Goal: Find contact information: Find contact information

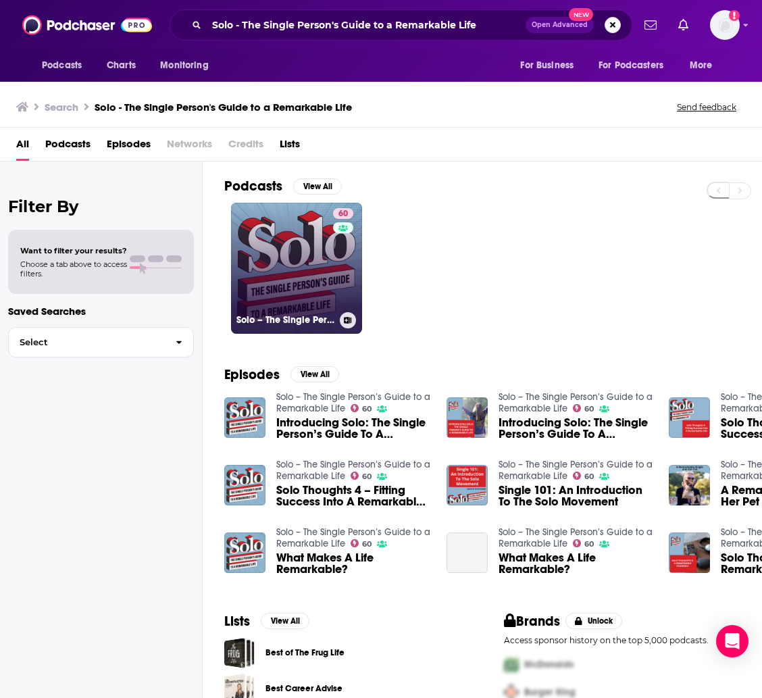
click at [287, 254] on link "60 Solo – The Single Person’s Guide to a Remarkable Life" at bounding box center [296, 268] width 131 height 131
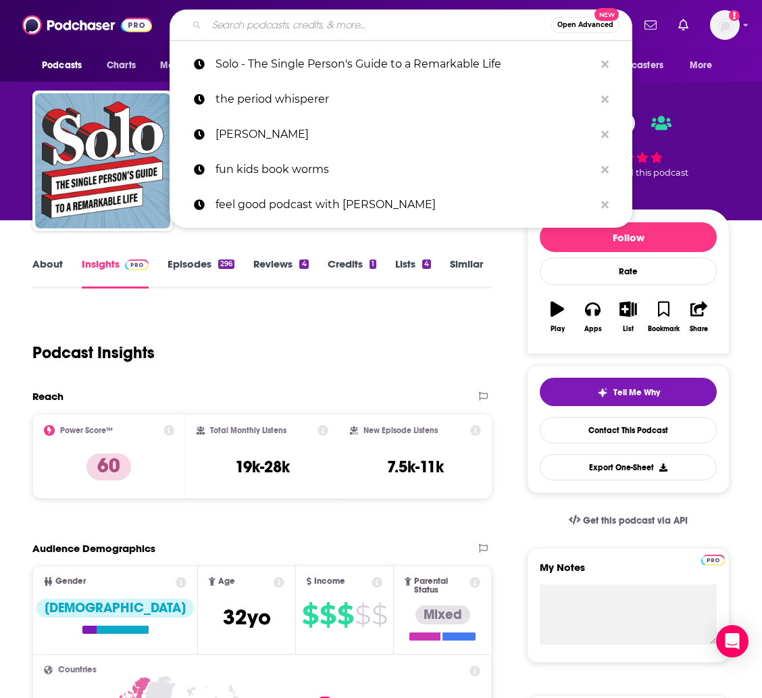
click at [353, 30] on input "Search podcasts, credits, & more..." at bounding box center [379, 25] width 345 height 22
paste input "Converstations with [PERSON_NAME]"
type input "Converstations with [PERSON_NAME]"
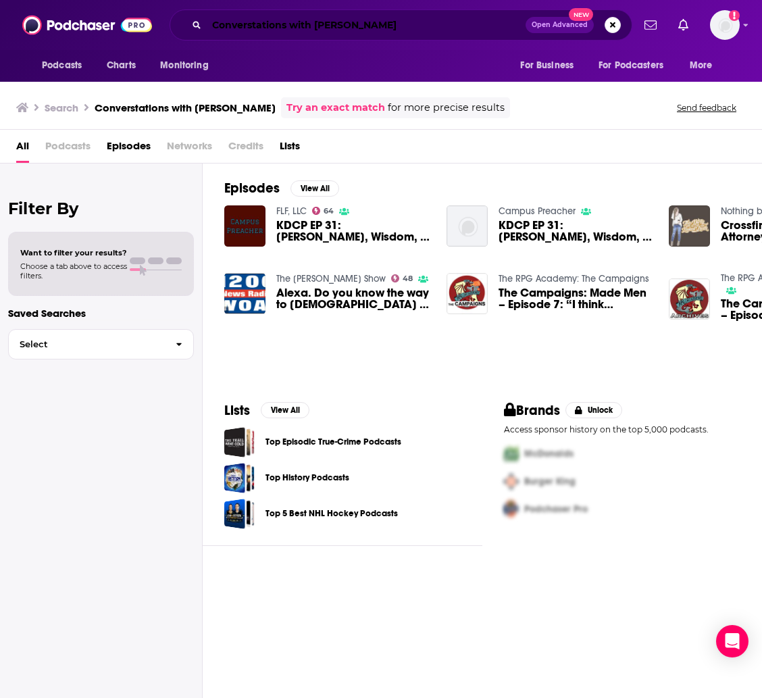
click at [341, 25] on input "Converstations with [PERSON_NAME]" at bounding box center [366, 25] width 319 height 22
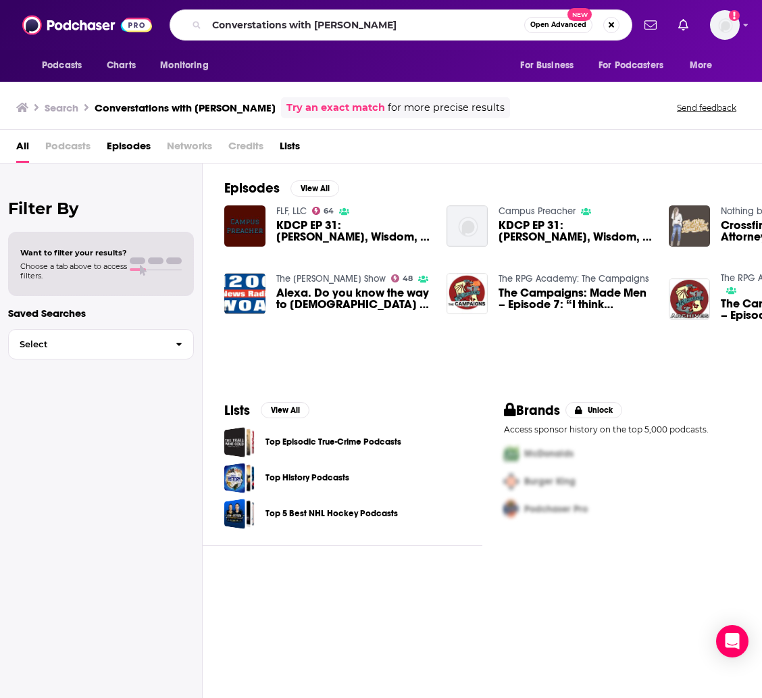
click at [170, 106] on h3 "Converstations with [PERSON_NAME]" at bounding box center [185, 107] width 181 height 13
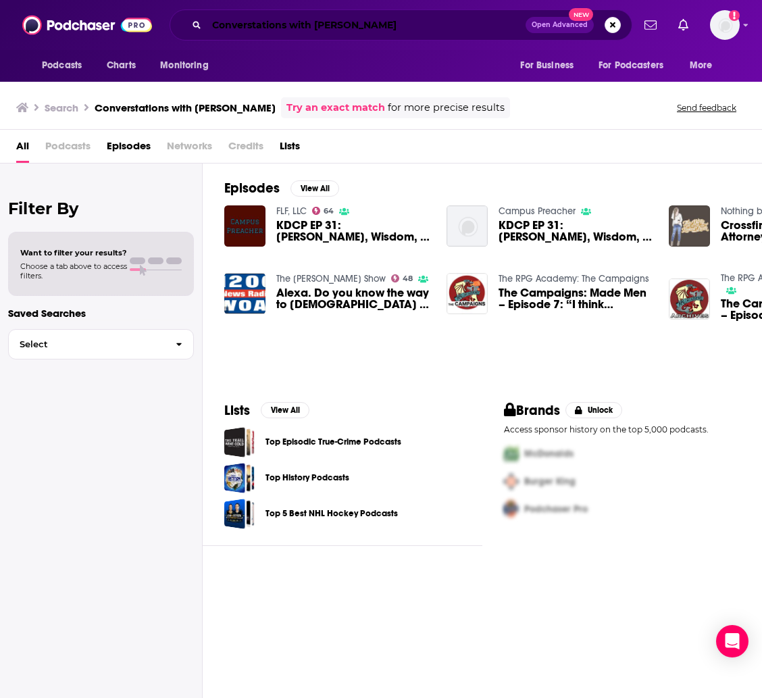
click at [255, 24] on input "Converstations with [PERSON_NAME]" at bounding box center [366, 25] width 319 height 22
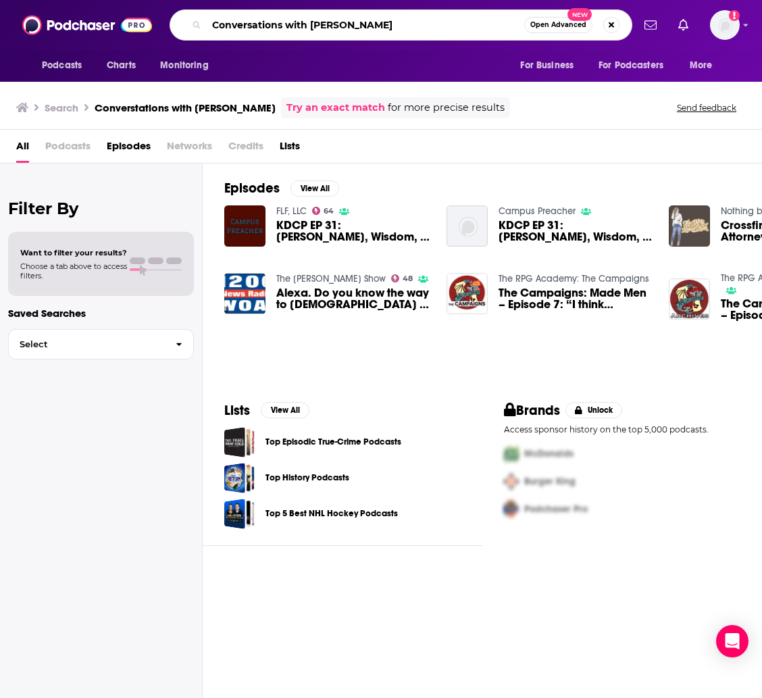
type input "Conversations with [PERSON_NAME]"
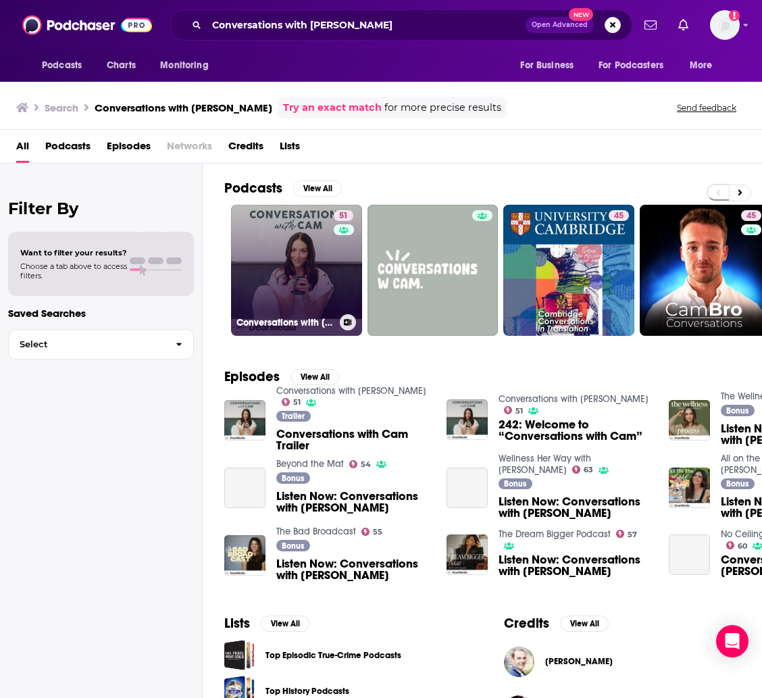
click at [326, 267] on link "51 Conversations with [PERSON_NAME]" at bounding box center [296, 270] width 131 height 131
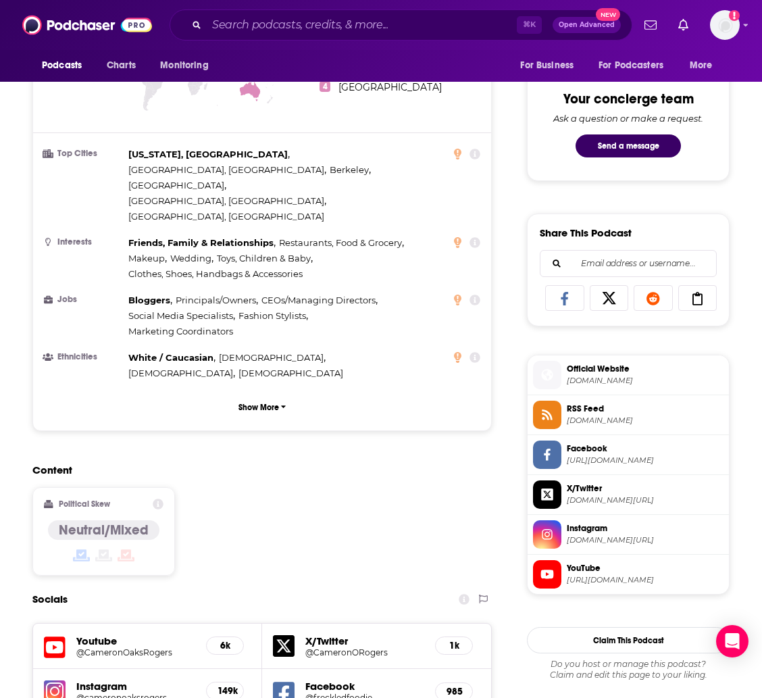
scroll to position [1061, 0]
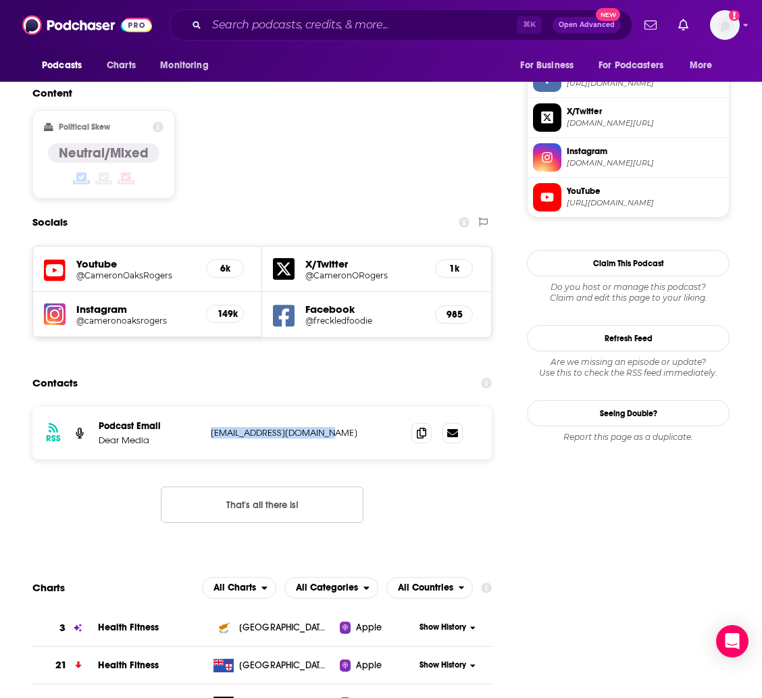
drag, startPoint x: 337, startPoint y: 366, endPoint x: 213, endPoint y: 366, distance: 123.7
click at [213, 427] on p "[EMAIL_ADDRESS][DOMAIN_NAME]" at bounding box center [300, 432] width 179 height 11
copy p "[EMAIL_ADDRESS][DOMAIN_NAME]"
click at [284, 29] on input "Search podcasts, credits, & more..." at bounding box center [362, 25] width 310 height 22
paste input "We Didn't Turn Out Okay"
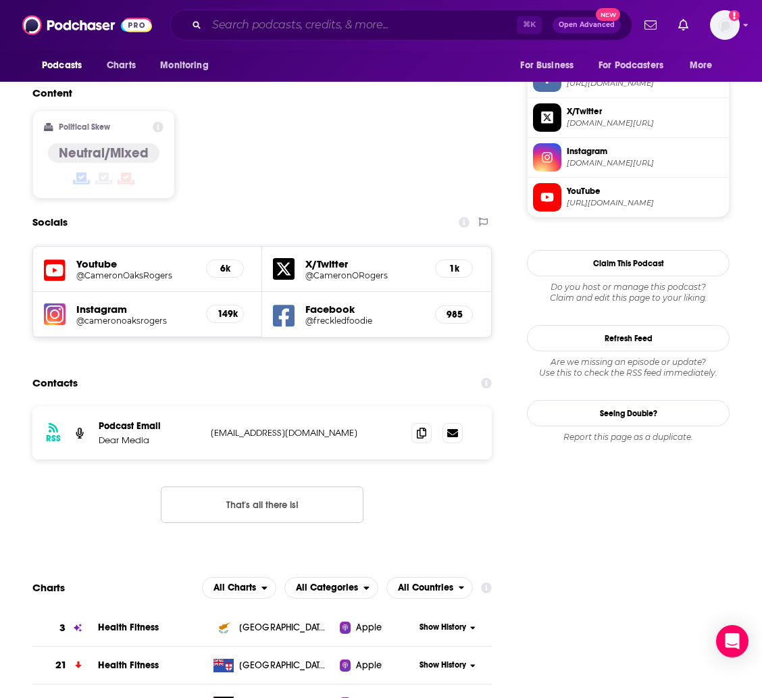
type input "We Didn't Turn Out Okay"
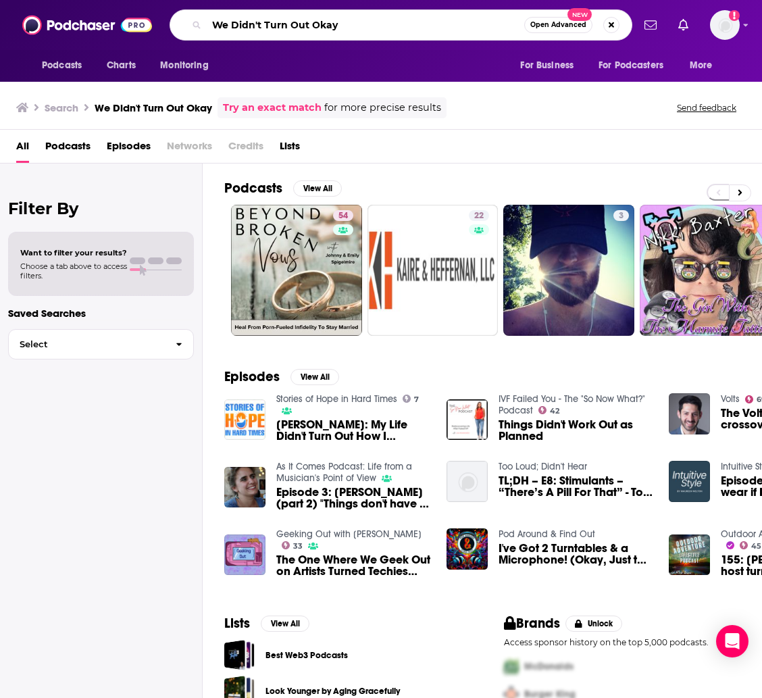
click at [236, 24] on input "We Didn't Turn Out Okay" at bounding box center [366, 25] width 318 height 22
click at [224, 25] on input "We didn't Turn Out Okay" at bounding box center [366, 25] width 318 height 22
click at [266, 26] on input "we didn't Turn Out Okay" at bounding box center [366, 25] width 318 height 22
click at [292, 26] on input "we didn't turn Out Okay" at bounding box center [366, 25] width 318 height 22
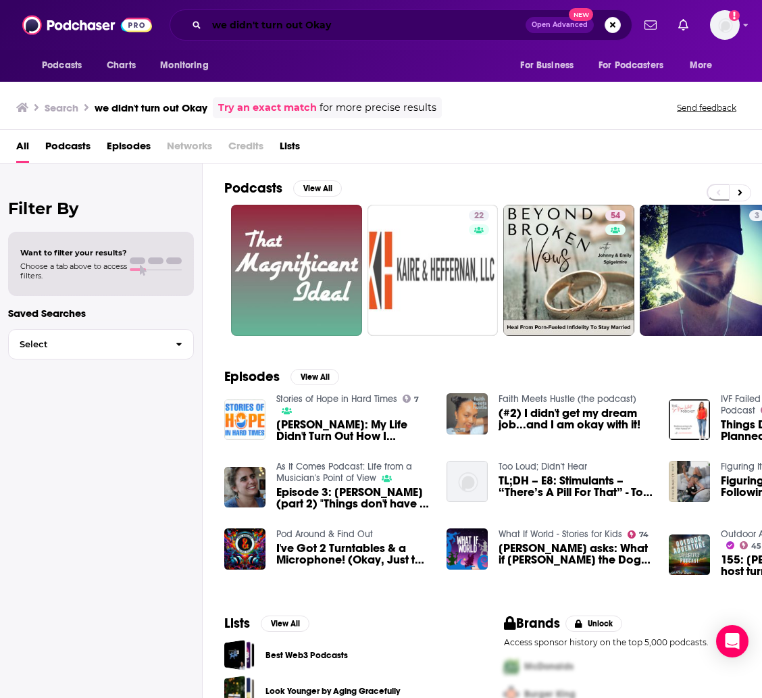
click at [316, 26] on input "we didn't turn out Okay" at bounding box center [366, 25] width 319 height 22
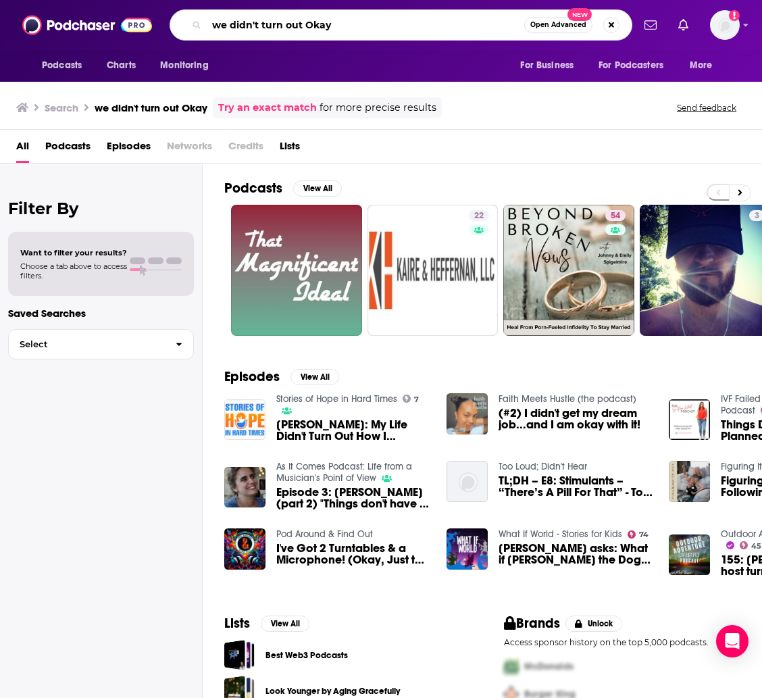
drag, startPoint x: 314, startPoint y: 26, endPoint x: 322, endPoint y: 25, distance: 8.9
click at [314, 26] on input "we didn't turn out Okay" at bounding box center [366, 25] width 318 height 22
drag, startPoint x: 335, startPoint y: 32, endPoint x: 326, endPoint y: 27, distance: 10.9
click at [333, 31] on input "we didn't turn out [PERSON_NAME]" at bounding box center [366, 25] width 318 height 22
type input "we didn't turn out ok"
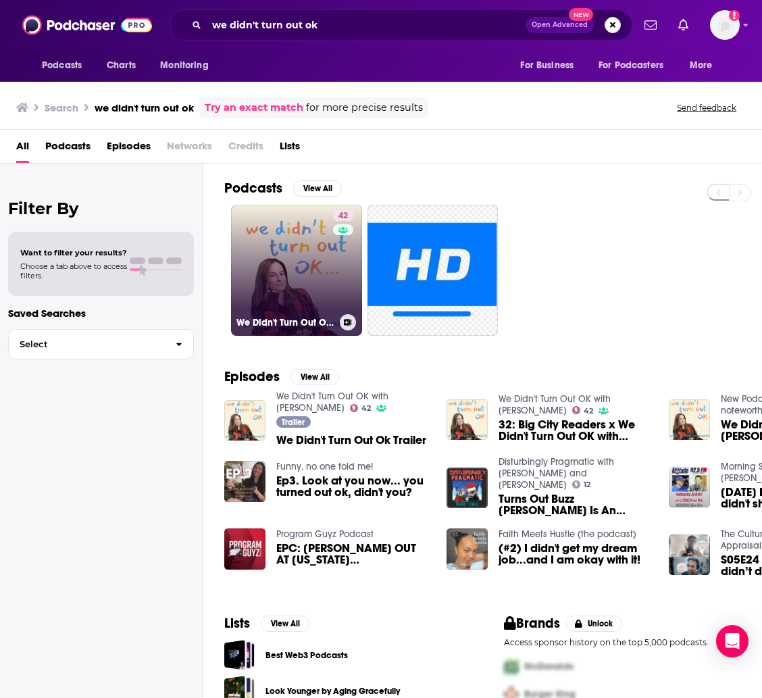
click at [301, 291] on link "42 We Didn't Turn Out OK with [PERSON_NAME]" at bounding box center [296, 270] width 131 height 131
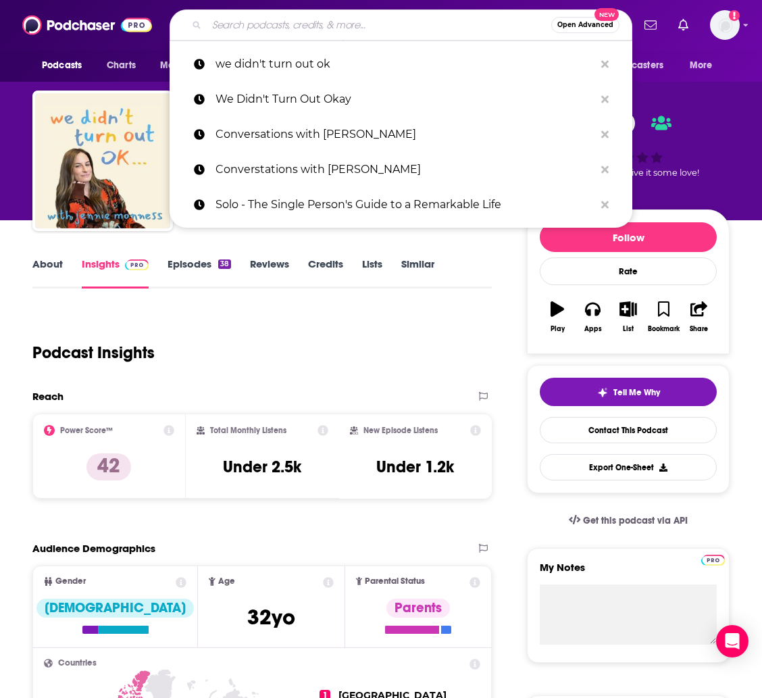
click at [328, 32] on input "Search podcasts, credits, & more..." at bounding box center [379, 25] width 345 height 22
paste input "All Things Sensory Podcast"
type input "All Things Sensory Podcast"
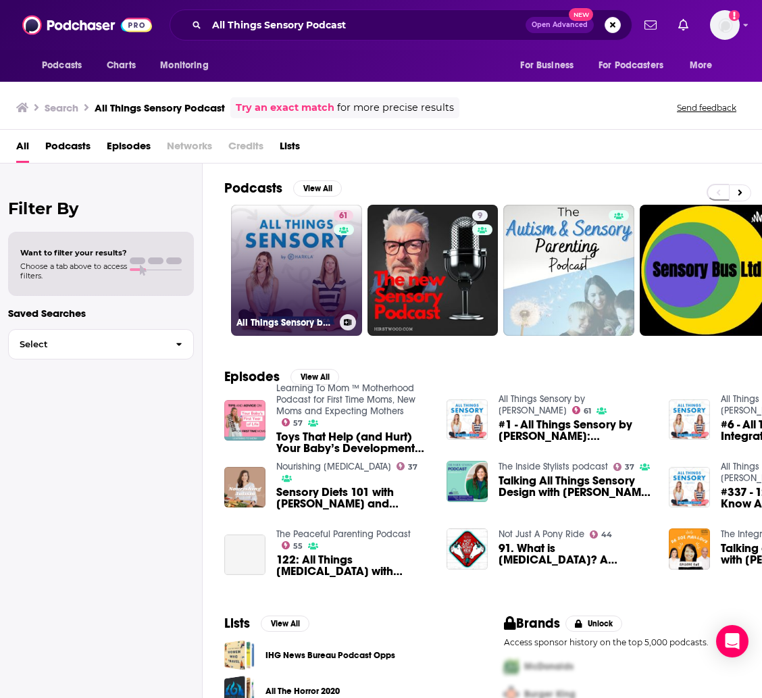
click at [300, 220] on link "61 All Things Sensory by [PERSON_NAME]" at bounding box center [296, 270] width 131 height 131
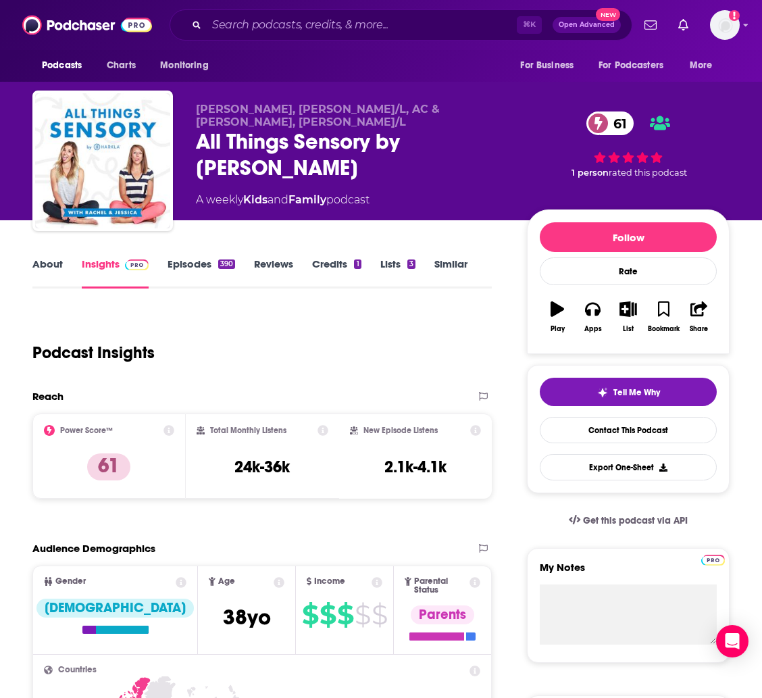
click at [43, 259] on link "About" at bounding box center [47, 272] width 30 height 31
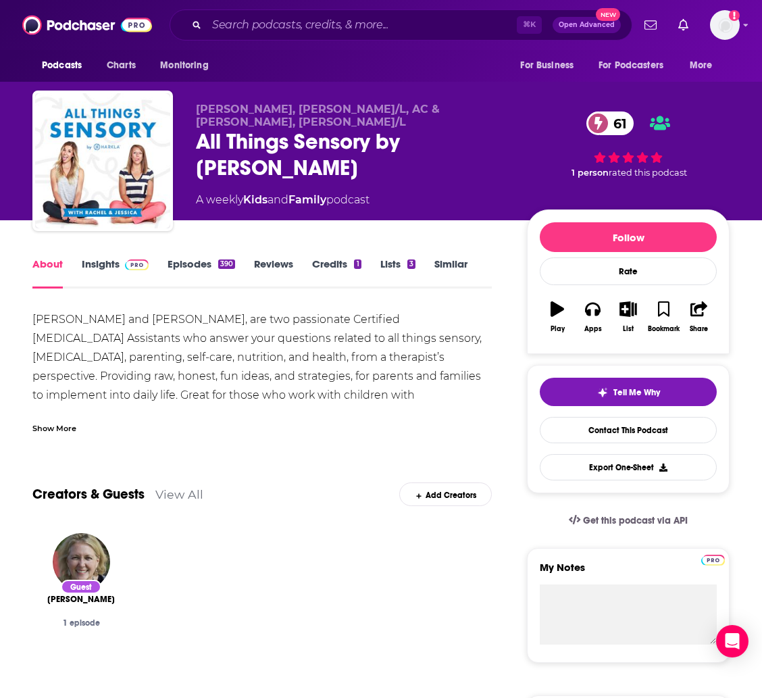
click at [111, 266] on link "Insights" at bounding box center [115, 272] width 67 height 31
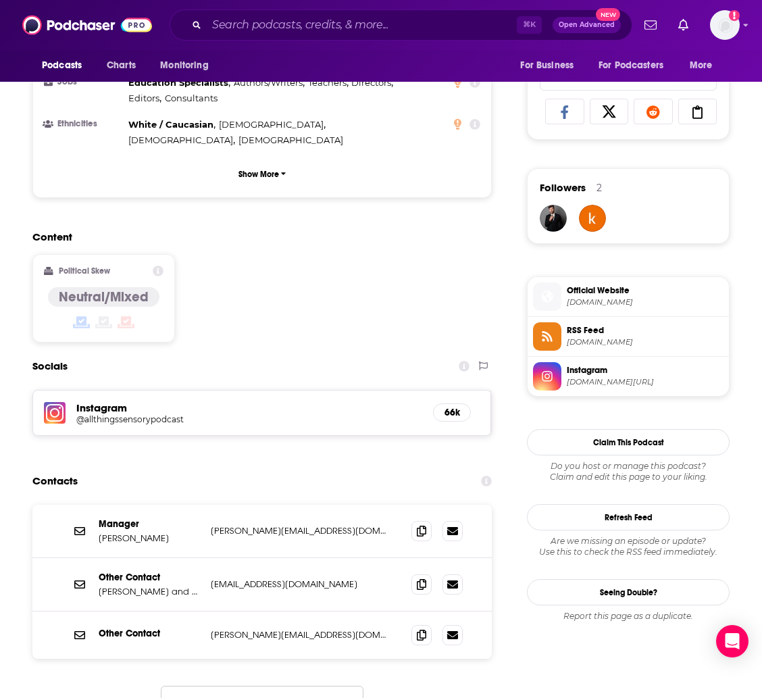
scroll to position [947, 0]
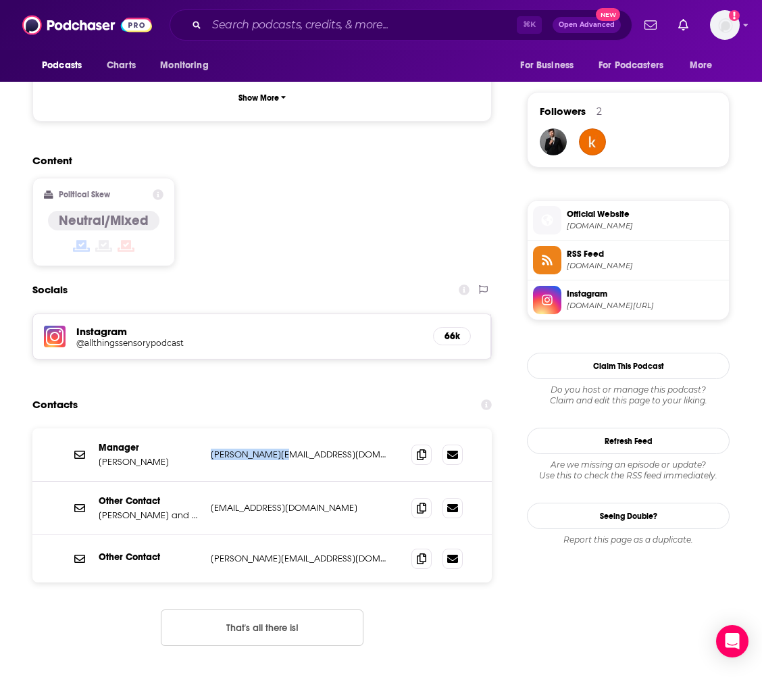
drag, startPoint x: 293, startPoint y: 388, endPoint x: 211, endPoint y: 388, distance: 81.1
click at [211, 449] on p "[PERSON_NAME][EMAIL_ADDRESS][DOMAIN_NAME]" at bounding box center [300, 454] width 179 height 11
copy p "[PERSON_NAME][EMAIL_ADDRESS][DOMAIN_NAME]"
drag, startPoint x: 287, startPoint y: 437, endPoint x: 213, endPoint y: 443, distance: 74.5
click at [213, 502] on p "[EMAIL_ADDRESS][DOMAIN_NAME]" at bounding box center [300, 507] width 179 height 11
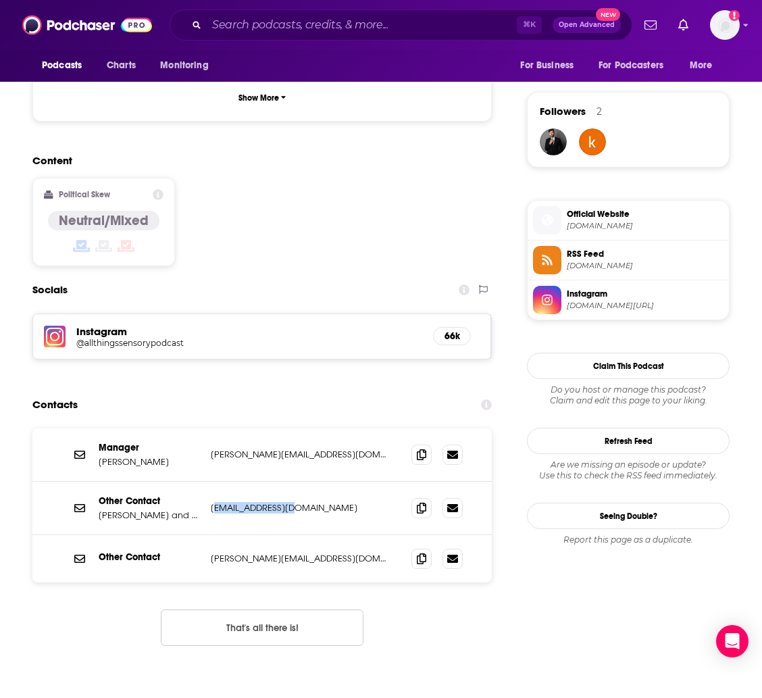
copy p "[EMAIL_ADDRESS][DOMAIN_NAME]"
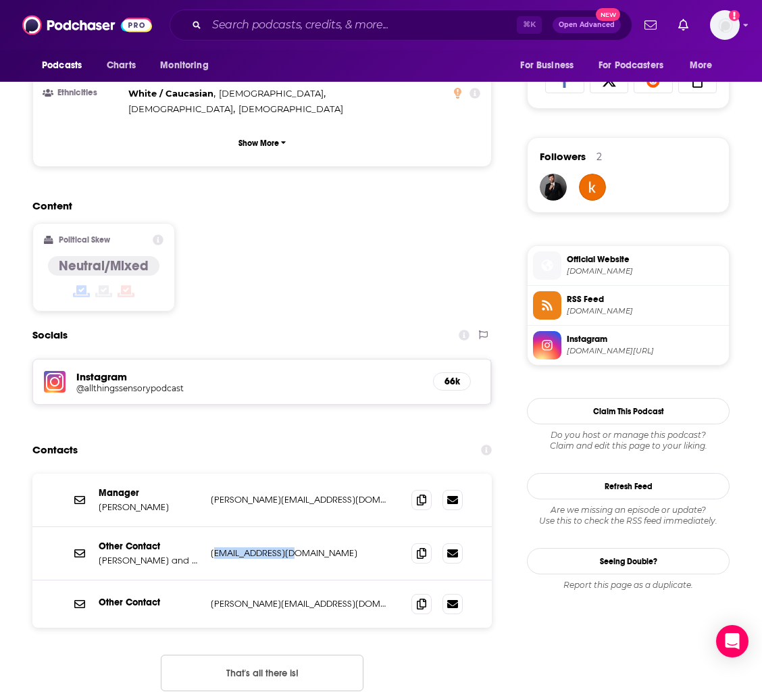
scroll to position [1001, 0]
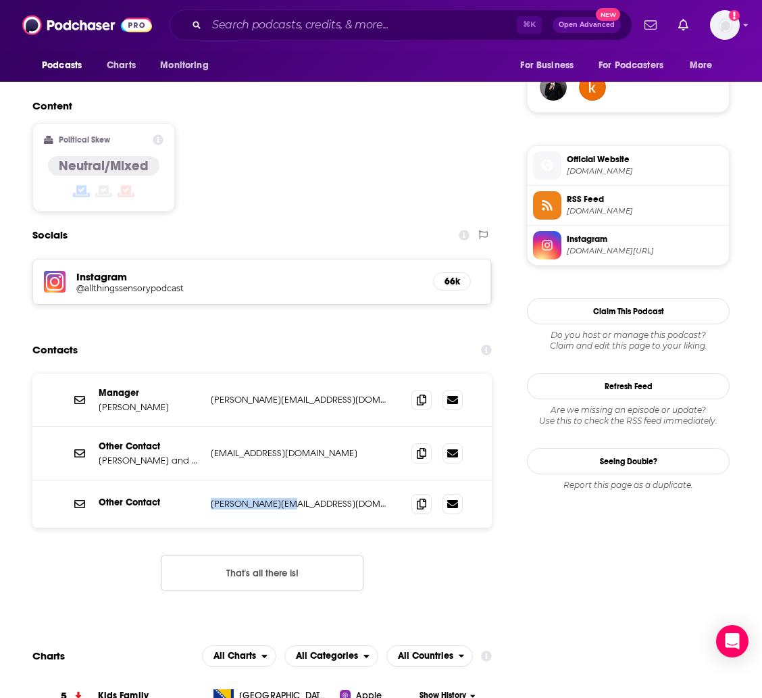
drag, startPoint x: 287, startPoint y: 435, endPoint x: 209, endPoint y: 436, distance: 78.4
click at [209, 480] on div "Other Contact [PERSON_NAME][EMAIL_ADDRESS][DOMAIN_NAME] [PERSON_NAME][EMAIL_ADD…" at bounding box center [261, 503] width 459 height 47
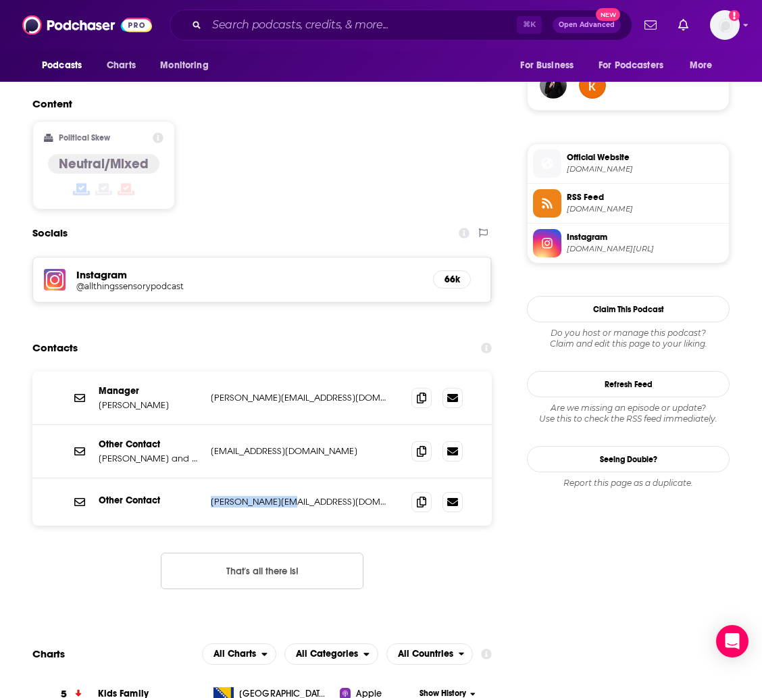
copy p "[PERSON_NAME][EMAIL_ADDRESS][DOMAIN_NAME]"
click at [237, 23] on input "Search podcasts, credits, & more..." at bounding box center [362, 25] width 310 height 22
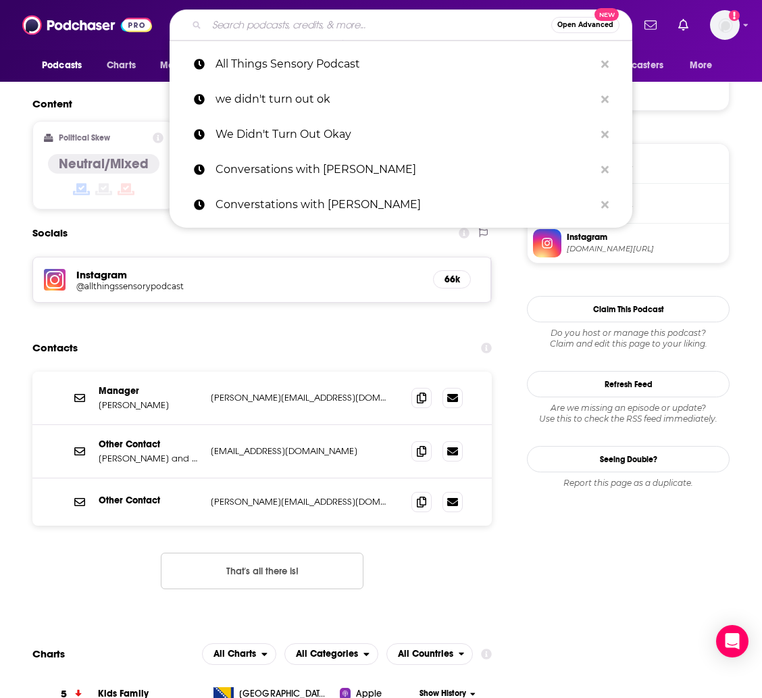
paste input "AnyWay Magazine"
type input "AnyWay Magazine"
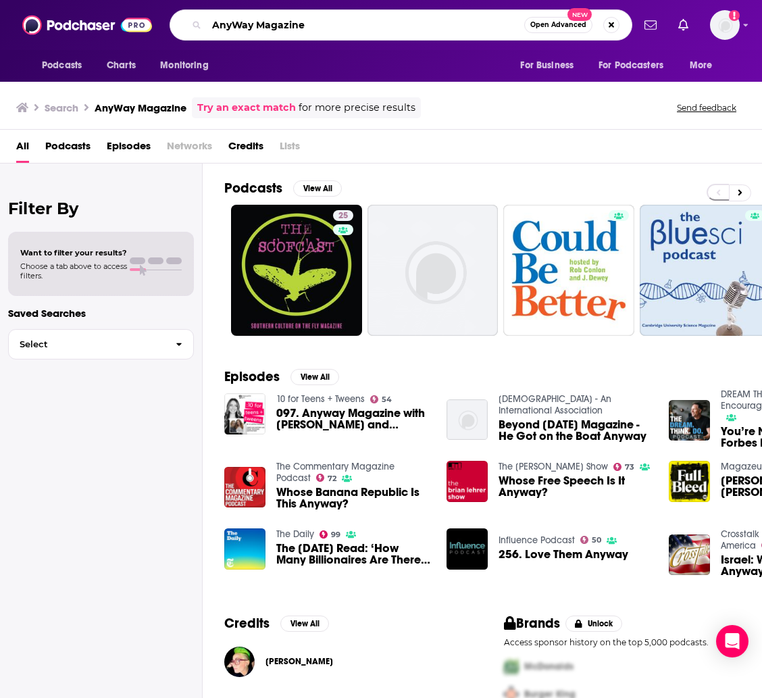
click at [235, 26] on input "AnyWay Magazine" at bounding box center [366, 25] width 318 height 22
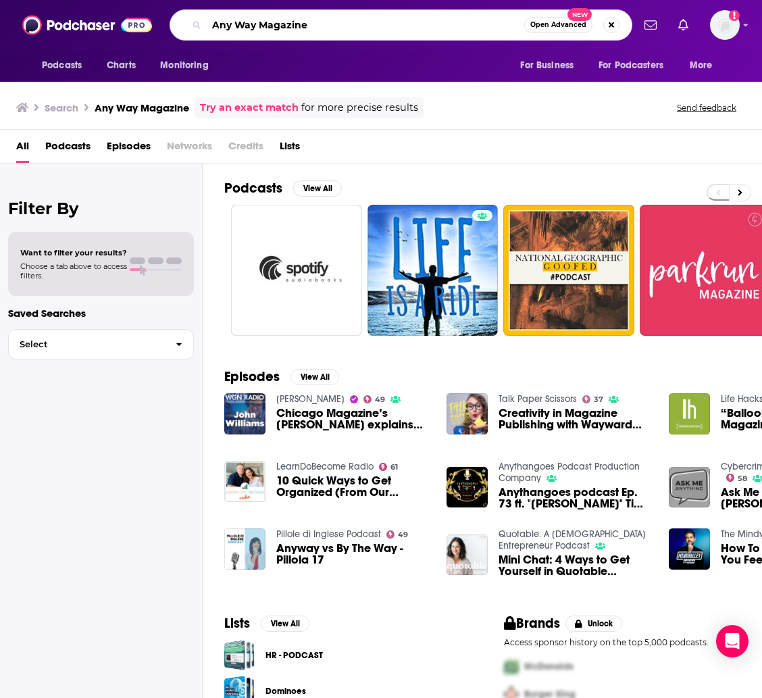
click at [341, 18] on input "Any Way Magazine" at bounding box center [366, 25] width 318 height 22
paste input "Not Right Now Podcast"
click at [341, 22] on input "Not Right Now PodcastAny Way Magazine" at bounding box center [366, 25] width 318 height 22
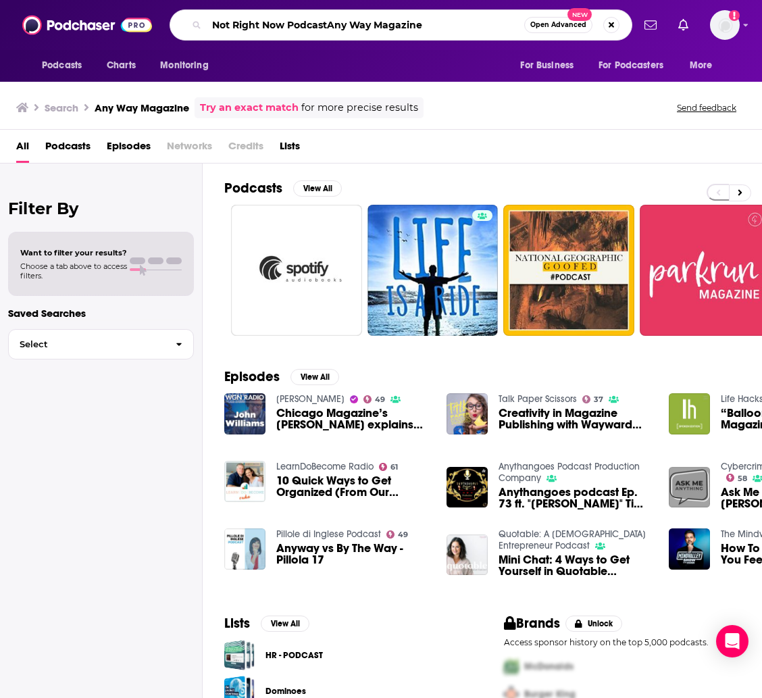
paste input "Search podcasts, credits, & more..."
type input "Not Right Now Podcast"
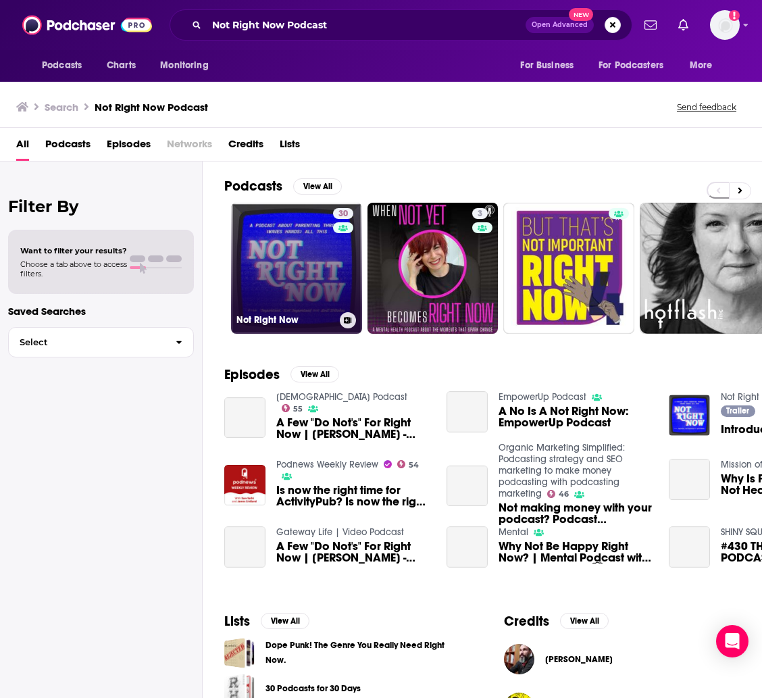
click at [315, 227] on link "30 Not Right Now" at bounding box center [296, 268] width 131 height 131
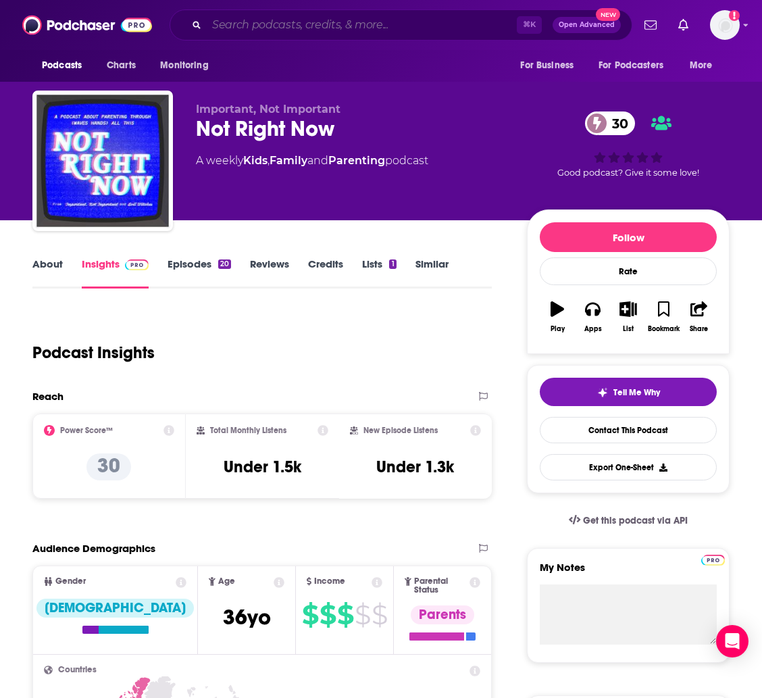
click at [296, 21] on input "Search podcasts, credits, & more..." at bounding box center [362, 25] width 310 height 22
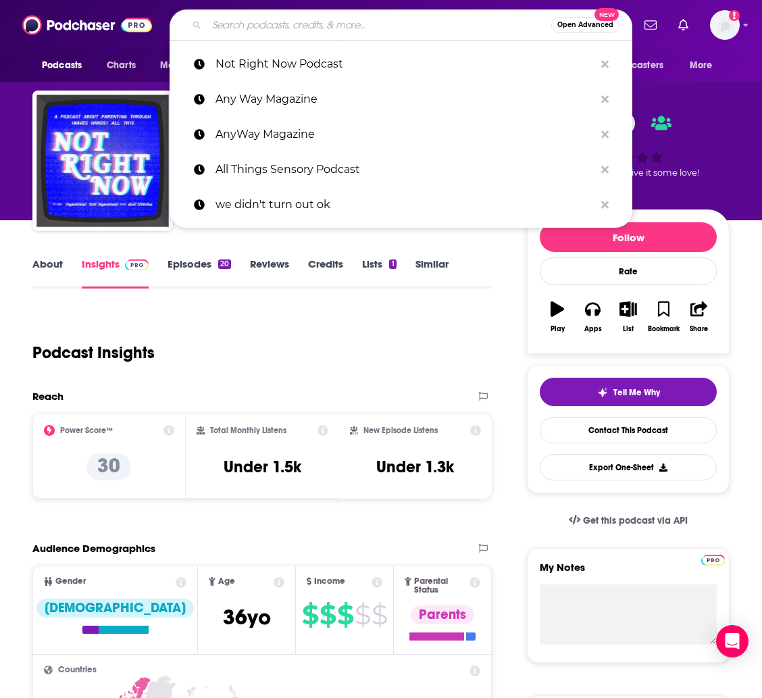
paste input "Parenting Great Kids"
type input "Parenting Great Kids"
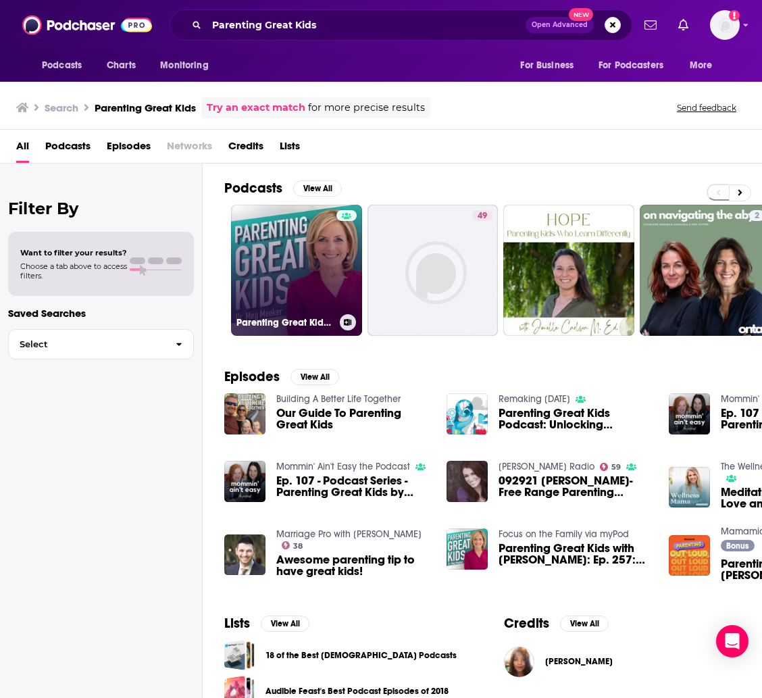
click at [299, 242] on link "Parenting Great Kids with [PERSON_NAME]" at bounding box center [296, 270] width 131 height 131
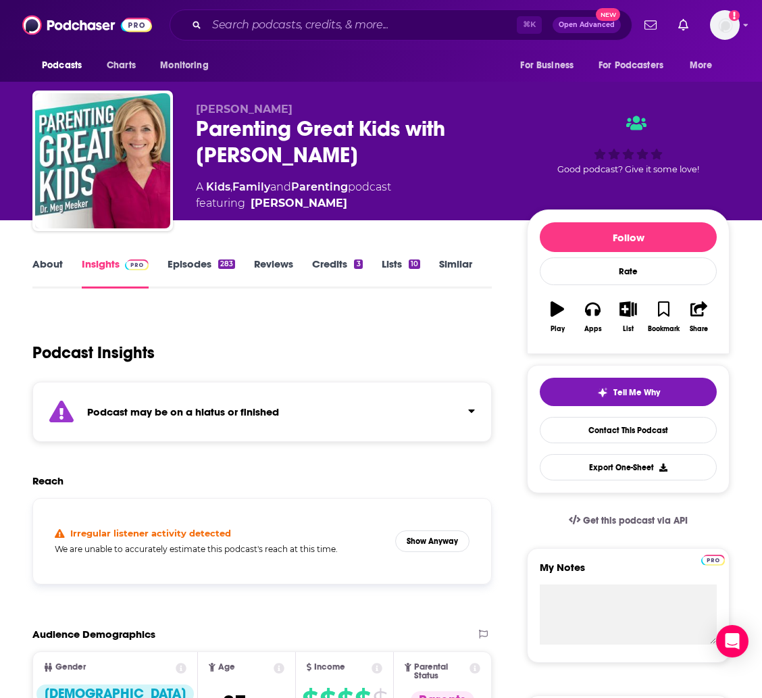
click at [53, 272] on link "About" at bounding box center [47, 272] width 30 height 31
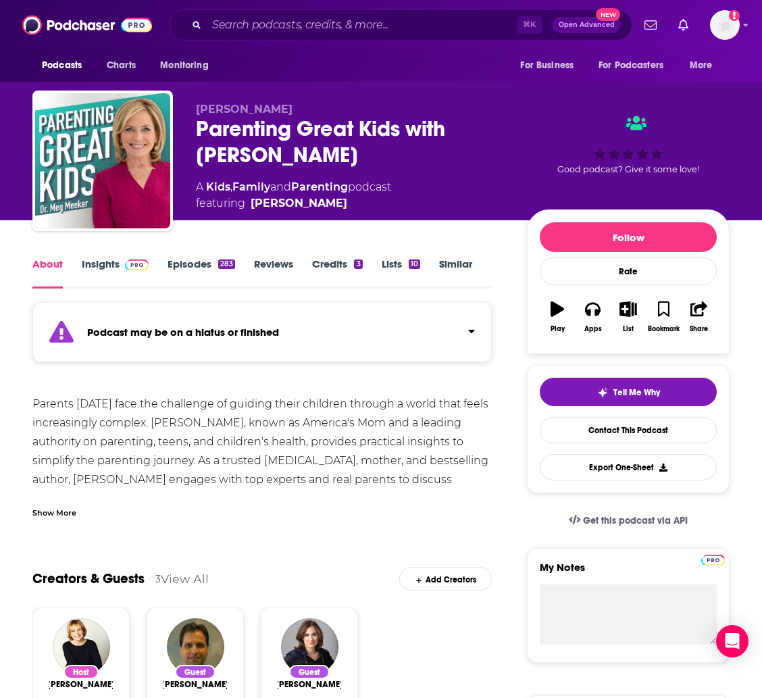
click at [86, 266] on link "Insights" at bounding box center [115, 272] width 67 height 31
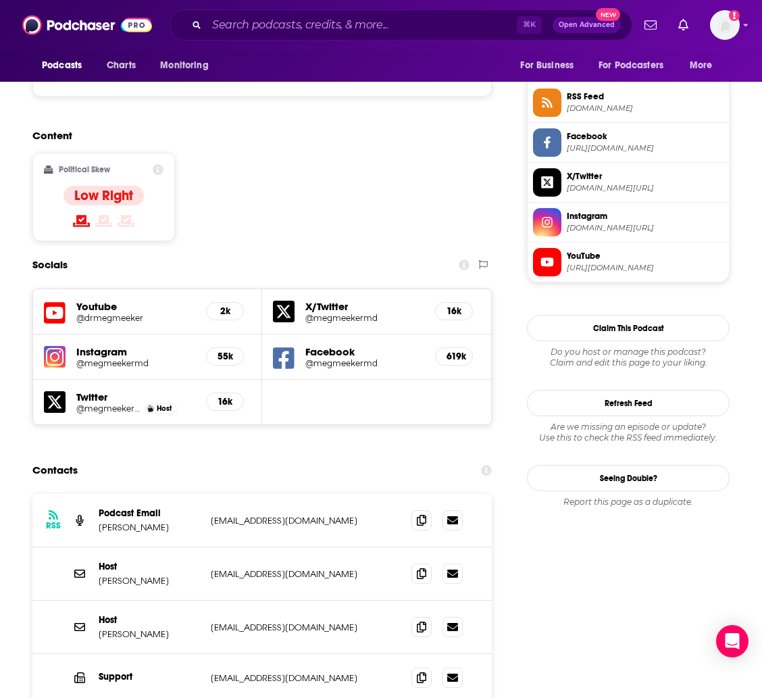
scroll to position [1207, 0]
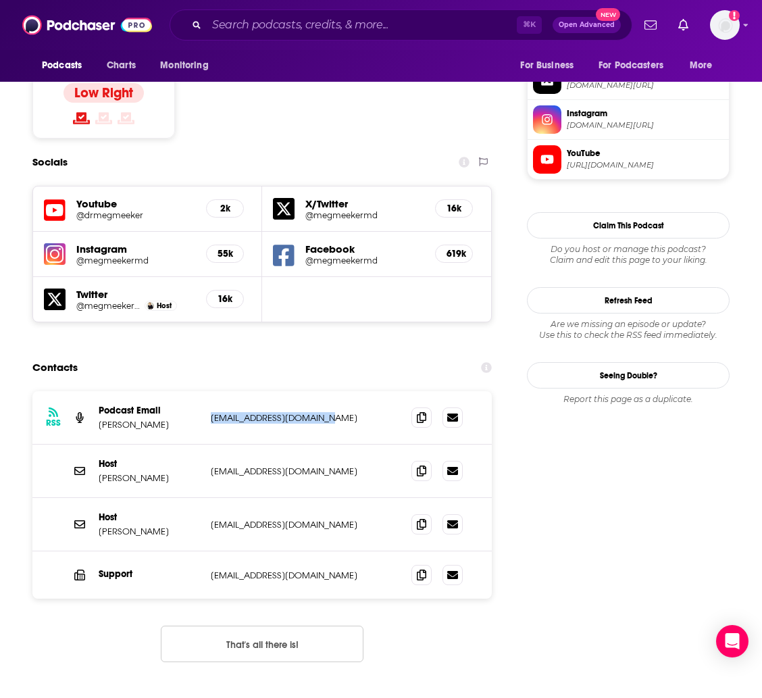
drag, startPoint x: 334, startPoint y: 336, endPoint x: 210, endPoint y: 337, distance: 124.3
click at [210, 391] on div "RSS Podcast Email [PERSON_NAME] [EMAIL_ADDRESS][DOMAIN_NAME] [EMAIL_ADDRESS][DO…" at bounding box center [261, 417] width 459 height 53
drag, startPoint x: 339, startPoint y: 381, endPoint x: 356, endPoint y: 385, distance: 18.0
click at [356, 445] on div "Host [PERSON_NAME] [EMAIL_ADDRESS][DOMAIN_NAME] [EMAIL_ADDRESS][DOMAIN_NAME]" at bounding box center [261, 471] width 459 height 53
copy p "[EMAIL_ADDRESS][DOMAIN_NAME]"
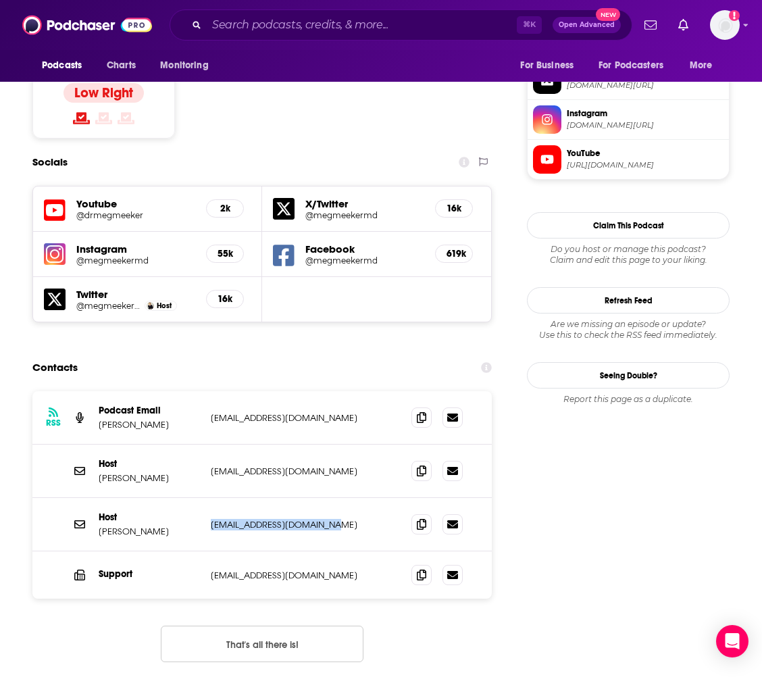
drag, startPoint x: 333, startPoint y: 448, endPoint x: 210, endPoint y: 443, distance: 123.1
click at [210, 498] on div "Host [PERSON_NAME] [EMAIL_ADDRESS][DOMAIN_NAME] [EMAIL_ADDRESS][DOMAIN_NAME]" at bounding box center [261, 524] width 459 height 53
copy p "[EMAIL_ADDRESS][DOMAIN_NAME]"
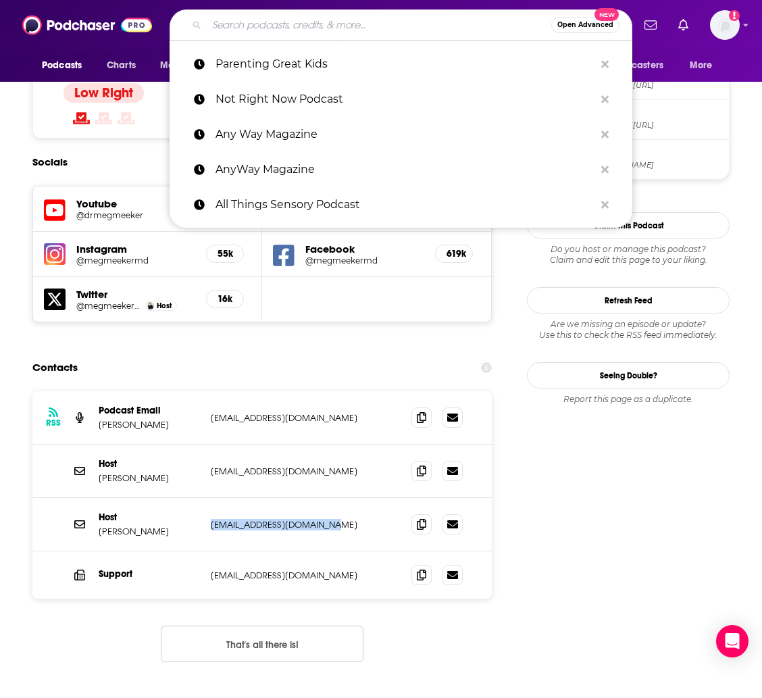
click at [313, 34] on input "Search podcasts, credits, & more..." at bounding box center [379, 25] width 345 height 22
paste input "No Guilt Mom"
type input "No Guilt Mom"
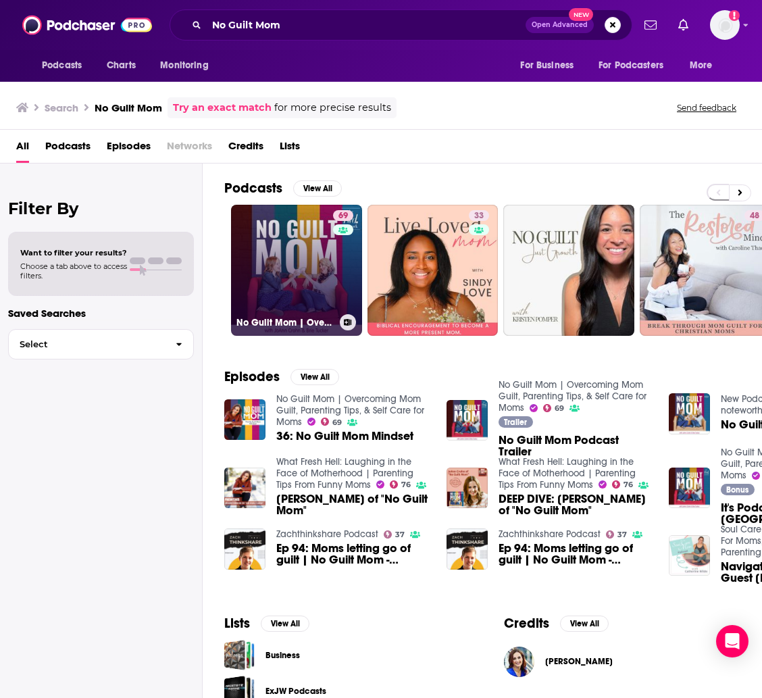
click at [289, 258] on link "69 No Guilt Mom | Overcoming Mom Guilt, Parenting Tips, & Self Care for Moms" at bounding box center [296, 270] width 131 height 131
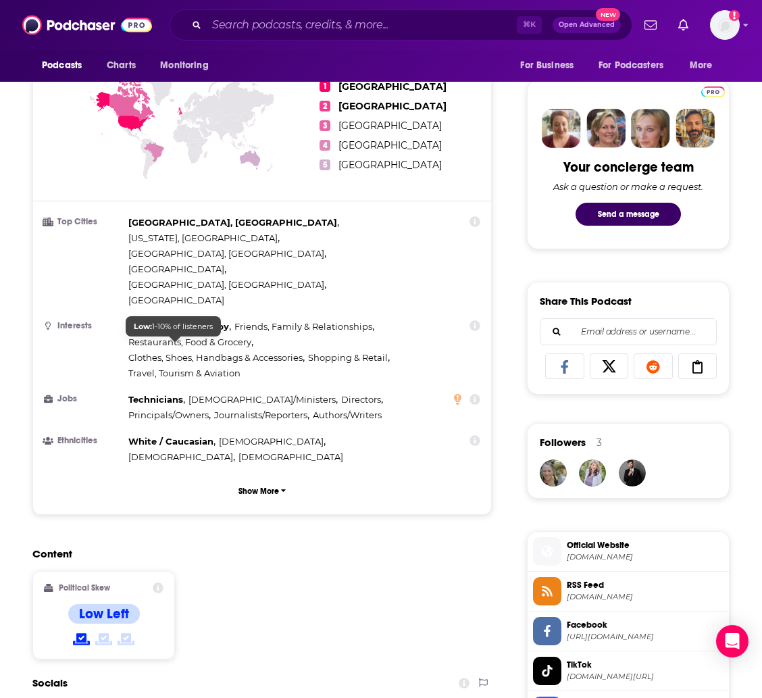
scroll to position [1048, 0]
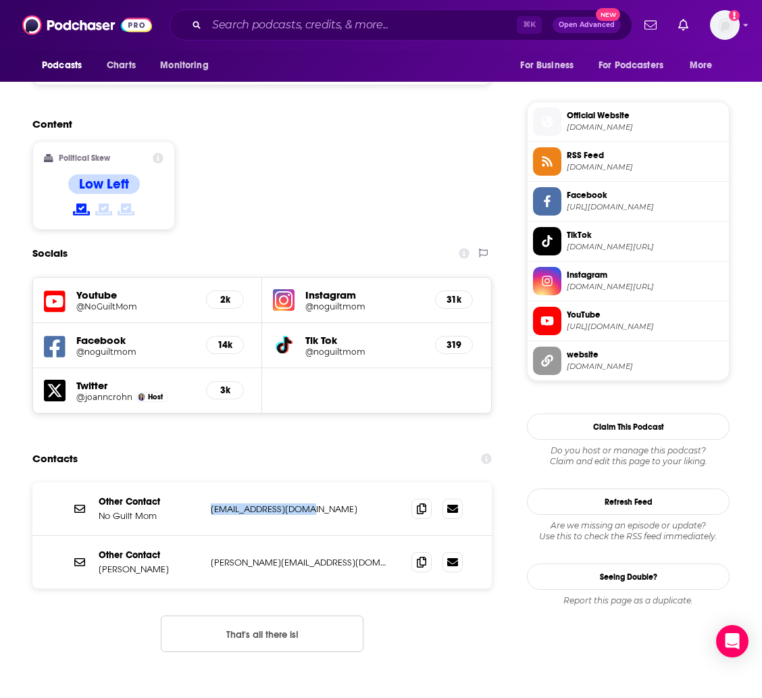
drag, startPoint x: 307, startPoint y: 426, endPoint x: 202, endPoint y: 431, distance: 104.9
click at [201, 482] on div "Other Contact No Guilt Mom [EMAIL_ADDRESS][DOMAIN_NAME] [EMAIL_ADDRESS][DOMAIN_…" at bounding box center [261, 508] width 459 height 53
copy div "[EMAIL_ADDRESS][DOMAIN_NAME]"
drag, startPoint x: 307, startPoint y: 477, endPoint x: 209, endPoint y: 480, distance: 98.7
click at [207, 536] on div "Other Contact [PERSON_NAME] [PERSON_NAME][EMAIL_ADDRESS][DOMAIN_NAME] [PERSON_N…" at bounding box center [261, 562] width 459 height 53
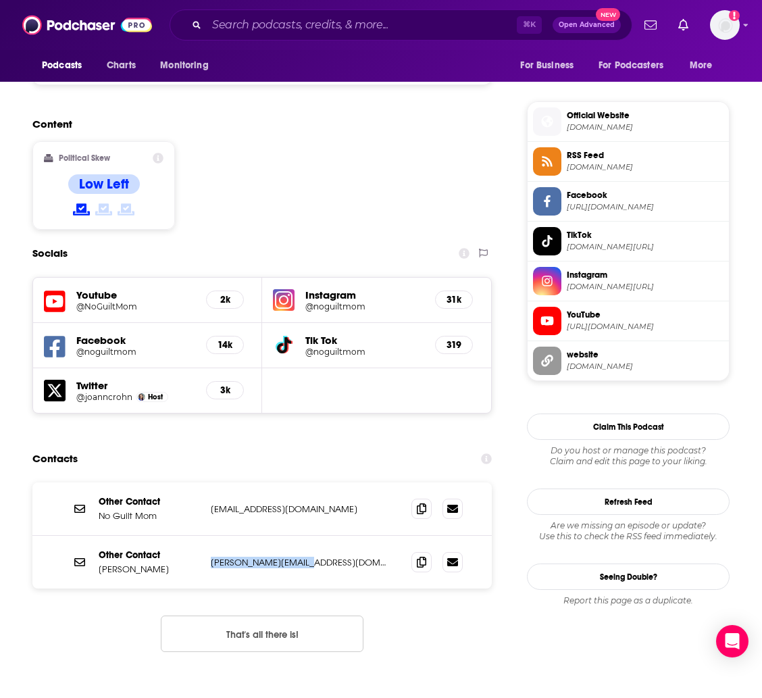
copy p "[PERSON_NAME][EMAIL_ADDRESS][DOMAIN_NAME]"
drag, startPoint x: 321, startPoint y: 434, endPoint x: 203, endPoint y: 432, distance: 117.6
click at [203, 482] on div "Other Contact No Guilt Mom [EMAIL_ADDRESS][DOMAIN_NAME] [EMAIL_ADDRESS][DOMAIN_…" at bounding box center [261, 508] width 459 height 53
copy div "[EMAIL_ADDRESS][DOMAIN_NAME]"
click at [303, 25] on input "Search podcasts, credits, & more..." at bounding box center [362, 25] width 310 height 22
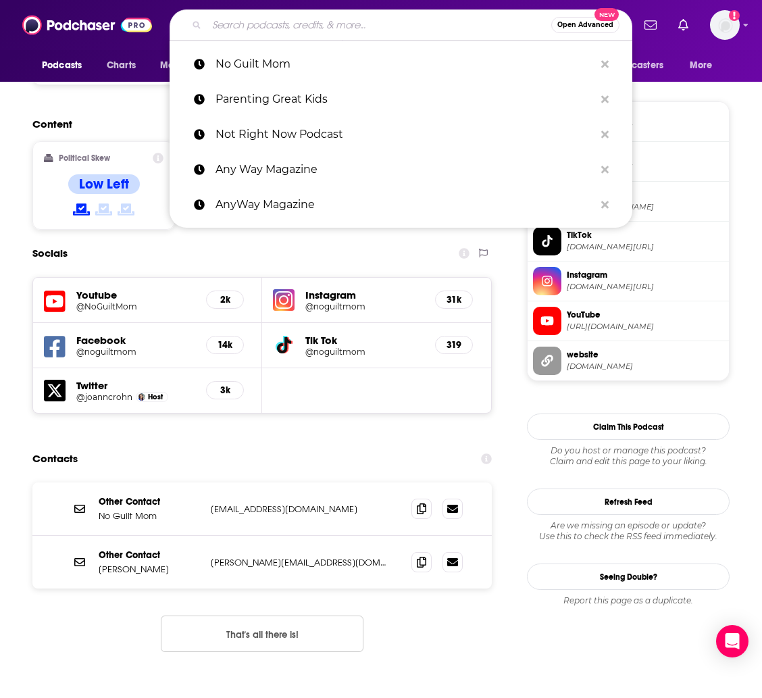
paste input "[PERSON_NAME]'s Breakdown"
type input "[PERSON_NAME]'s Breakdown"
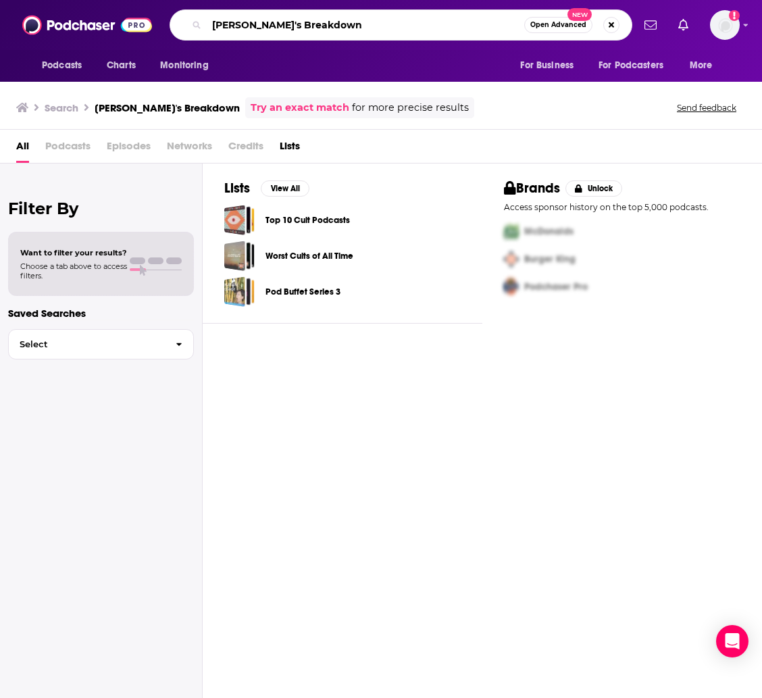
click at [359, 20] on input "[PERSON_NAME]'s Breakdown" at bounding box center [366, 25] width 318 height 22
paste input "ia"
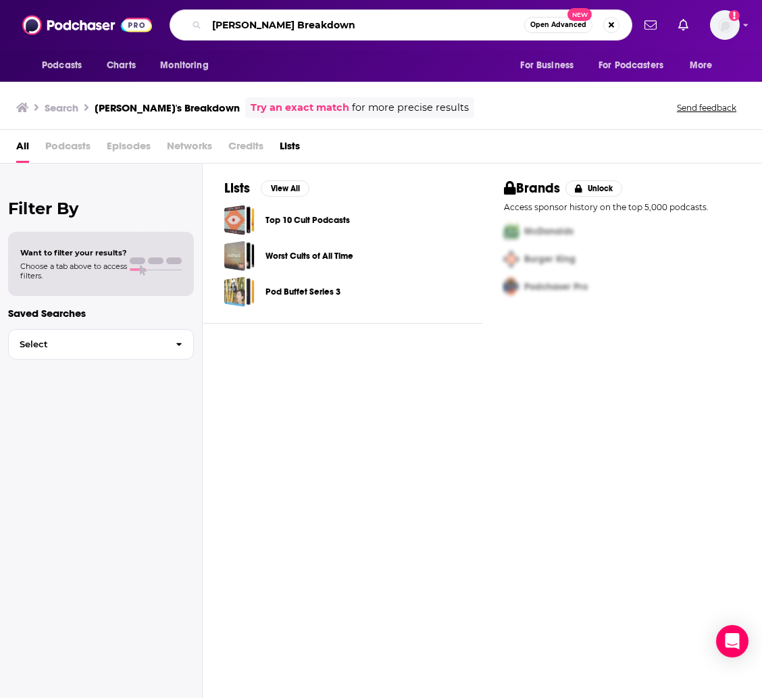
type input "[PERSON_NAME] Breakdown"
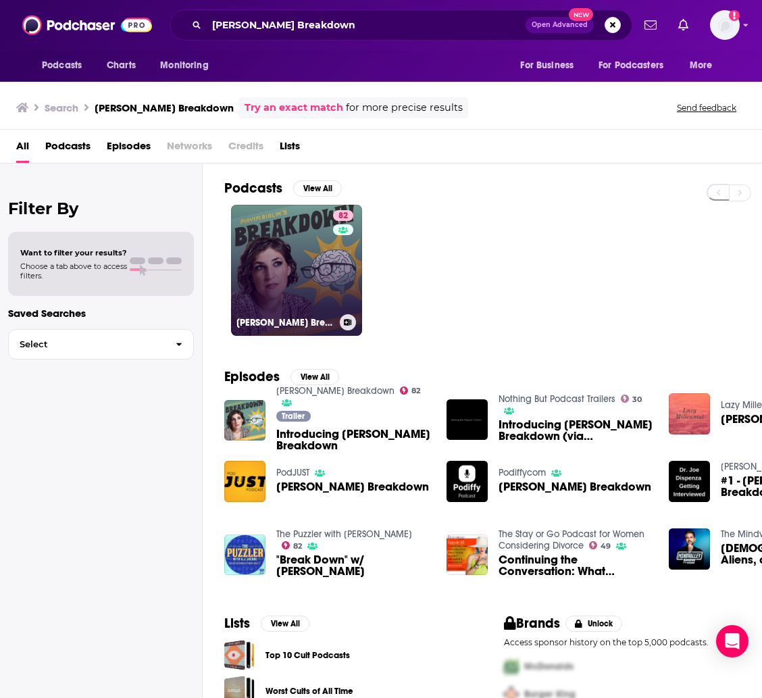
click at [275, 248] on link "82 [PERSON_NAME] Breakdown" at bounding box center [296, 270] width 131 height 131
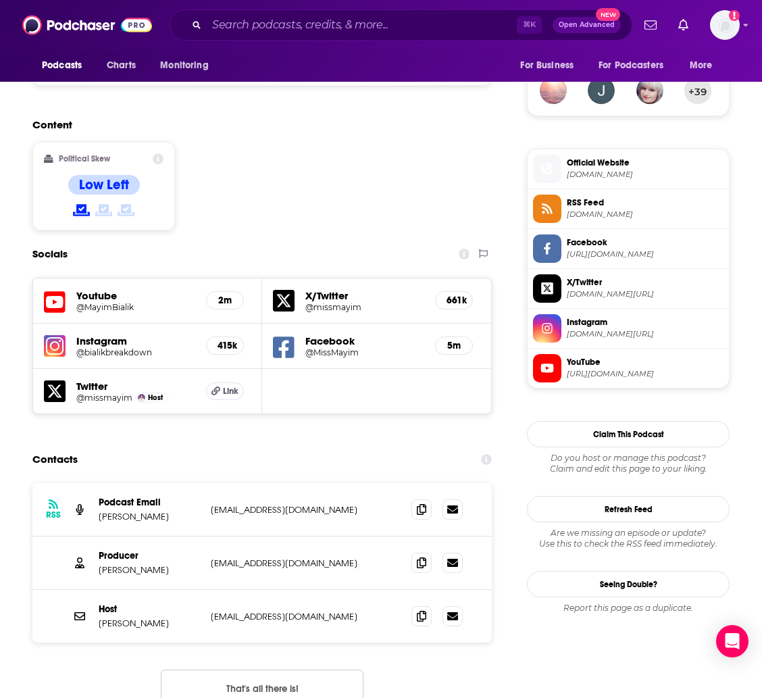
scroll to position [999, 0]
drag, startPoint x: 283, startPoint y: 457, endPoint x: 210, endPoint y: 459, distance: 73.0
click at [210, 482] on div "RSS Podcast Email [PERSON_NAME] [EMAIL_ADDRESS][DOMAIN_NAME] [DOMAIN_NAME][EMAI…" at bounding box center [261, 508] width 459 height 53
drag, startPoint x: 307, startPoint y: 507, endPoint x: 345, endPoint y: 512, distance: 37.5
click at [309, 557] on p "[EMAIL_ADDRESS][DOMAIN_NAME]" at bounding box center [300, 562] width 179 height 11
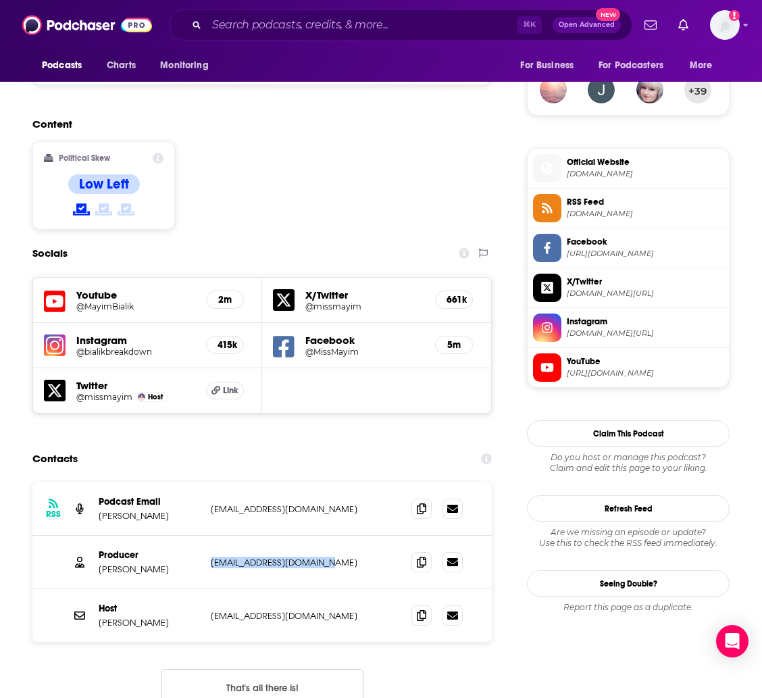
drag, startPoint x: 346, startPoint y: 512, endPoint x: 210, endPoint y: 512, distance: 135.8
click at [210, 536] on div "Producer [PERSON_NAME] [EMAIL_ADDRESS][DOMAIN_NAME] [EMAIL_ADDRESS][DOMAIN_NAME]" at bounding box center [261, 562] width 459 height 53
copy p "[EMAIL_ADDRESS][DOMAIN_NAME]"
click at [237, 589] on div "Host [PERSON_NAME] [EMAIL_ADDRESS][DOMAIN_NAME] [EMAIL_ADDRESS][DOMAIN_NAME]" at bounding box center [261, 615] width 459 height 53
drag, startPoint x: 186, startPoint y: 570, endPoint x: 158, endPoint y: 571, distance: 27.7
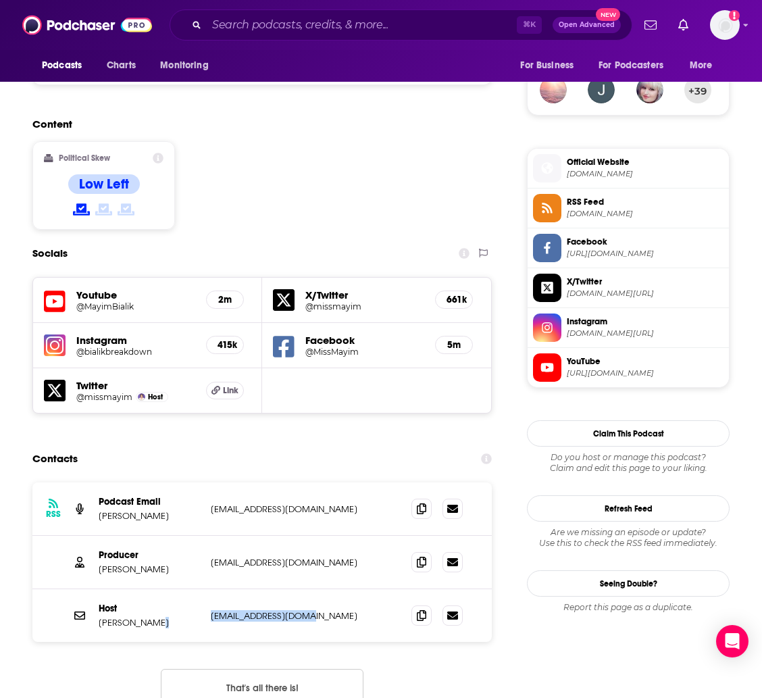
click at [0, 0] on div "Host [PERSON_NAME] [EMAIL_ADDRESS][DOMAIN_NAME] [EMAIL_ADDRESS][DOMAIN_NAME]" at bounding box center [0, 0] width 0 height 0
click at [252, 25] on input "Search podcasts, credits, & more..." at bounding box center [362, 25] width 310 height 22
paste input "The [PERSON_NAME] Show"
type input "The [PERSON_NAME] Show"
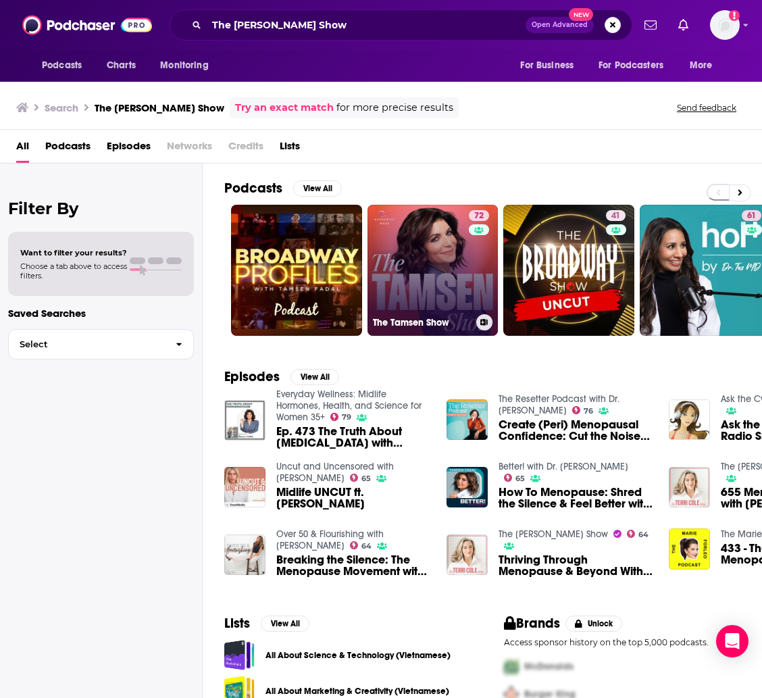
click at [387, 252] on link "72 The Tamsen Show" at bounding box center [433, 270] width 131 height 131
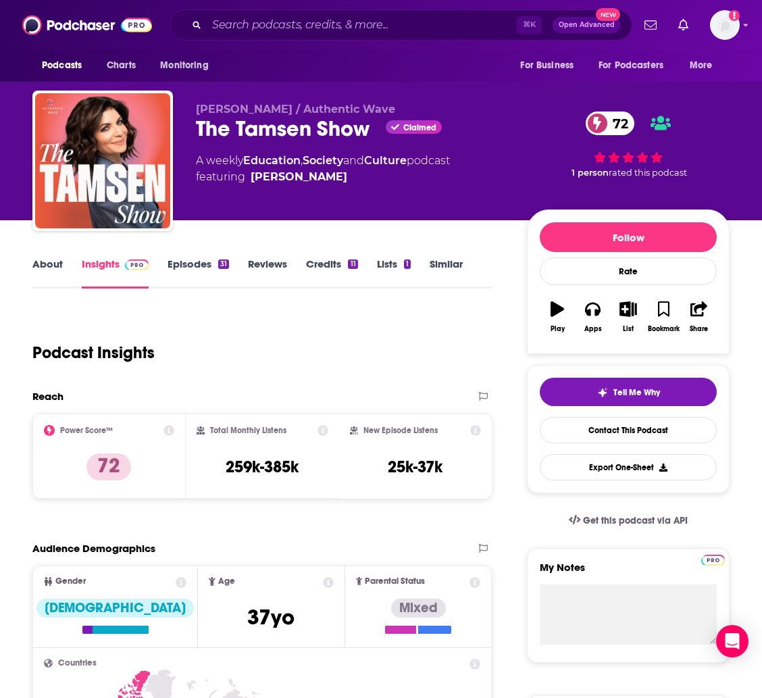
click at [51, 264] on link "About" at bounding box center [47, 272] width 30 height 31
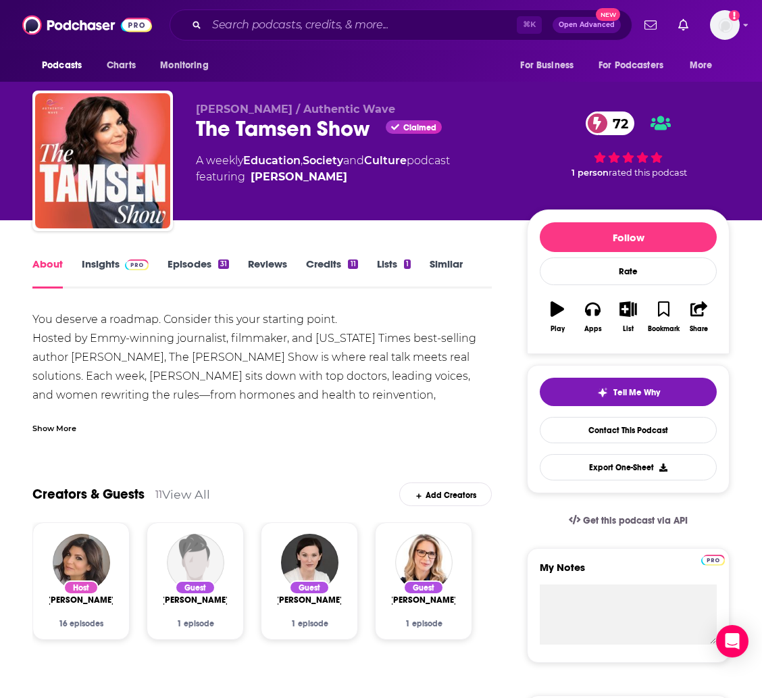
click at [95, 264] on link "Insights" at bounding box center [115, 272] width 67 height 31
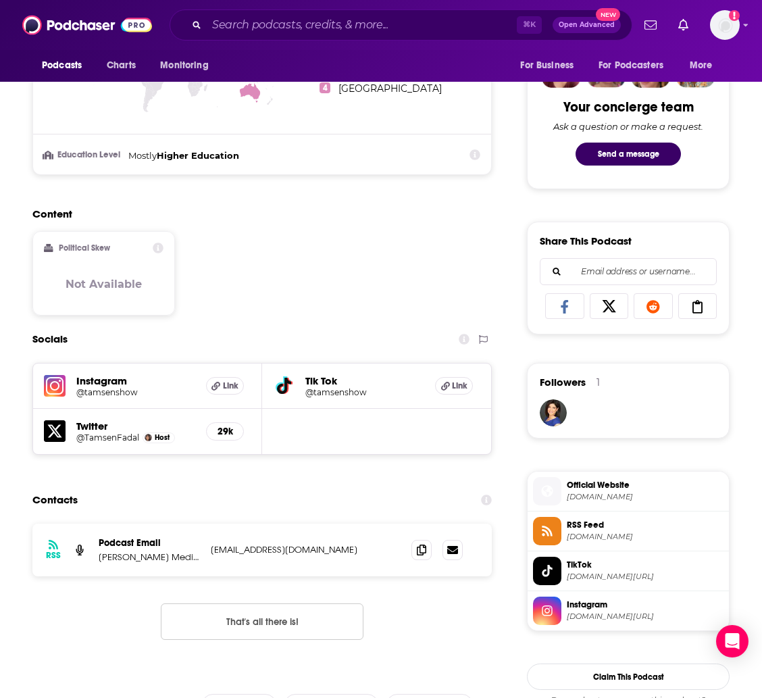
scroll to position [728, 0]
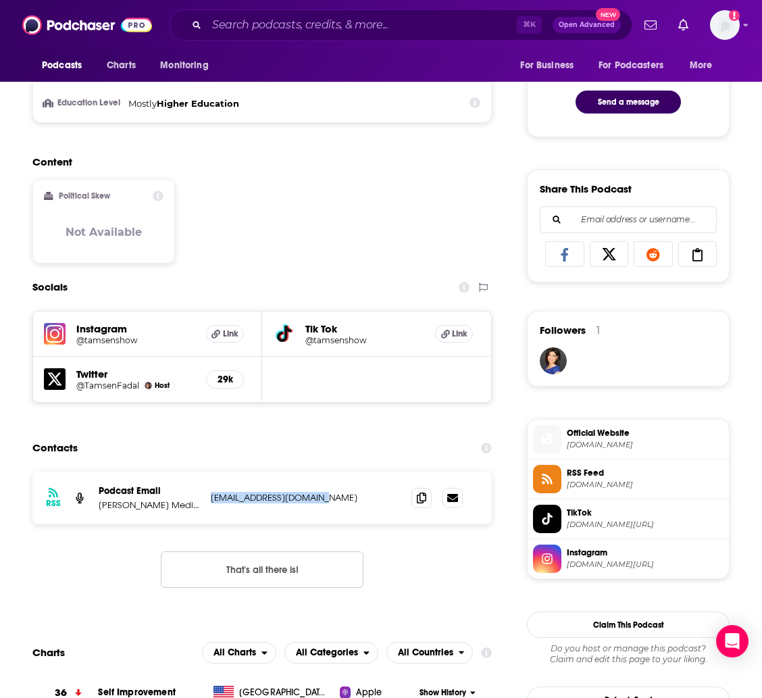
drag, startPoint x: 326, startPoint y: 499, endPoint x: 203, endPoint y: 503, distance: 123.7
click at [203, 503] on div "RSS Podcast Email [PERSON_NAME] Media / Authentic Wave [EMAIL_ADDRESS][DOMAIN_N…" at bounding box center [261, 498] width 459 height 53
click at [331, 500] on p "[EMAIL_ADDRESS][DOMAIN_NAME]" at bounding box center [300, 497] width 179 height 11
drag, startPoint x: 314, startPoint y: 502, endPoint x: 211, endPoint y: 503, distance: 103.4
click at [211, 503] on p "[EMAIL_ADDRESS][DOMAIN_NAME]" at bounding box center [300, 497] width 179 height 11
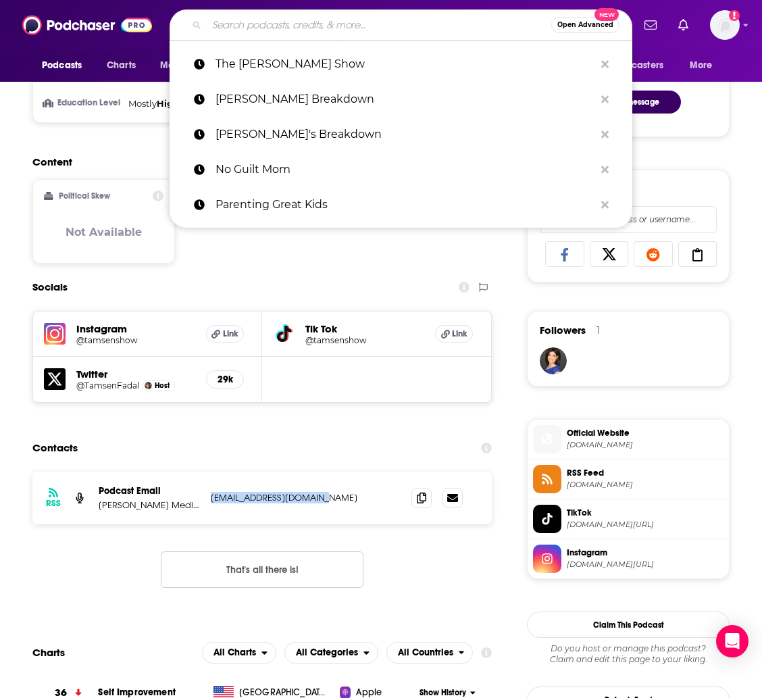
click at [310, 29] on input "Search podcasts, credits, & more..." at bounding box center [379, 25] width 345 height 22
paste input "Be Well with [PERSON_NAME]"
type input "Be Well with [PERSON_NAME]"
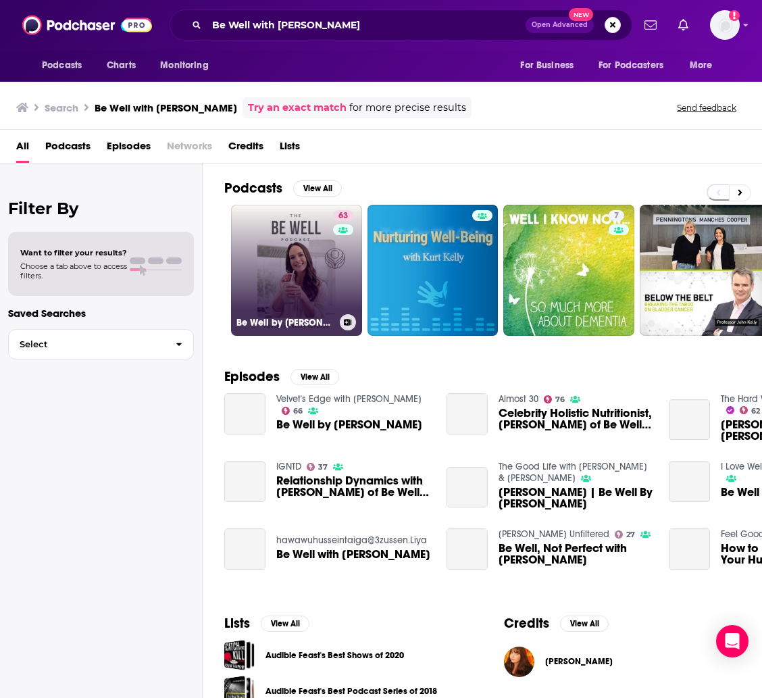
click at [281, 259] on link "63 Be Well by [PERSON_NAME]" at bounding box center [296, 270] width 131 height 131
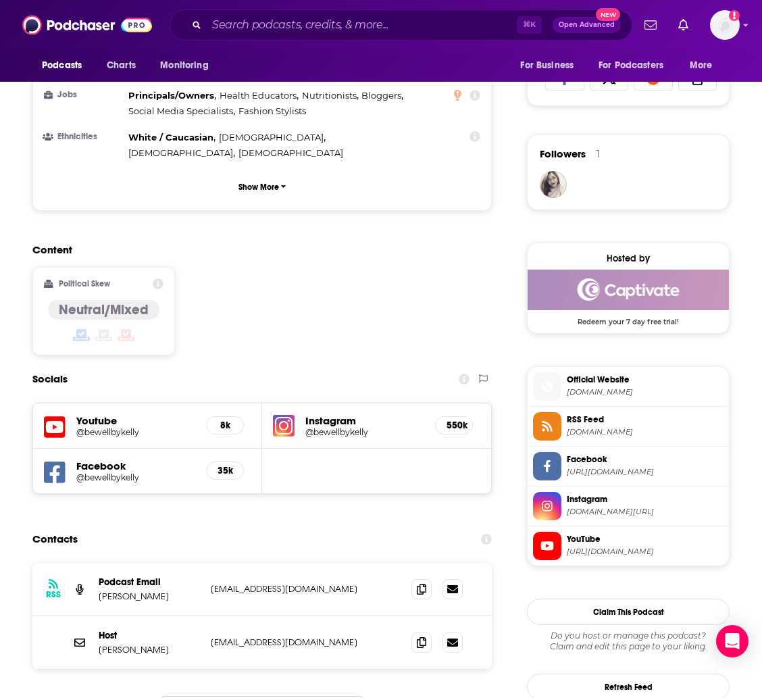
scroll to position [904, 1]
drag, startPoint x: 305, startPoint y: 502, endPoint x: 205, endPoint y: 507, distance: 100.2
click at [205, 563] on div "RSS Podcast Email [PERSON_NAME] [EMAIL_ADDRESS][DOMAIN_NAME] [EMAIL_ADDRESS][DO…" at bounding box center [261, 589] width 459 height 53
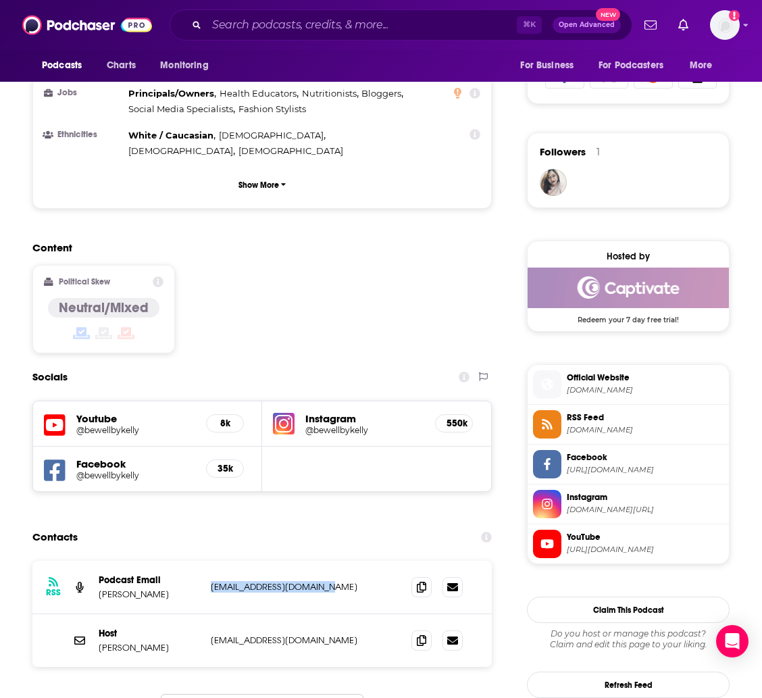
scroll to position [908, 0]
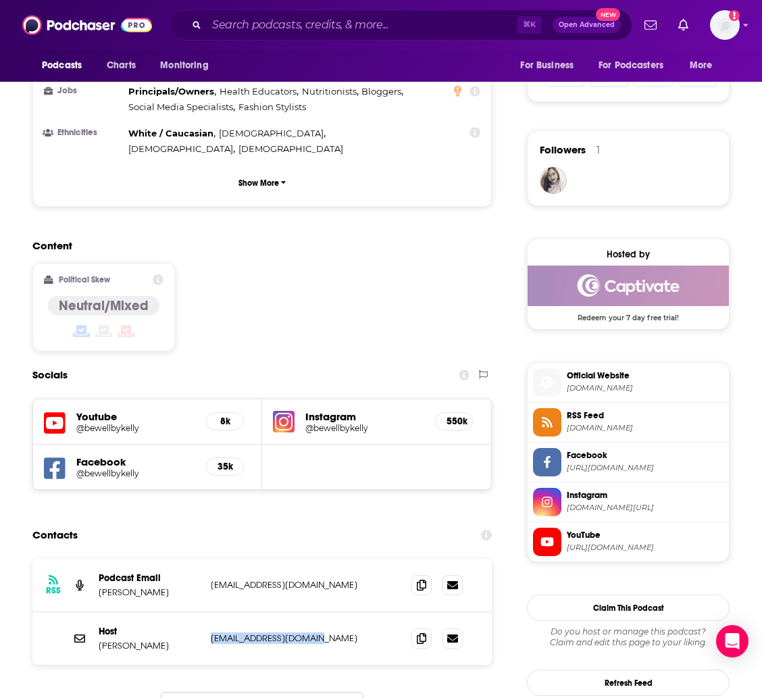
drag, startPoint x: 249, startPoint y: 556, endPoint x: 198, endPoint y: 556, distance: 51.4
click at [0, 0] on div "Host [PERSON_NAME] [EMAIL_ADDRESS][DOMAIN_NAME] [EMAIL_ADDRESS][DOMAIN_NAME]" at bounding box center [0, 0] width 0 height 0
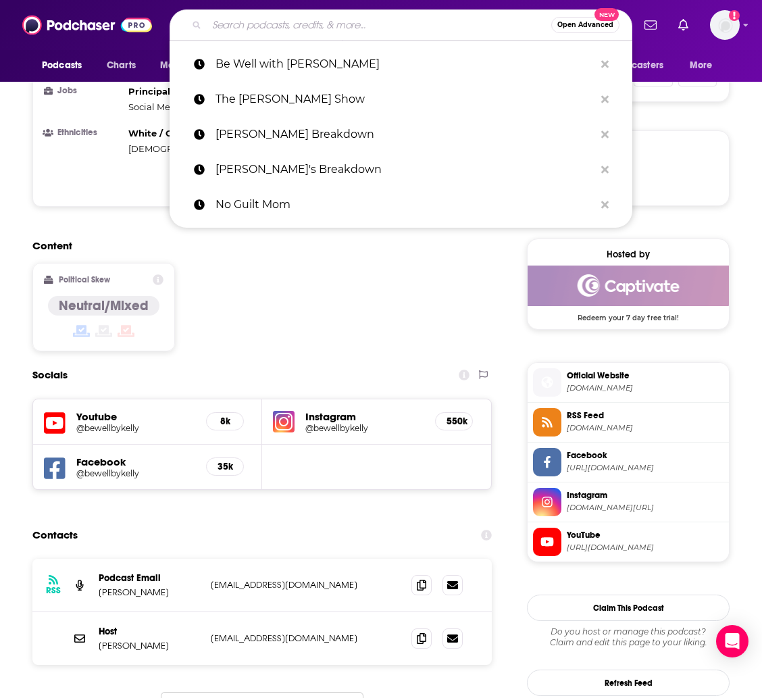
click at [357, 24] on input "Search podcasts, credits, & more..." at bounding box center [379, 25] width 345 height 22
paste input "The Morning After with [PERSON_NAME]"
type input "The Morning After with [PERSON_NAME]"
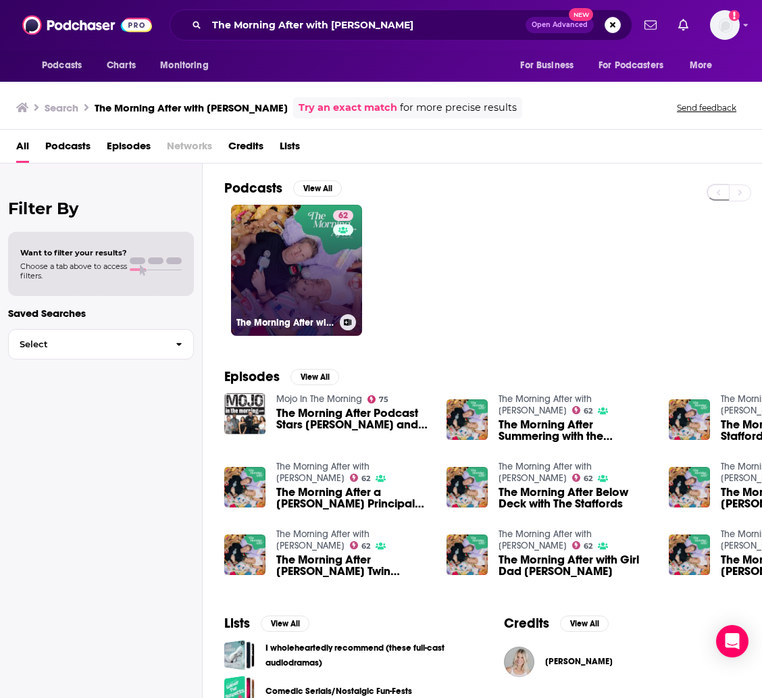
click at [292, 231] on link "62 The Morning After with [PERSON_NAME]" at bounding box center [296, 270] width 131 height 131
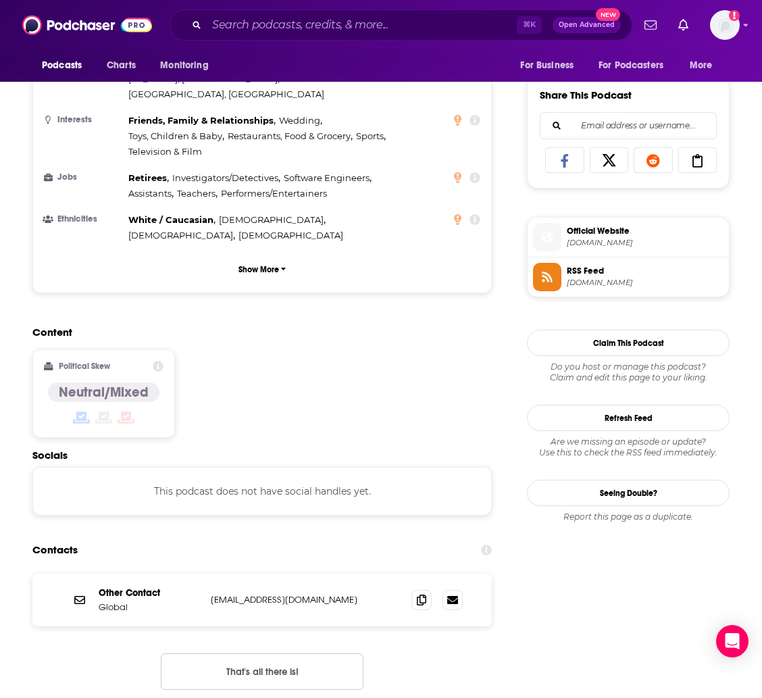
scroll to position [855, 0]
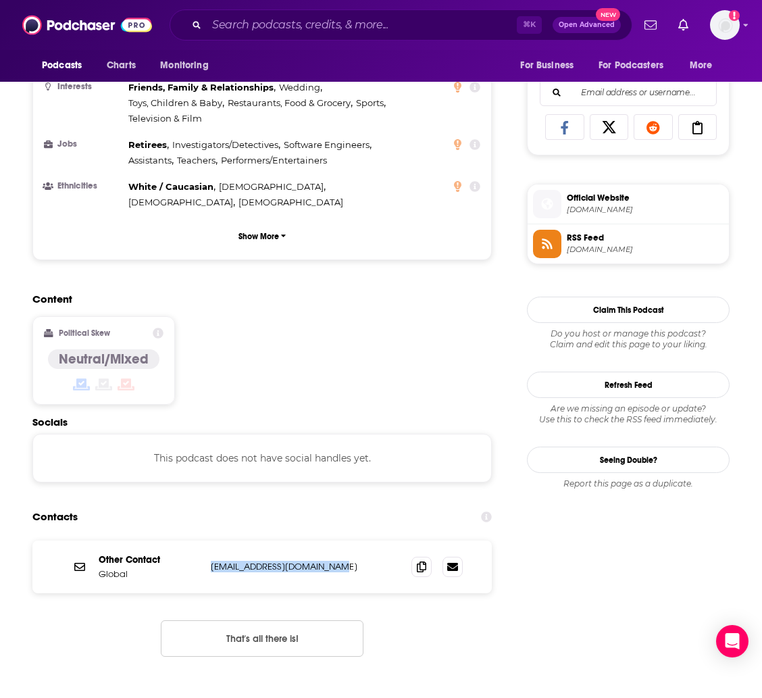
drag, startPoint x: 346, startPoint y: 482, endPoint x: 211, endPoint y: 482, distance: 135.1
click at [211, 561] on p "[EMAIL_ADDRESS][DOMAIN_NAME]" at bounding box center [300, 566] width 179 height 11
click at [253, 26] on input "Search podcasts, credits, & more..." at bounding box center [362, 25] width 310 height 22
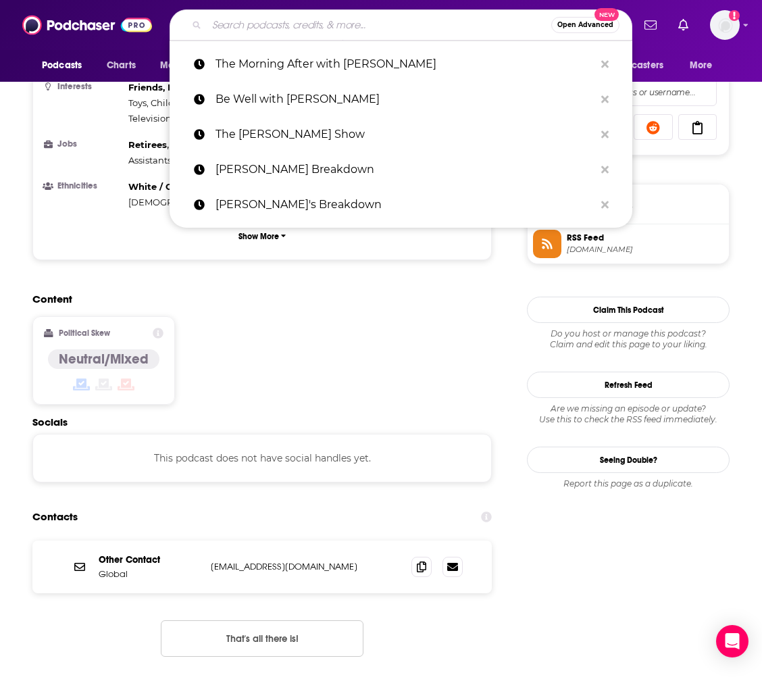
paste input "ArmChair Expert"
type input "ArmChair Expert"
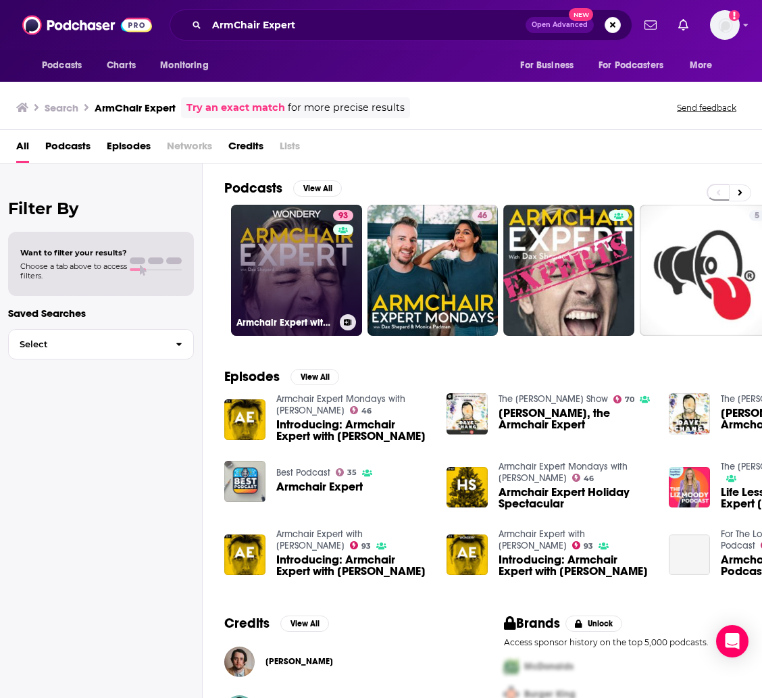
click at [281, 260] on link "93 Armchair Expert with [PERSON_NAME]" at bounding box center [296, 270] width 131 height 131
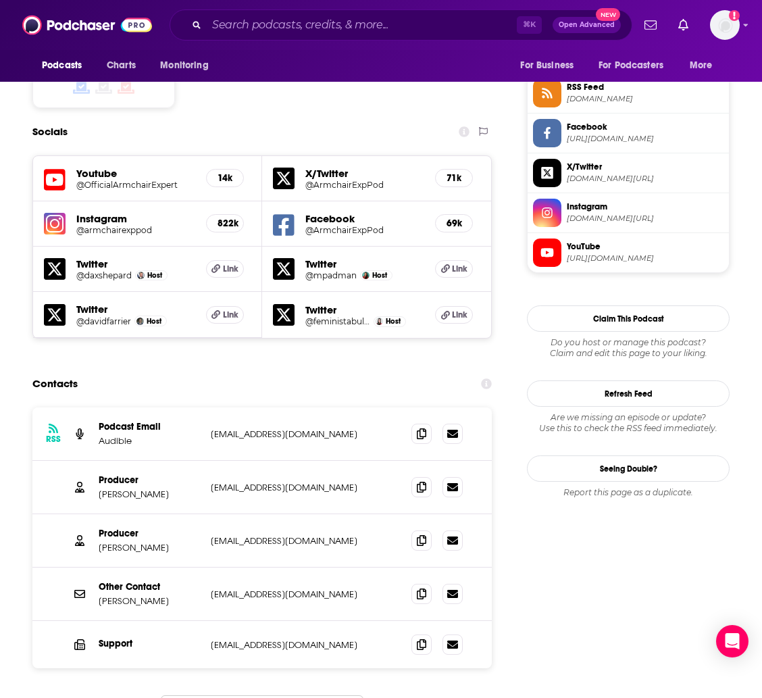
scroll to position [1114, 0]
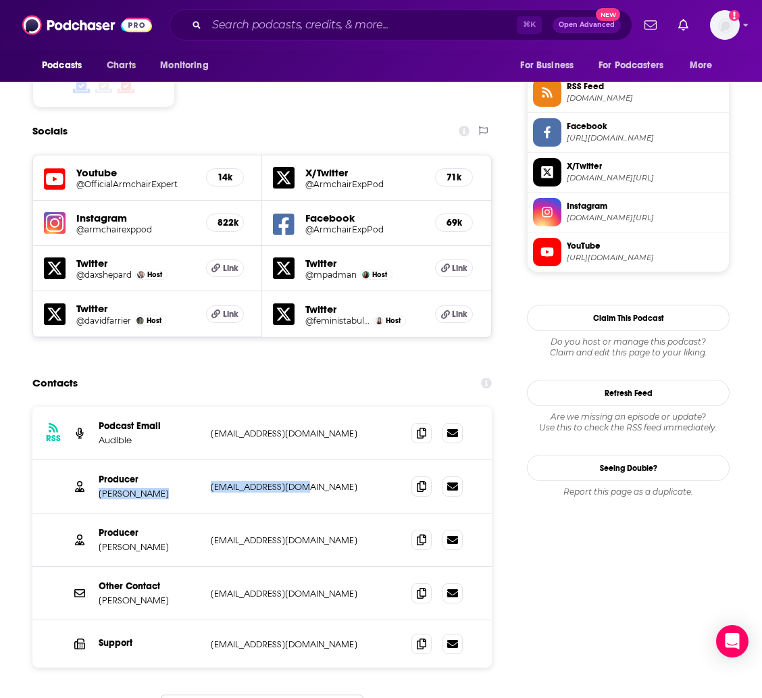
drag, startPoint x: 237, startPoint y: 409, endPoint x: 205, endPoint y: 409, distance: 31.8
click at [205, 460] on div "Producer [PERSON_NAME] [EMAIL_ADDRESS][DOMAIN_NAME] [EMAIL_ADDRESS][DOMAIN_NAME]" at bounding box center [261, 486] width 459 height 53
drag, startPoint x: 252, startPoint y: 415, endPoint x: 280, endPoint y: 412, distance: 28.5
click at [254, 481] on p "[EMAIL_ADDRESS][DOMAIN_NAME]" at bounding box center [300, 486] width 179 height 11
drag, startPoint x: 301, startPoint y: 409, endPoint x: 210, endPoint y: 410, distance: 91.2
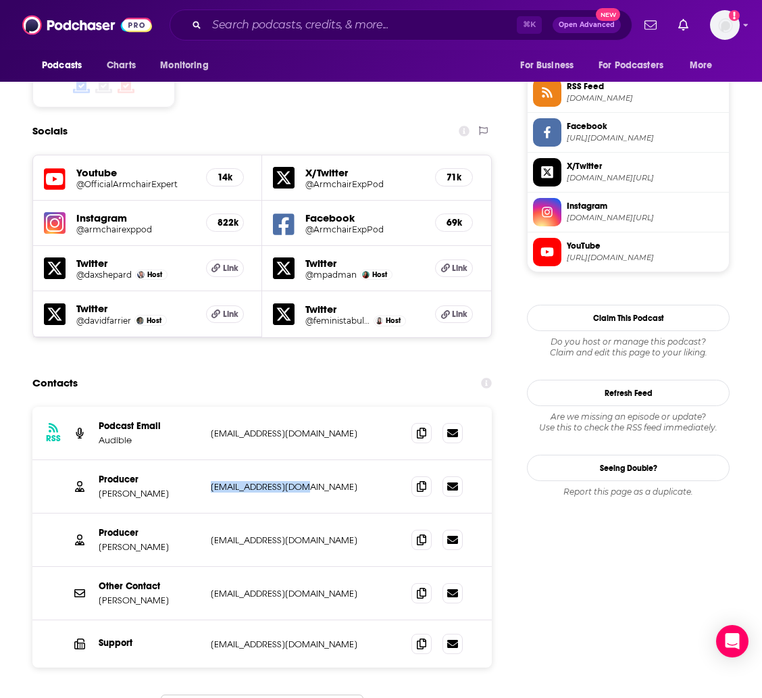
click at [210, 460] on div "Producer [PERSON_NAME] [EMAIL_ADDRESS][DOMAIN_NAME] [EMAIL_ADDRESS][DOMAIN_NAME]" at bounding box center [261, 486] width 459 height 53
drag, startPoint x: 293, startPoint y: 357, endPoint x: 209, endPoint y: 360, distance: 83.8
click at [209, 407] on div "RSS Podcast Email Audible [EMAIL_ADDRESS][DOMAIN_NAME] [EMAIL_ADDRESS][DOMAIN_N…" at bounding box center [261, 433] width 459 height 53
drag, startPoint x: 274, startPoint y: 470, endPoint x: 211, endPoint y: 465, distance: 63.7
click at [211, 514] on div "Producer [PERSON_NAME] [EMAIL_ADDRESS][DOMAIN_NAME] [EMAIL_ADDRESS][DOMAIN_NAME]" at bounding box center [261, 540] width 459 height 53
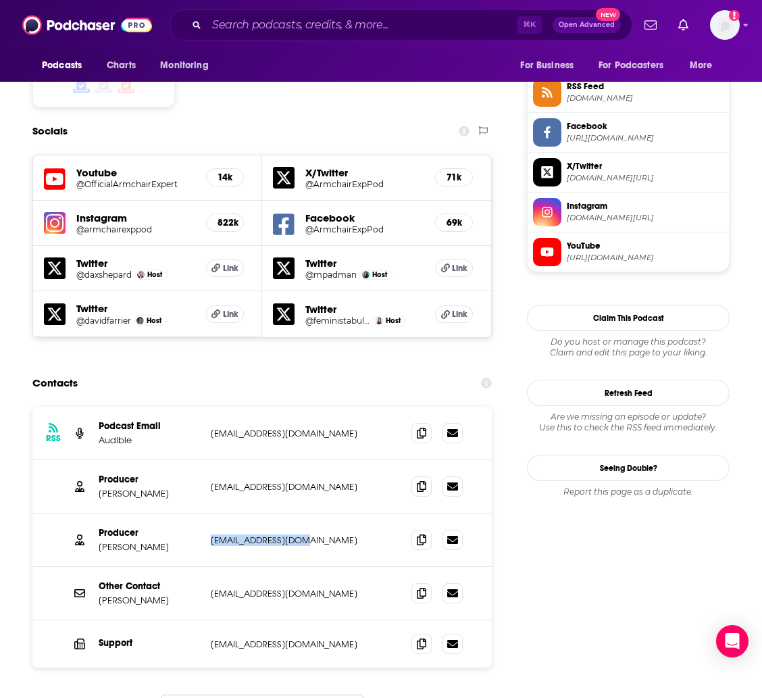
click at [365, 0] on div "Podcasts Charts Monitoring ⌘ K Open Advanced New For Business For Podcasters Mo…" at bounding box center [381, 25] width 762 height 50
drag, startPoint x: 355, startPoint y: 520, endPoint x: 209, endPoint y: 514, distance: 145.4
click at [209, 567] on div "Other Contact [PERSON_NAME] [EMAIL_ADDRESS][DOMAIN_NAME] [EMAIL_ADDRESS][DOMAIN…" at bounding box center [261, 593] width 459 height 53
click at [318, 3] on div "Podcasts Charts Monitoring ⌘ K Open Advanced New For Business For Podcasters Mo…" at bounding box center [381, 25] width 762 height 50
click at [299, 25] on input "Search podcasts, credits, & more..." at bounding box center [362, 25] width 310 height 22
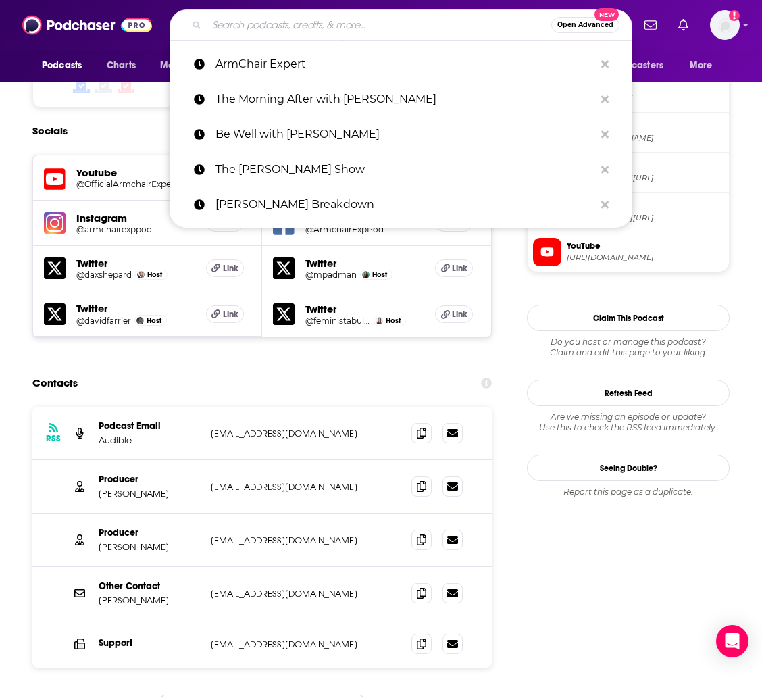
paste input "MarieTV"
type input "MarieTV"
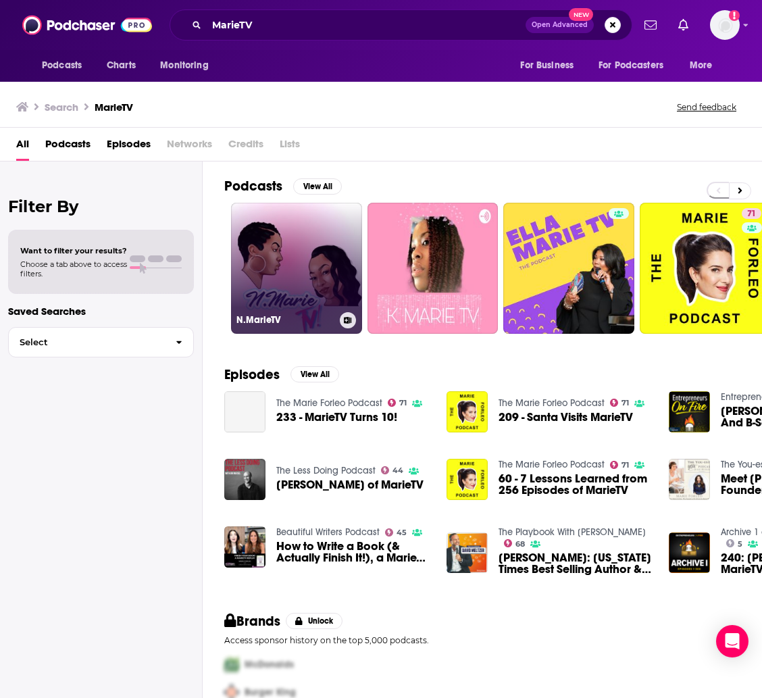
click at [286, 270] on link "N.MarieTV" at bounding box center [296, 268] width 131 height 131
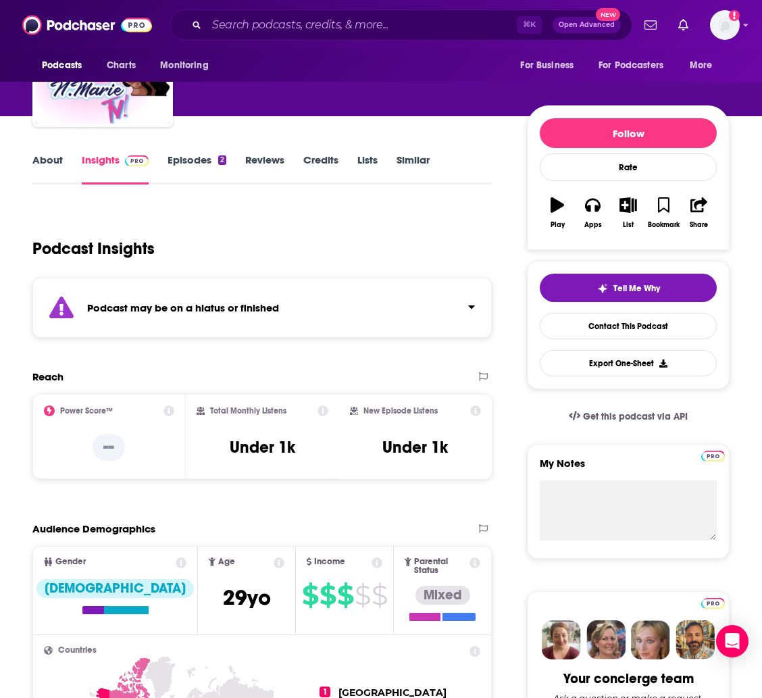
click at [55, 158] on link "About" at bounding box center [47, 168] width 30 height 31
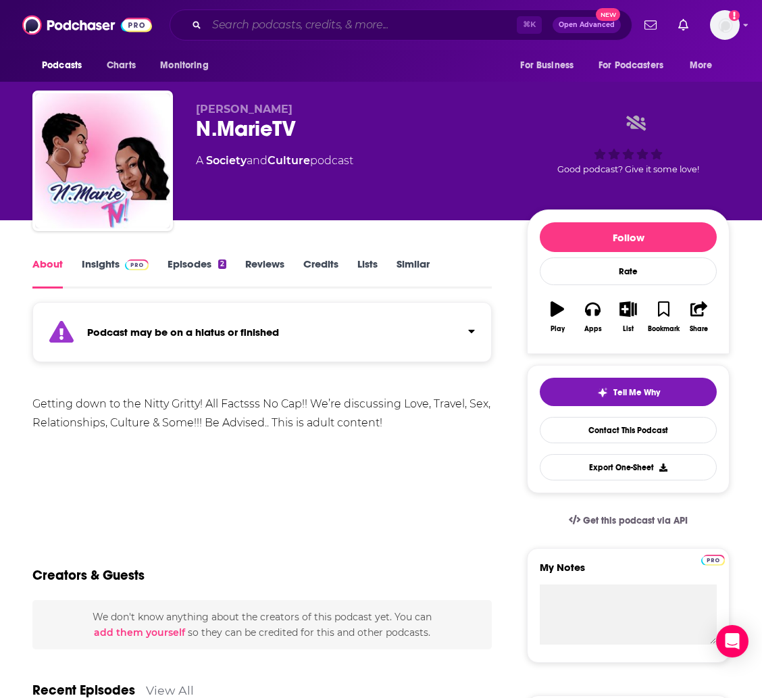
click at [345, 22] on input "Search podcasts, credits, & more..." at bounding box center [362, 25] width 310 height 22
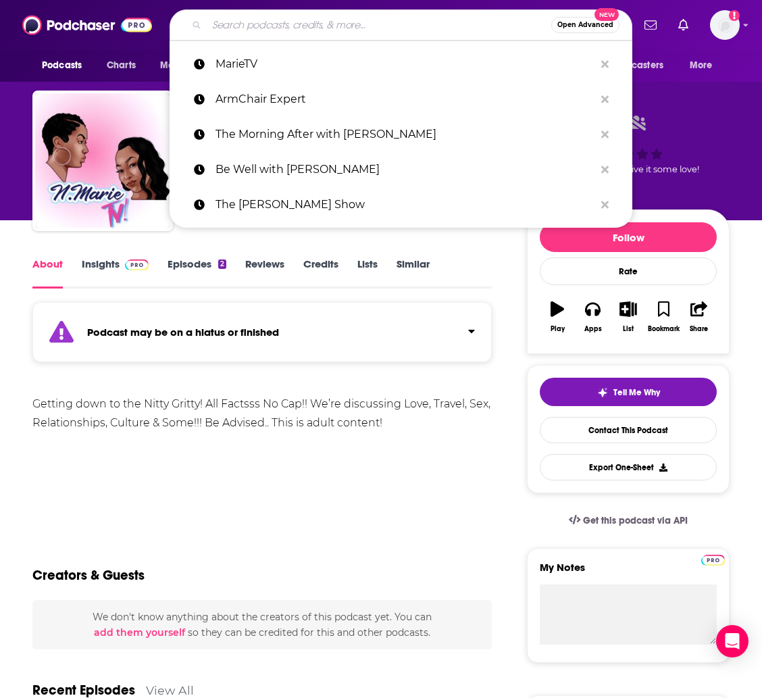
paste input "The Calm Mom"
type input "The Calm Mom"
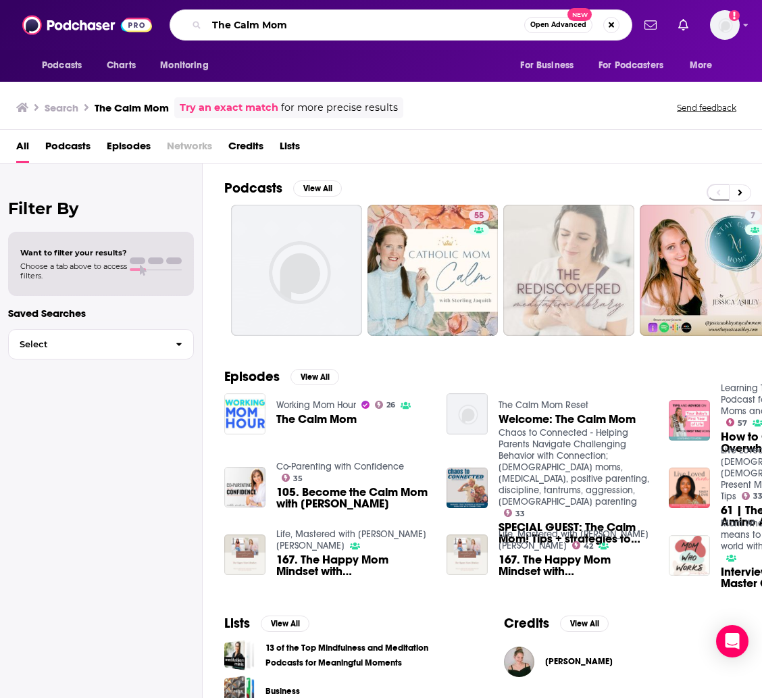
drag, startPoint x: 232, startPoint y: 26, endPoint x: 195, endPoint y: 28, distance: 37.2
click at [195, 28] on div "The Calm Mom Open Advanced New" at bounding box center [401, 24] width 463 height 31
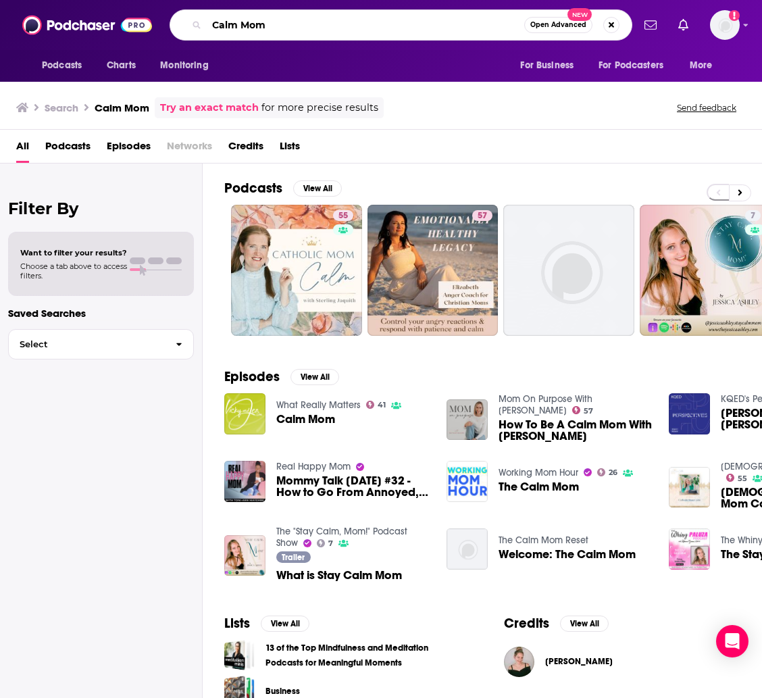
click at [356, 20] on input "Calm Mom" at bounding box center [366, 25] width 318 height 22
type input "[PERSON_NAME]"
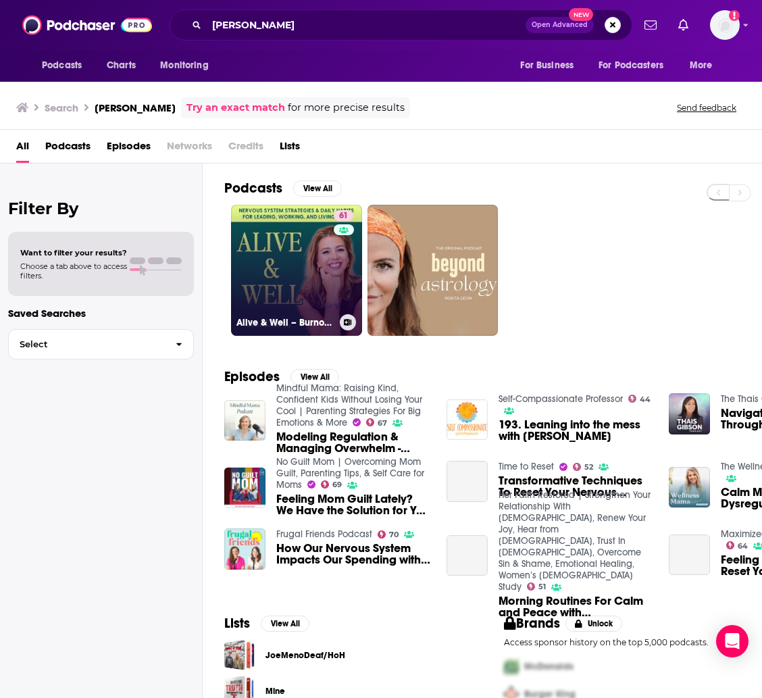
click at [322, 243] on link "61 Alive & Well – Burnout, Anxiety, Nervous System, Productivity, Time Manageme…" at bounding box center [296, 270] width 131 height 131
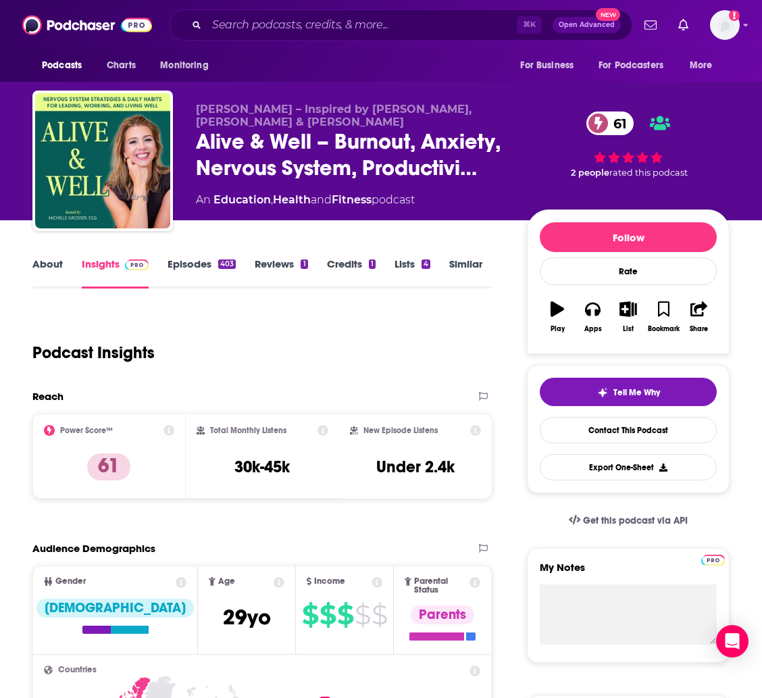
click at [53, 266] on link "About" at bounding box center [47, 272] width 30 height 31
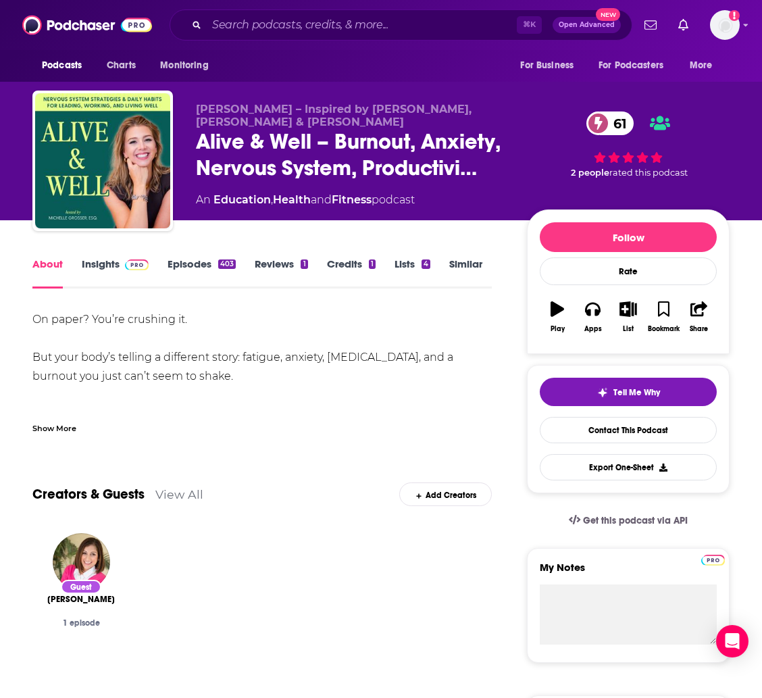
click at [55, 419] on div "Show More" at bounding box center [261, 423] width 459 height 23
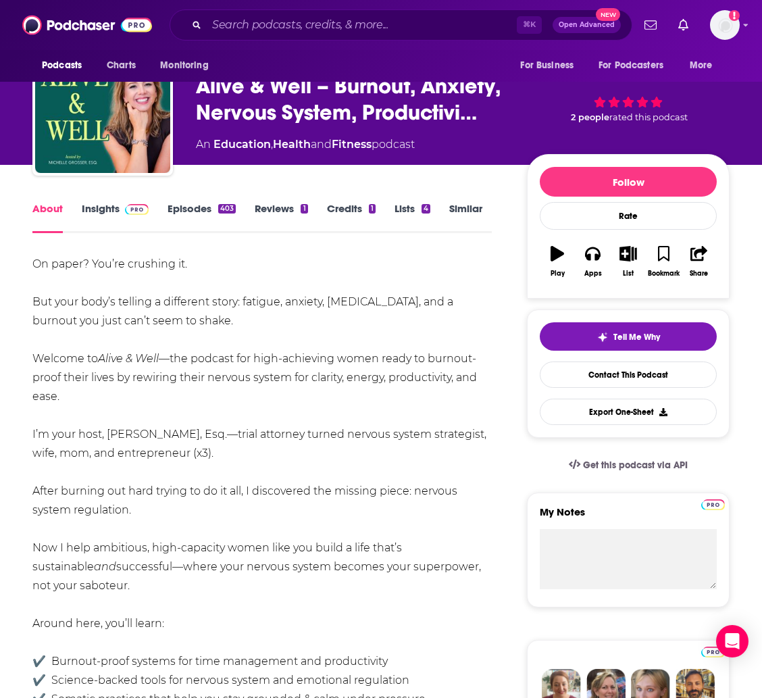
scroll to position [99, 0]
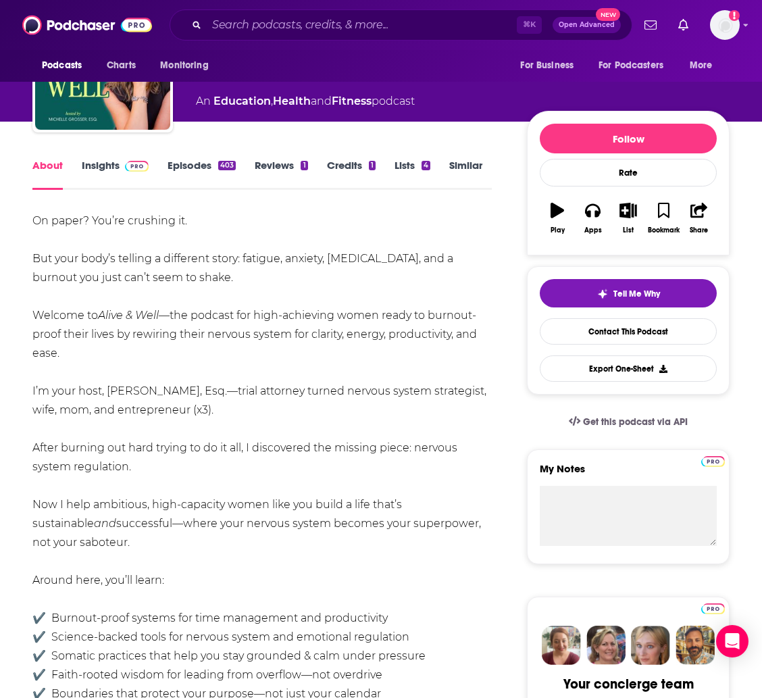
click at [109, 172] on link "Insights" at bounding box center [115, 174] width 67 height 31
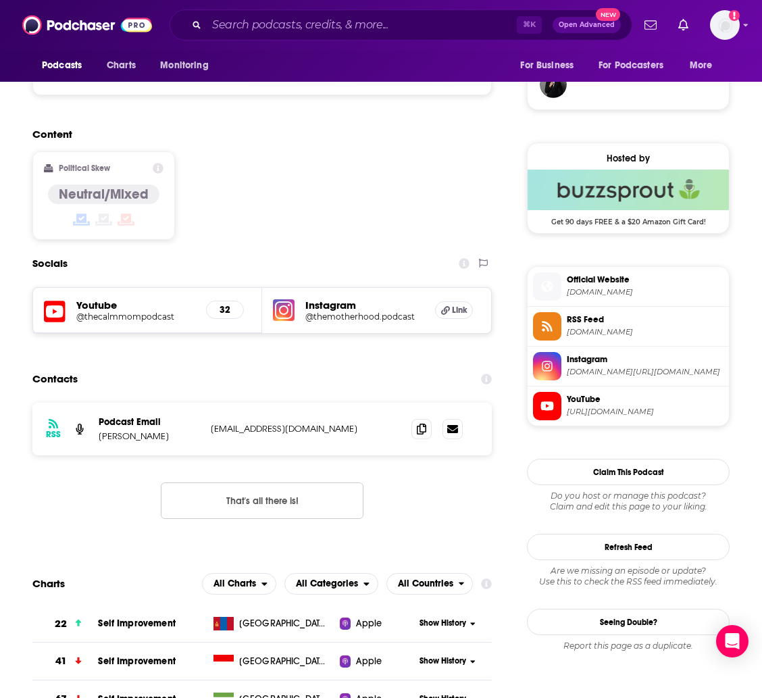
scroll to position [1034, 0]
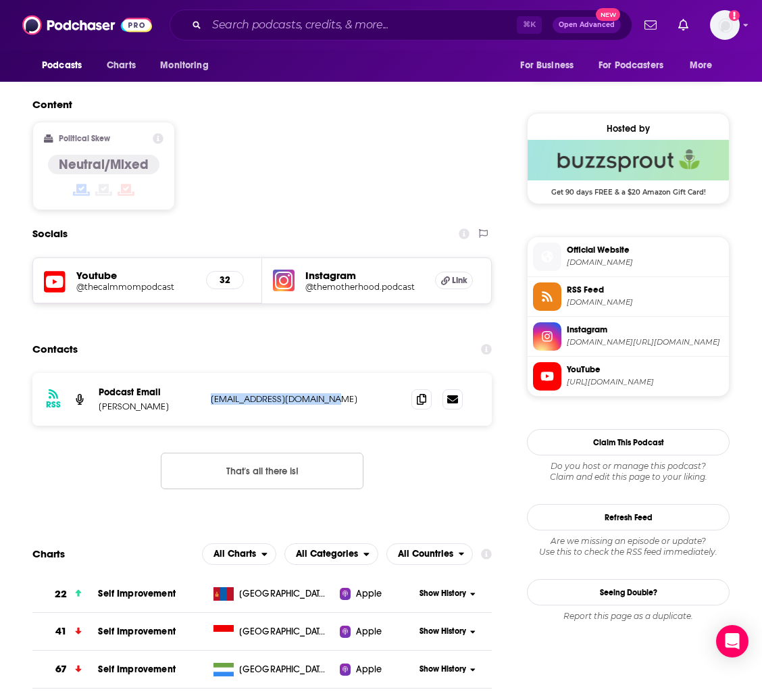
drag, startPoint x: 323, startPoint y: 328, endPoint x: 211, endPoint y: 332, distance: 112.3
click at [211, 393] on p "[EMAIL_ADDRESS][DOMAIN_NAME]" at bounding box center [300, 398] width 179 height 11
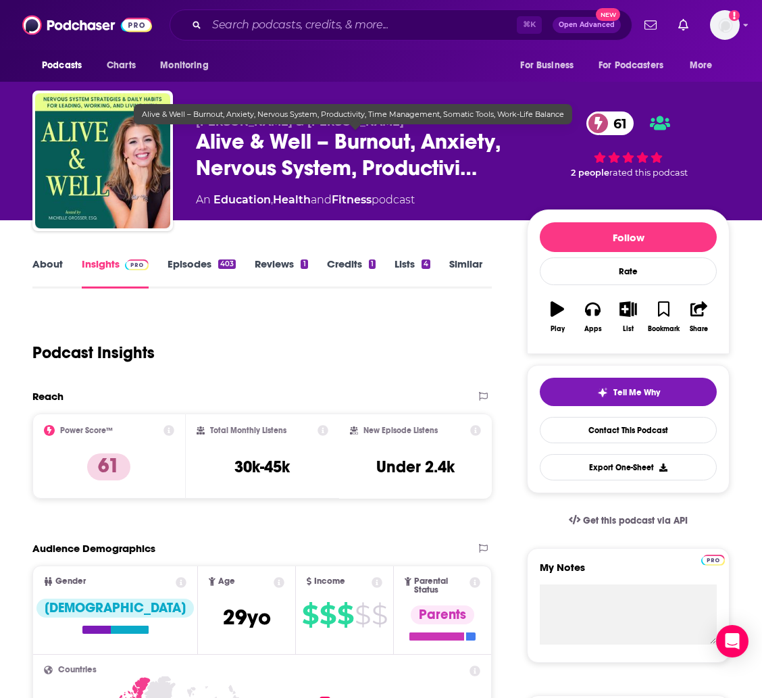
scroll to position [0, 0]
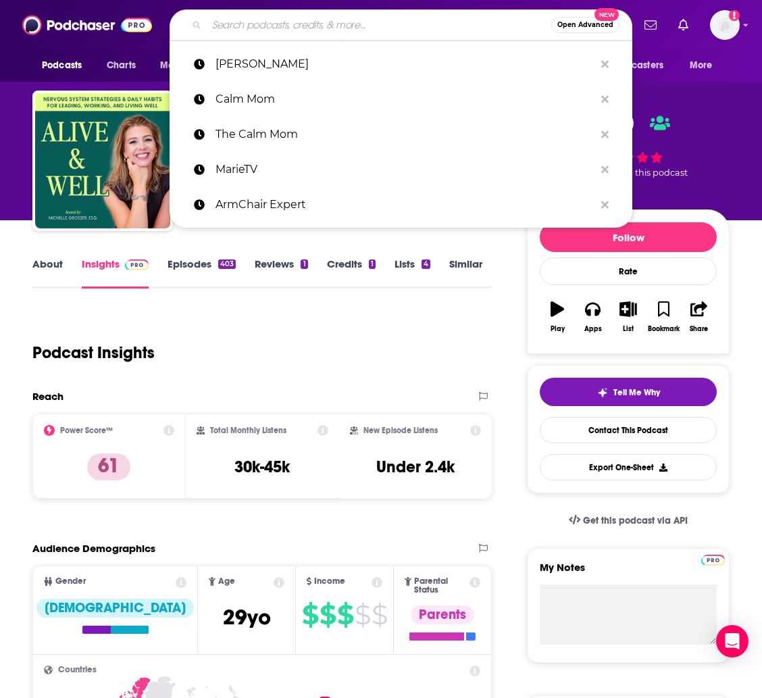
click at [340, 26] on input "Search podcasts, credits, & more..." at bounding box center [379, 25] width 345 height 22
paste input "For the Love with [PERSON_NAME]"
type input "For the Love with [PERSON_NAME]"
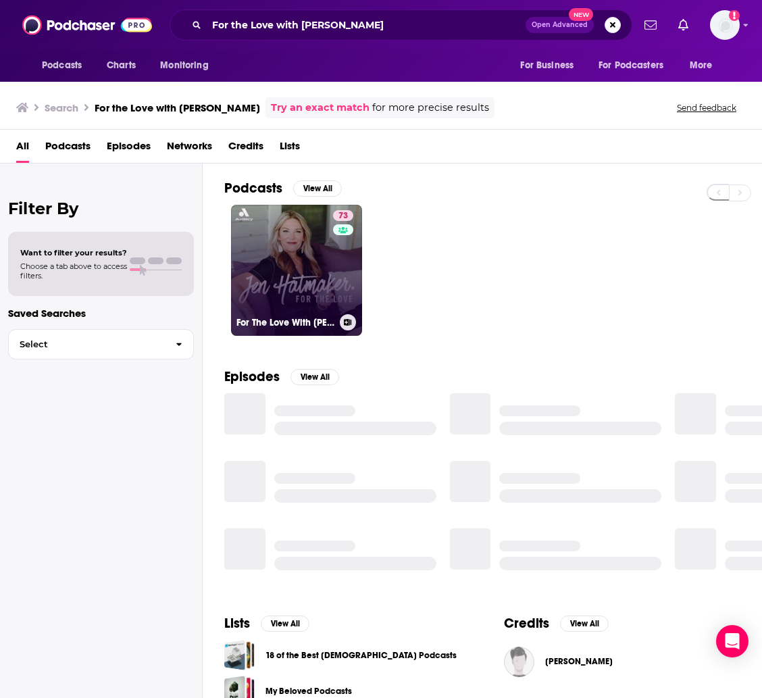
click at [266, 251] on link "73 For The Love With [PERSON_NAME] Podcast" at bounding box center [296, 270] width 131 height 131
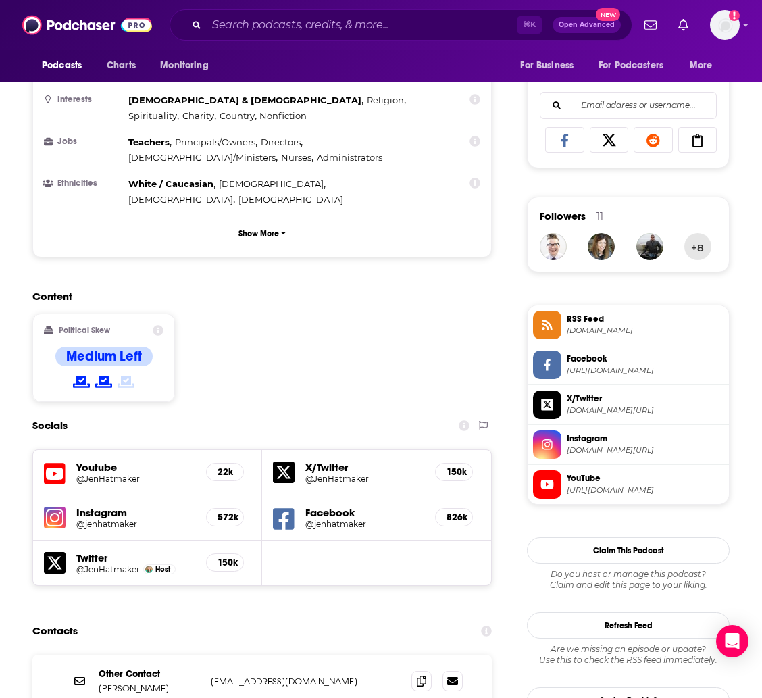
scroll to position [1163, 0]
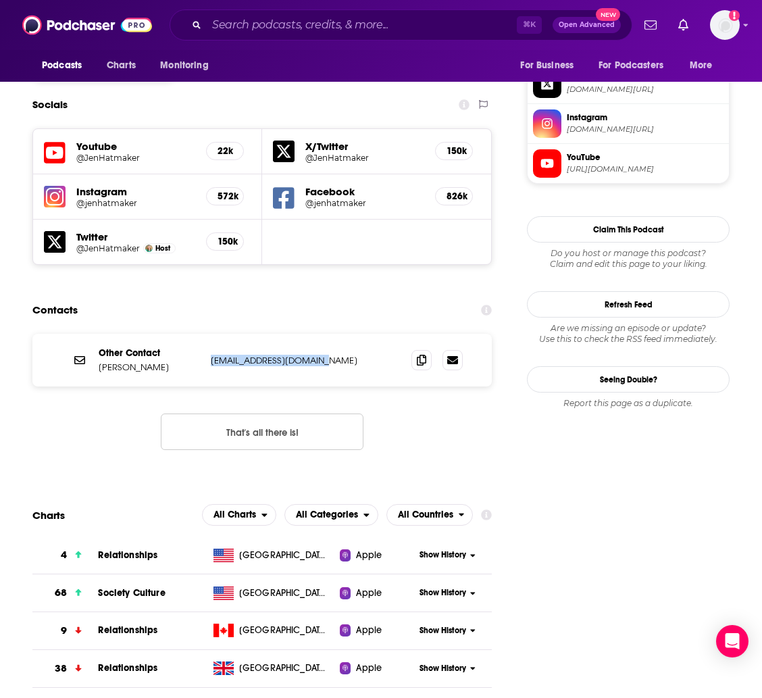
drag, startPoint x: 316, startPoint y: 277, endPoint x: 326, endPoint y: 274, distance: 11.1
click at [326, 334] on div "Other Contact [PERSON_NAME] [EMAIL_ADDRESS][DOMAIN_NAME] [EMAIL_ADDRESS][DOMAIN…" at bounding box center [261, 360] width 459 height 53
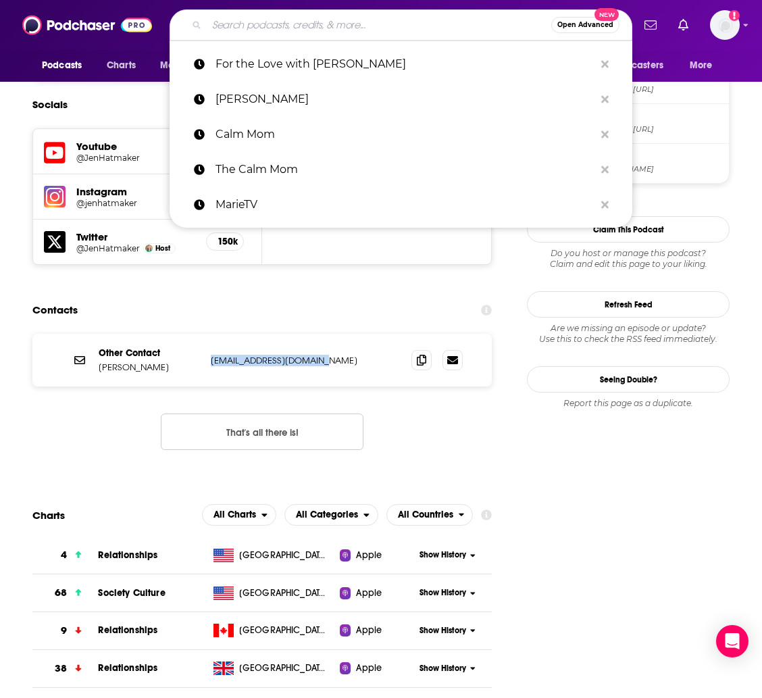
click at [230, 28] on input "Search podcasts, credits, & more..." at bounding box center [379, 25] width 345 height 22
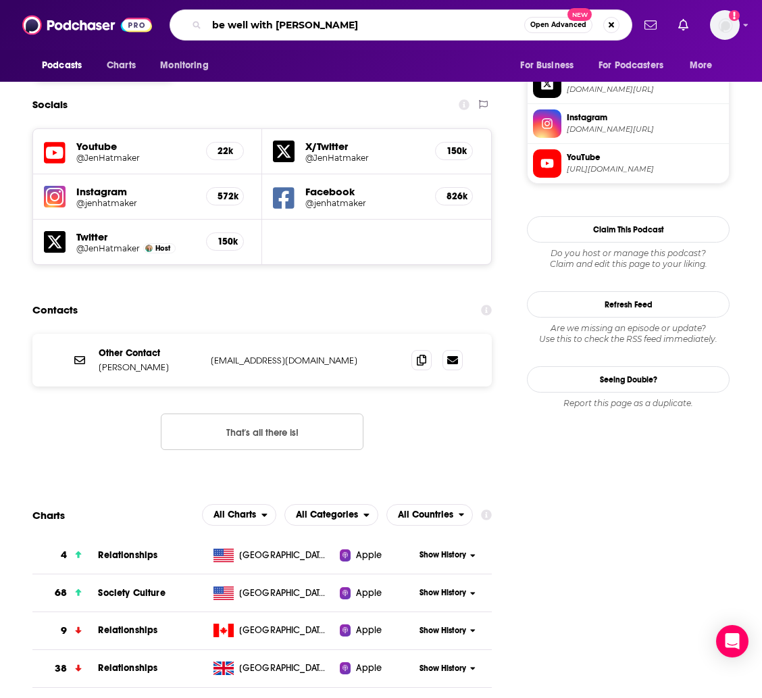
type input "be well with [PERSON_NAME]"
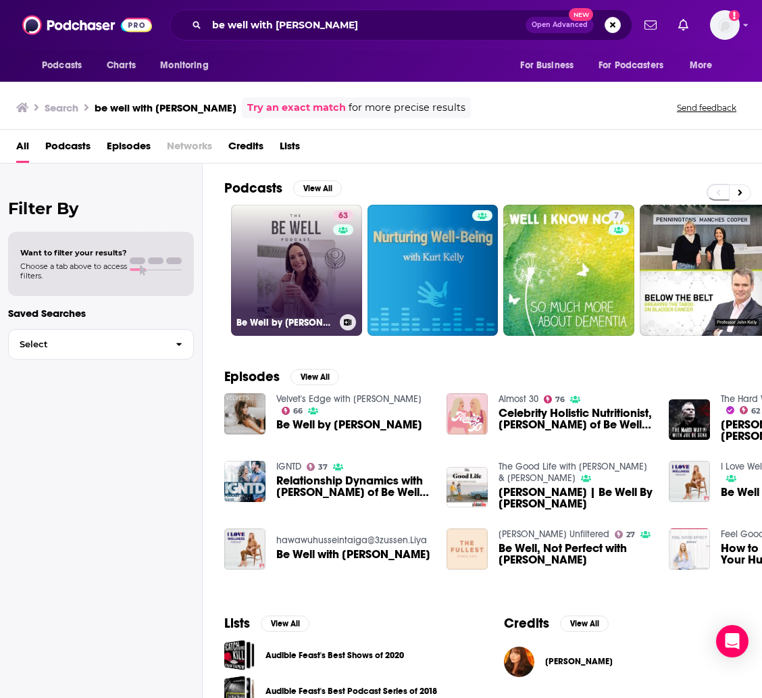
click at [258, 277] on link "63 Be Well by [PERSON_NAME]" at bounding box center [296, 270] width 131 height 131
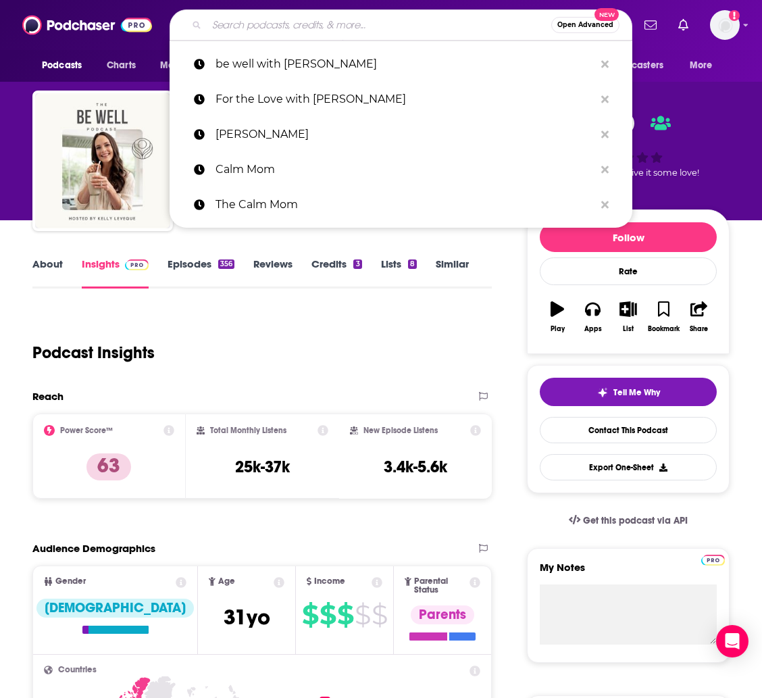
click at [353, 26] on input "Search podcasts, credits, & more..." at bounding box center [379, 25] width 345 height 22
paste input "The [PERSON_NAME] Show"
type input "The [PERSON_NAME] Show"
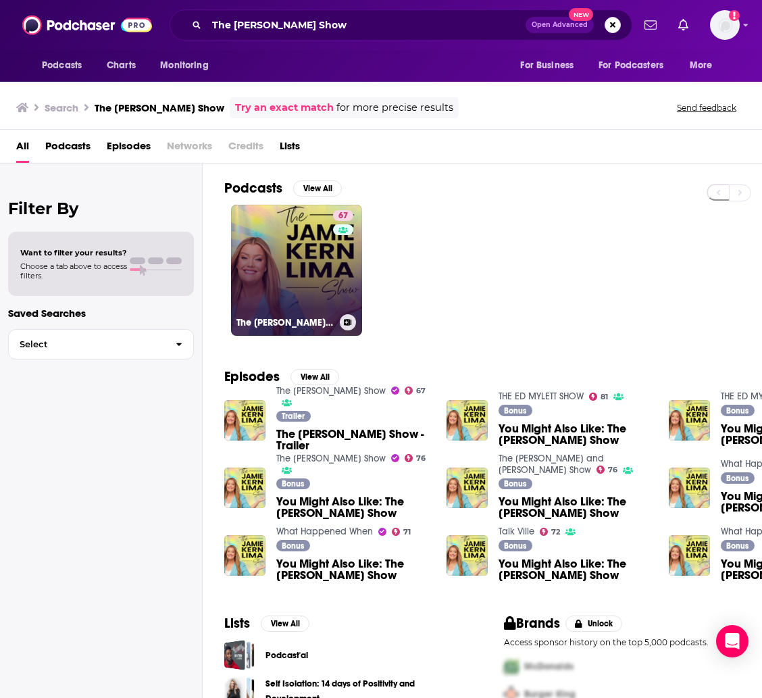
click at [270, 267] on link "67 The [PERSON_NAME] Show" at bounding box center [296, 270] width 131 height 131
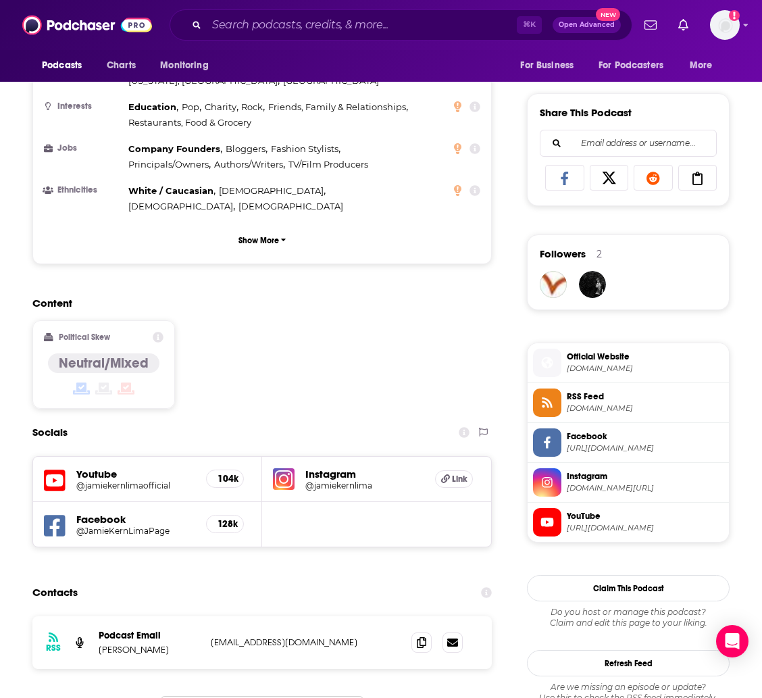
scroll to position [904, 0]
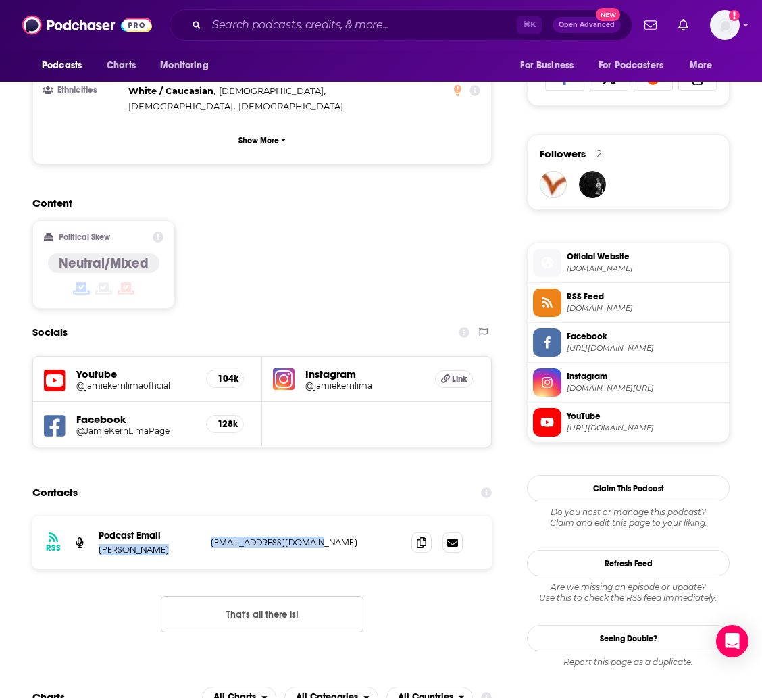
drag, startPoint x: 329, startPoint y: 487, endPoint x: 195, endPoint y: 491, distance: 133.9
click at [0, 0] on div "Podcast Email [PERSON_NAME] [EMAIL_ADDRESS][DOMAIN_NAME] [EMAIL_ADDRESS][DOMAIN…" at bounding box center [0, 0] width 0 height 0
drag, startPoint x: 222, startPoint y: 487, endPoint x: 229, endPoint y: 484, distance: 7.7
click at [225, 537] on p "[EMAIL_ADDRESS][DOMAIN_NAME]" at bounding box center [300, 542] width 179 height 11
drag, startPoint x: 320, startPoint y: 486, endPoint x: 212, endPoint y: 491, distance: 107.6
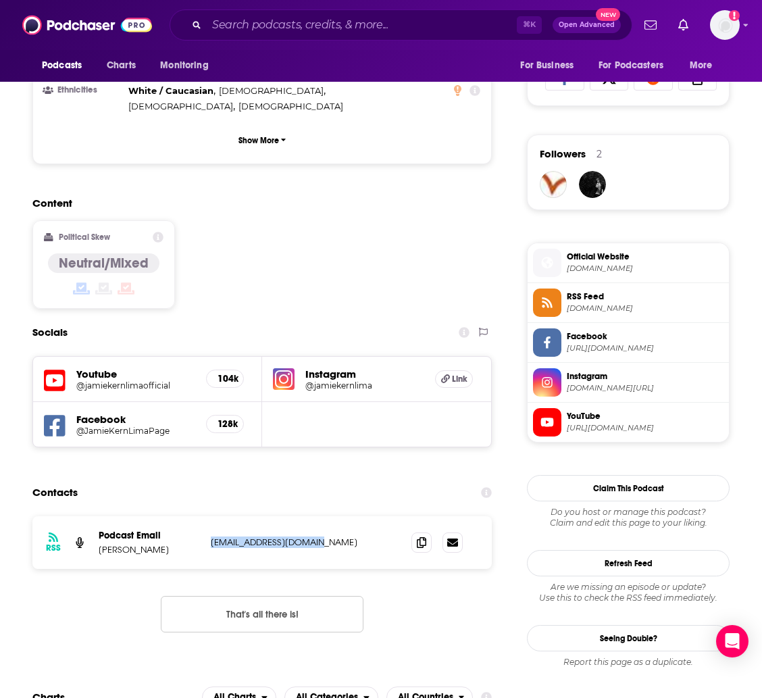
click at [212, 537] on p "[EMAIL_ADDRESS][DOMAIN_NAME]" at bounding box center [300, 542] width 179 height 11
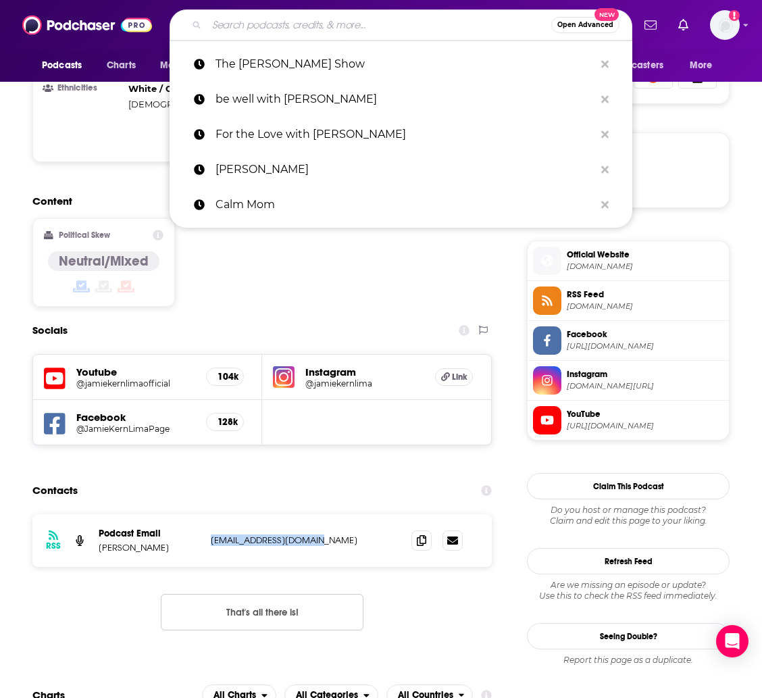
click at [309, 31] on input "Search podcasts, credits, & more..." at bounding box center [379, 25] width 345 height 22
paste input "Laugh Lines with [PERSON_NAME] and [PERSON_NAME]"
type input "Laugh Lines with [PERSON_NAME] and [PERSON_NAME]"
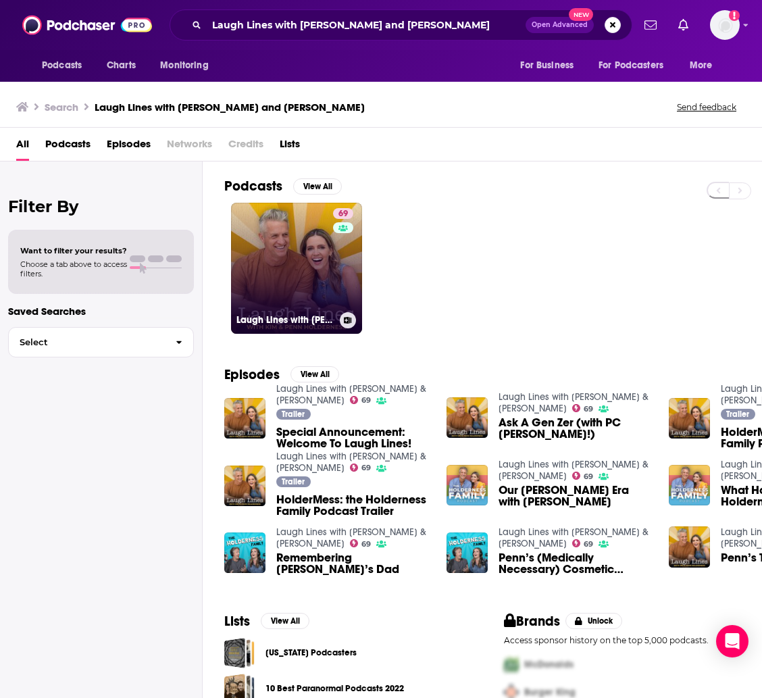
click at [304, 237] on link "69 Laugh Lines with [PERSON_NAME] & [PERSON_NAME]" at bounding box center [296, 268] width 131 height 131
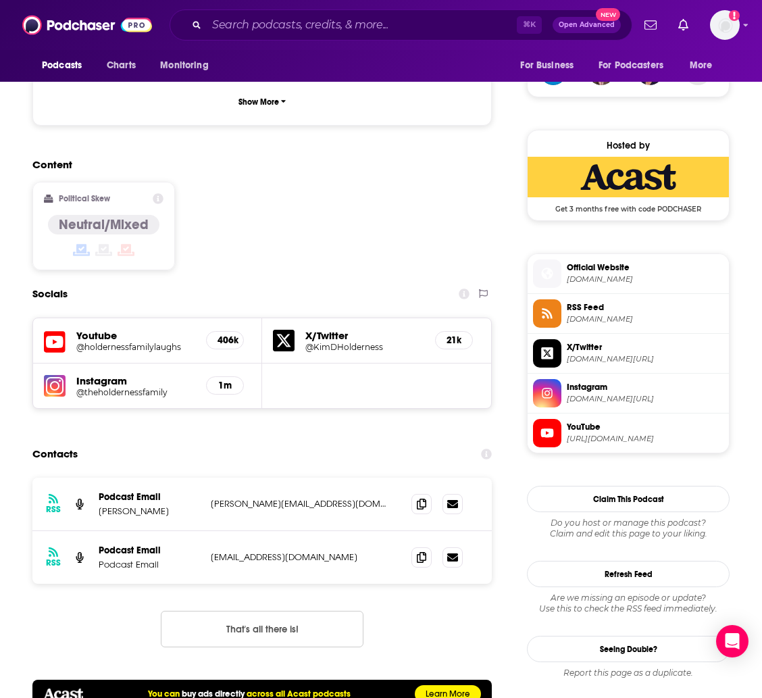
scroll to position [1103, 0]
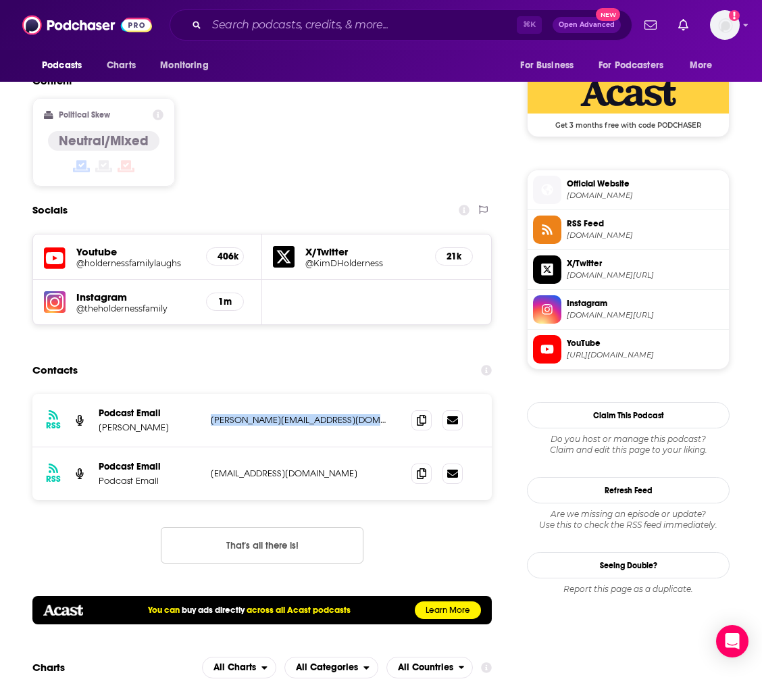
drag, startPoint x: 355, startPoint y: 347, endPoint x: 213, endPoint y: 349, distance: 142.6
click at [213, 414] on p "[PERSON_NAME][EMAIL_ADDRESS][DOMAIN_NAME]" at bounding box center [300, 419] width 179 height 11
drag, startPoint x: 334, startPoint y: 406, endPoint x: 212, endPoint y: 405, distance: 121.6
click at [212, 468] on p "[EMAIL_ADDRESS][DOMAIN_NAME]" at bounding box center [300, 473] width 179 height 11
drag, startPoint x: 329, startPoint y: 36, endPoint x: 326, endPoint y: 25, distance: 12.0
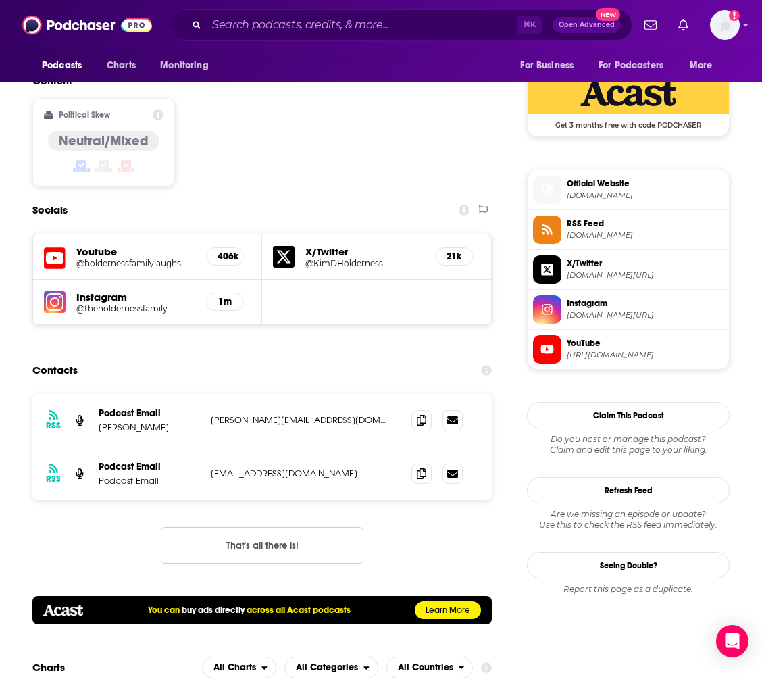
click at [329, 36] on div "⌘ K Open Advanced New" at bounding box center [401, 24] width 463 height 31
click at [325, 24] on input "Search podcasts, credits, & more..." at bounding box center [362, 25] width 310 height 22
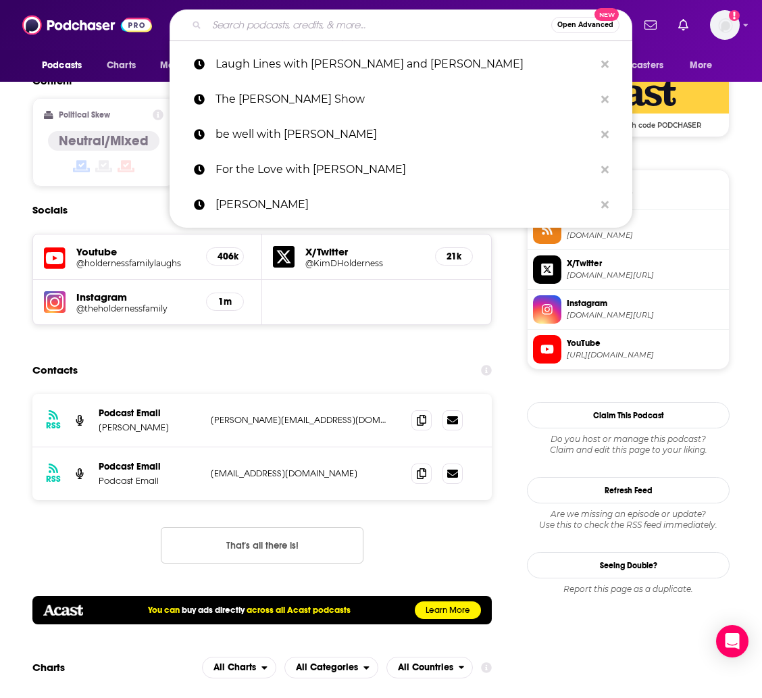
paste input "The [PERSON_NAME] Podcast"
type input "The [PERSON_NAME] Podcast"
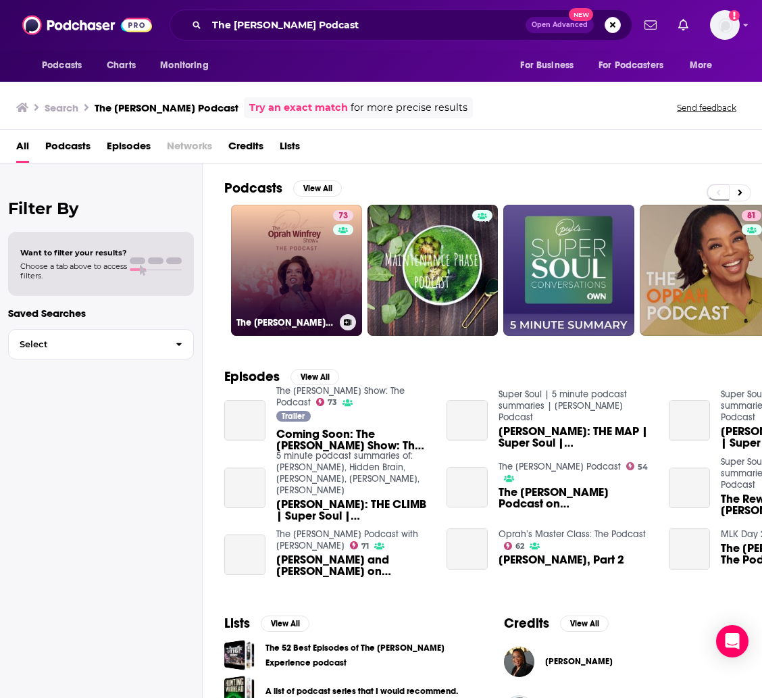
click at [299, 258] on link "73 The [PERSON_NAME] Show: The Podcast" at bounding box center [296, 270] width 131 height 131
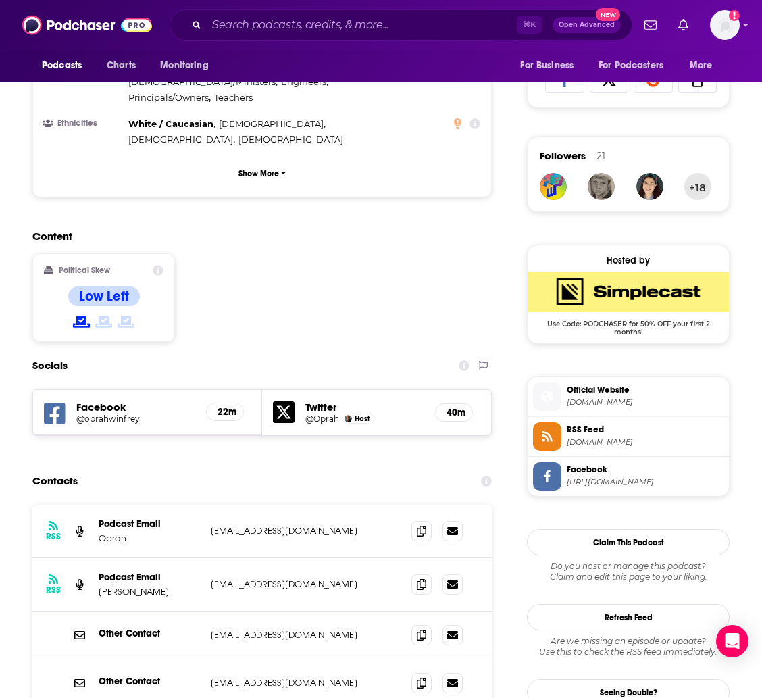
scroll to position [972, 0]
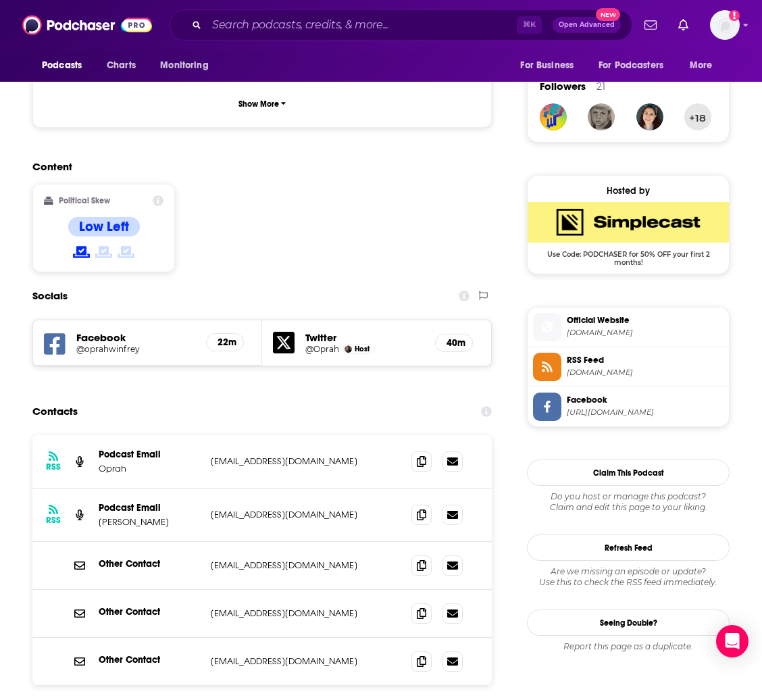
click at [284, 489] on div "RSS Podcast Email [PERSON_NAME] [EMAIL_ADDRESS][DOMAIN_NAME] [EMAIL_ADDRESS][DO…" at bounding box center [261, 515] width 459 height 53
click at [428, 451] on span at bounding box center [422, 461] width 20 height 20
drag, startPoint x: 305, startPoint y: 443, endPoint x: 325, endPoint y: 451, distance: 21.6
click at [325, 489] on div "RSS Podcast Email [PERSON_NAME] [EMAIL_ADDRESS][DOMAIN_NAME] [EMAIL_ADDRESS][DO…" at bounding box center [261, 515] width 459 height 53
drag, startPoint x: 301, startPoint y: 501, endPoint x: 309, endPoint y: 498, distance: 8.2
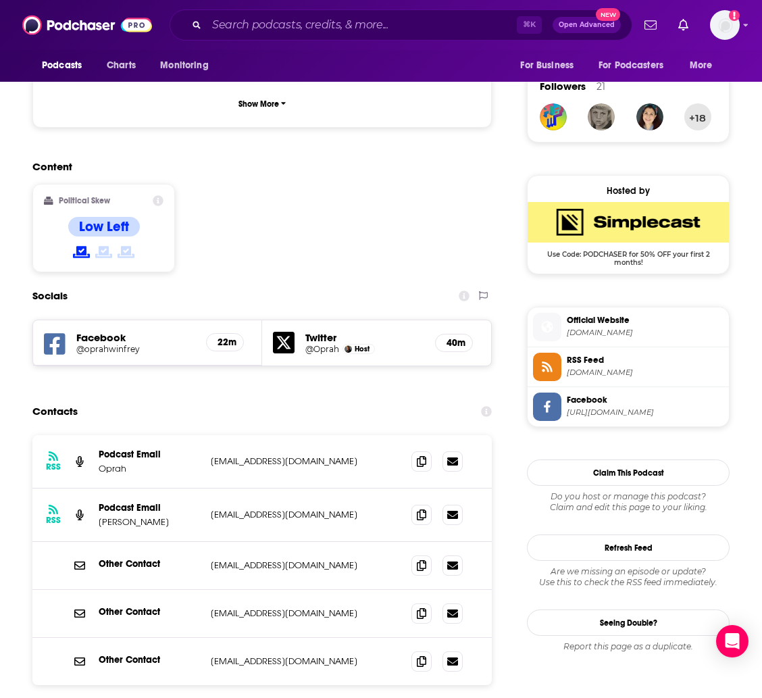
click at [301, 559] on p "[EMAIL_ADDRESS][DOMAIN_NAME]" at bounding box center [300, 564] width 179 height 11
drag, startPoint x: 296, startPoint y: 497, endPoint x: 209, endPoint y: 501, distance: 87.3
click at [209, 542] on div "Other Contact [EMAIL_ADDRESS][DOMAIN_NAME] [EMAIL_ADDRESS][DOMAIN_NAME]" at bounding box center [261, 566] width 459 height 48
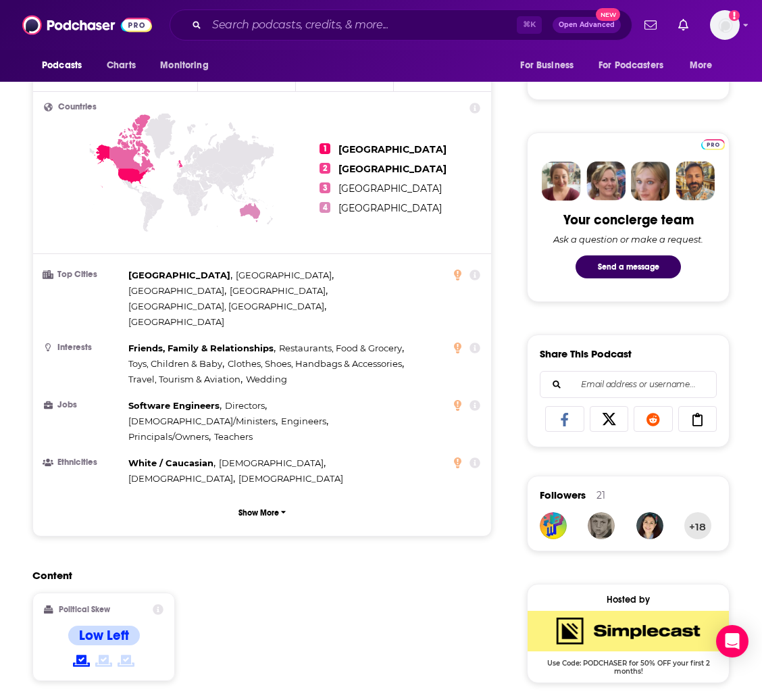
scroll to position [558, 0]
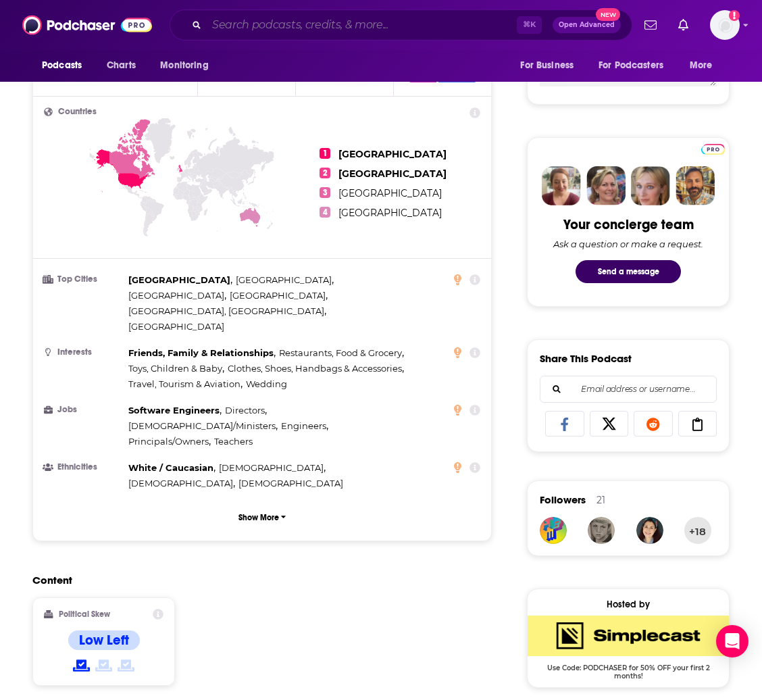
click at [259, 33] on input "Search podcasts, credits, & more..." at bounding box center [362, 25] width 310 height 22
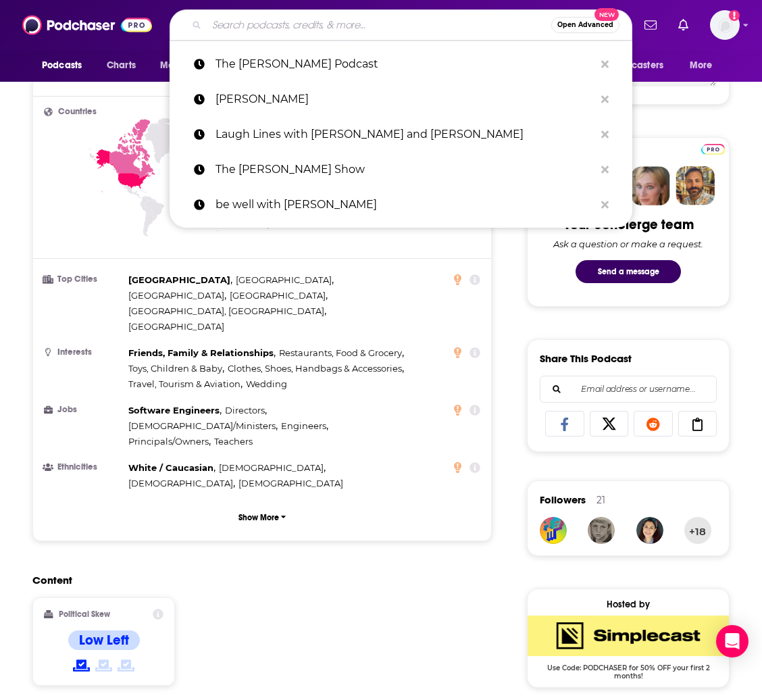
paste input "The [PERSON_NAME] Show"
type input "The [PERSON_NAME] Show"
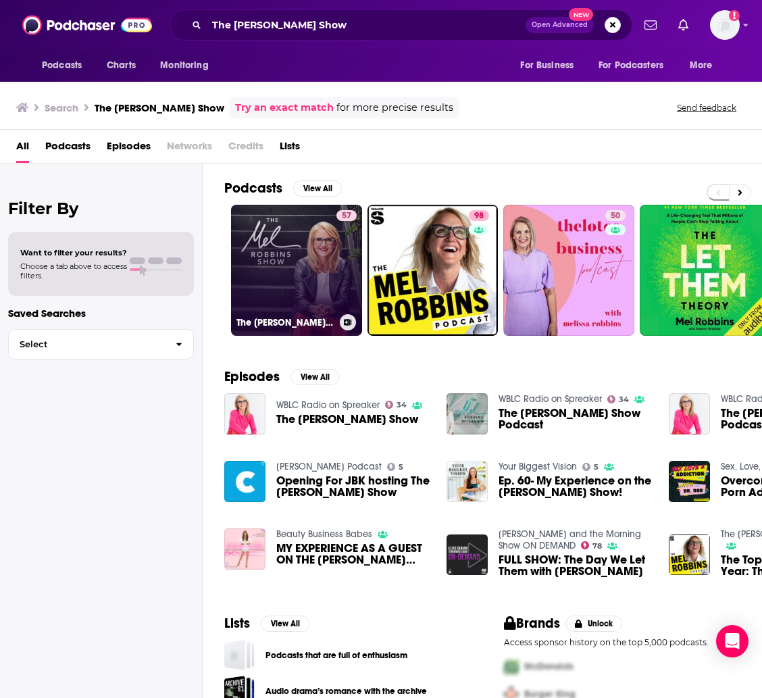
click at [289, 276] on link "57 The [PERSON_NAME] Show" at bounding box center [296, 270] width 131 height 131
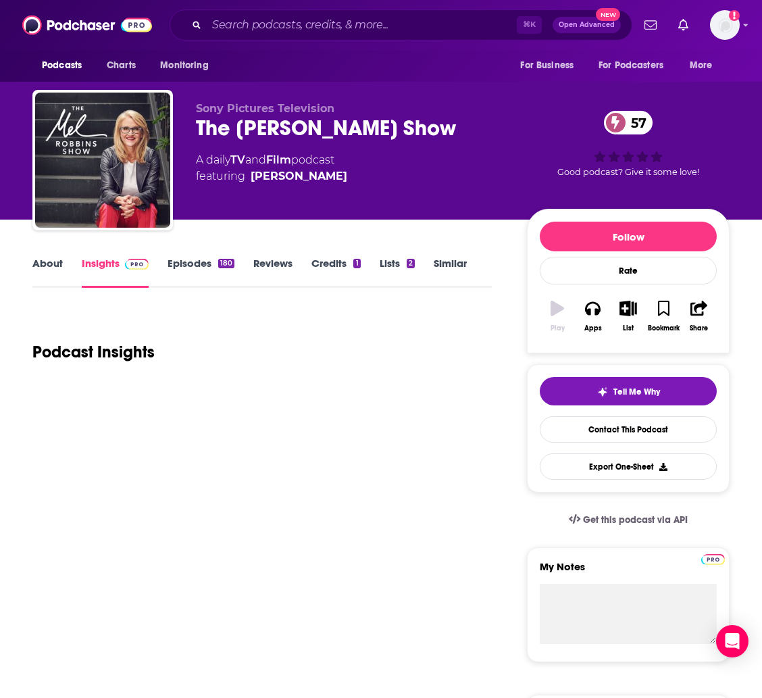
scroll to position [1, 0]
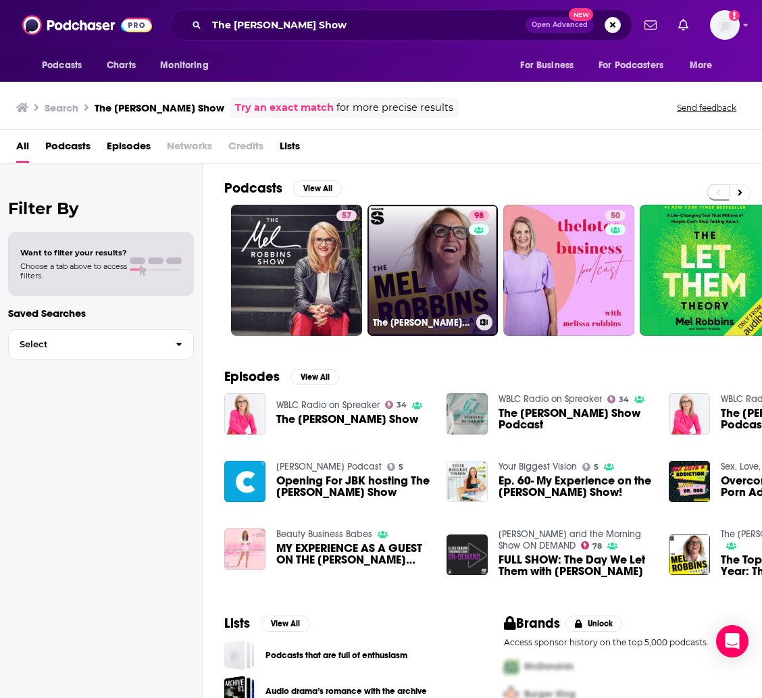
click at [387, 261] on link "98 The [PERSON_NAME] Podcast" at bounding box center [433, 270] width 131 height 131
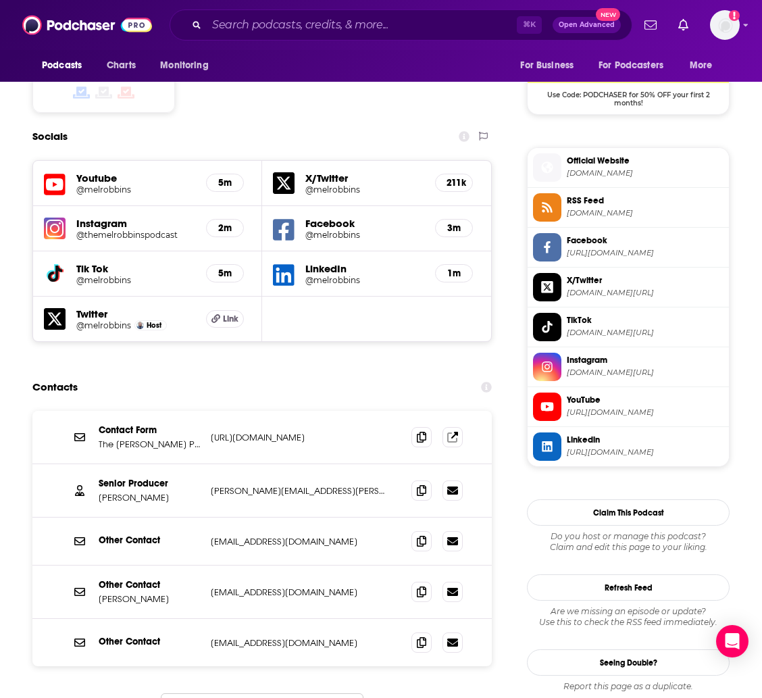
scroll to position [1156, 0]
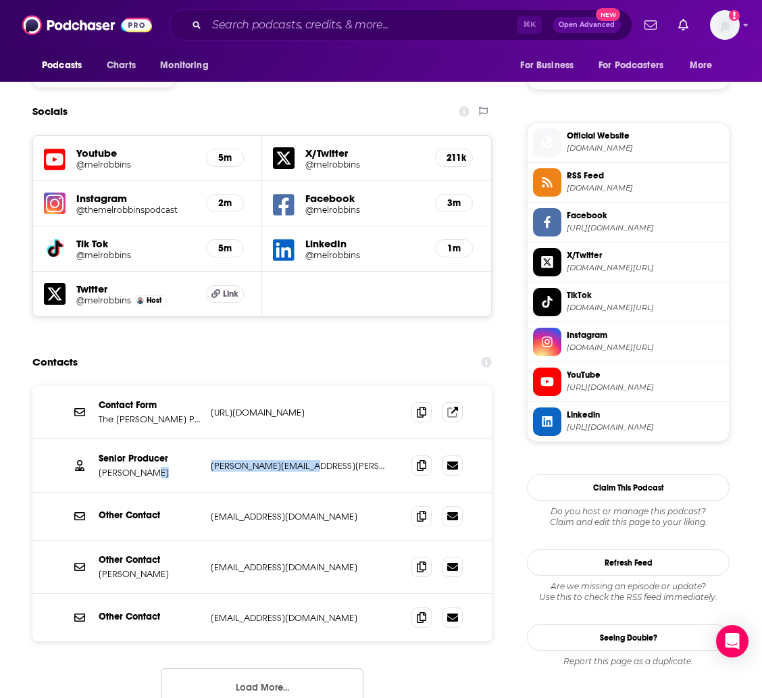
drag, startPoint x: 322, startPoint y: 397, endPoint x: 199, endPoint y: 400, distance: 123.0
click at [0, 0] on div "Senior Producer [PERSON_NAME] [PERSON_NAME][EMAIL_ADDRESS][PERSON_NAME][DOMAIN_…" at bounding box center [0, 0] width 0 height 0
click at [305, 511] on p "[EMAIL_ADDRESS][DOMAIN_NAME]" at bounding box center [300, 516] width 179 height 11
drag, startPoint x: 305, startPoint y: 506, endPoint x: 208, endPoint y: 502, distance: 96.7
click at [208, 541] on div "Other Contact [PERSON_NAME] [EMAIL_ADDRESS][DOMAIN_NAME] [EMAIL_ADDRESS][DOMAIN…" at bounding box center [261, 567] width 459 height 53
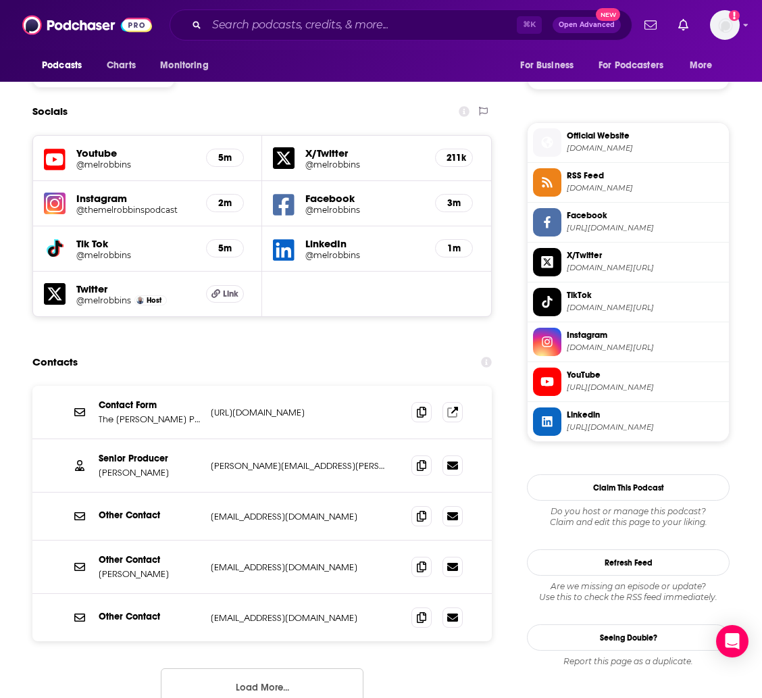
click at [304, 594] on div "Other Contact [EMAIL_ADDRESS][DOMAIN_NAME] [EMAIL_ADDRESS][DOMAIN_NAME]" at bounding box center [261, 617] width 459 height 47
drag, startPoint x: 288, startPoint y: 557, endPoint x: 211, endPoint y: 555, distance: 76.4
click at [211, 612] on p "[EMAIL_ADDRESS][DOMAIN_NAME]" at bounding box center [300, 617] width 179 height 11
click at [258, 28] on input "Search podcasts, credits, & more..." at bounding box center [362, 25] width 310 height 22
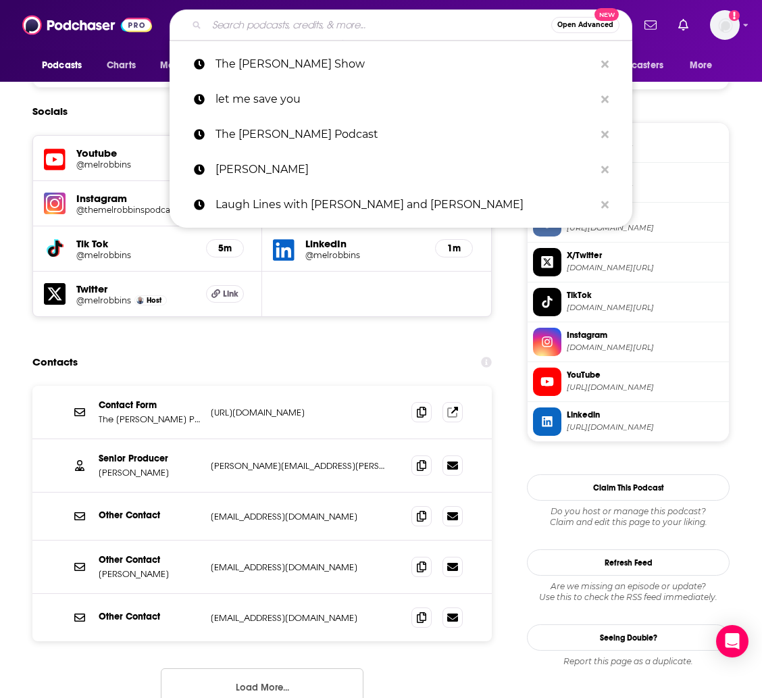
paste input "Self Conscious with [PERSON_NAME]"
type input "Self Conscious with [PERSON_NAME]"
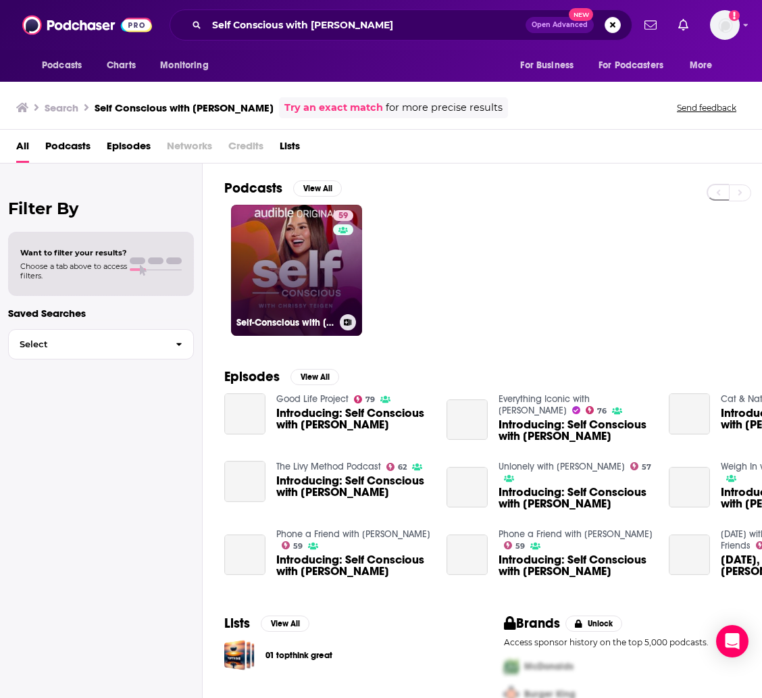
click at [264, 241] on link "59 Self-Conscious with [PERSON_NAME]" at bounding box center [296, 270] width 131 height 131
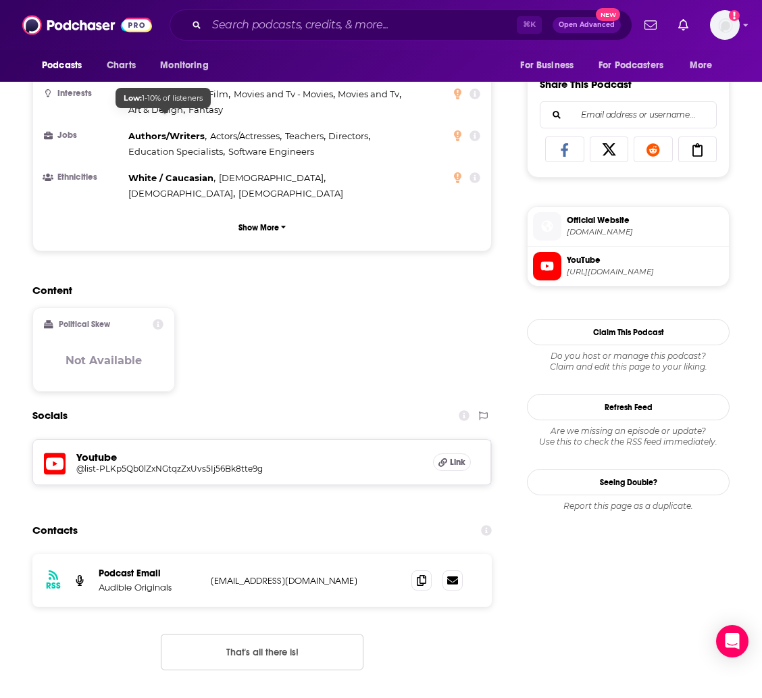
scroll to position [936, 0]
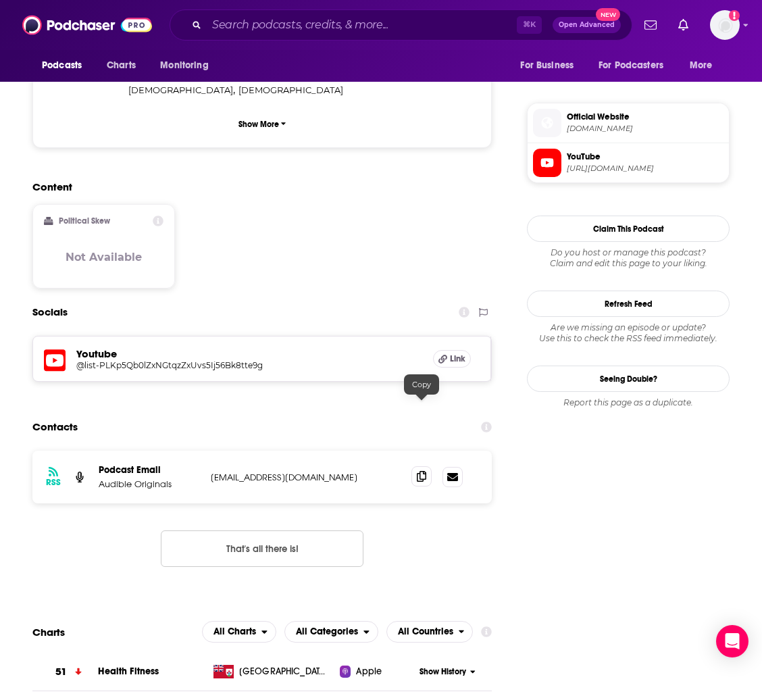
click at [422, 466] on span at bounding box center [422, 476] width 20 height 20
click at [324, 28] on input "Search podcasts, credits, & more..." at bounding box center [362, 25] width 310 height 22
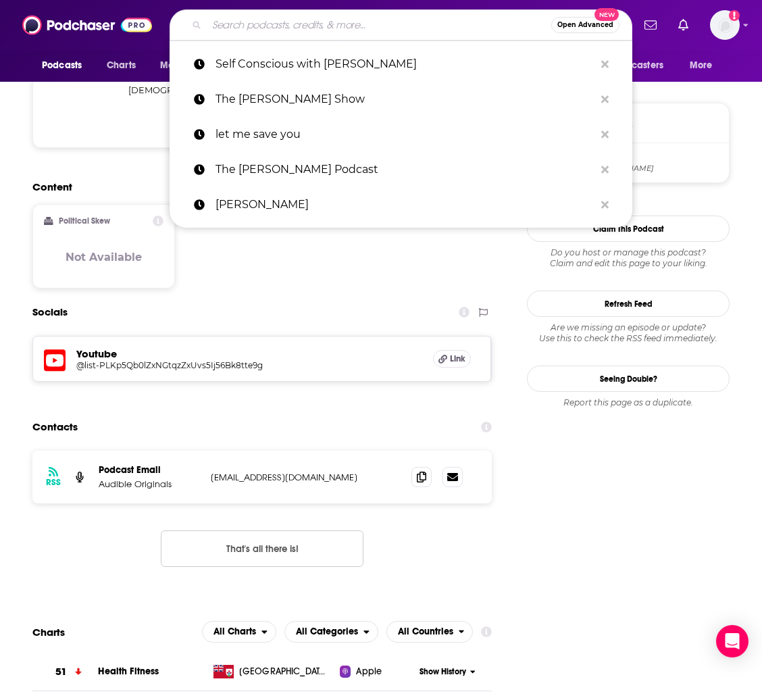
paste input "School Of Greatness with [PERSON_NAME]"
type input "School Of Greatness with [PERSON_NAME]"
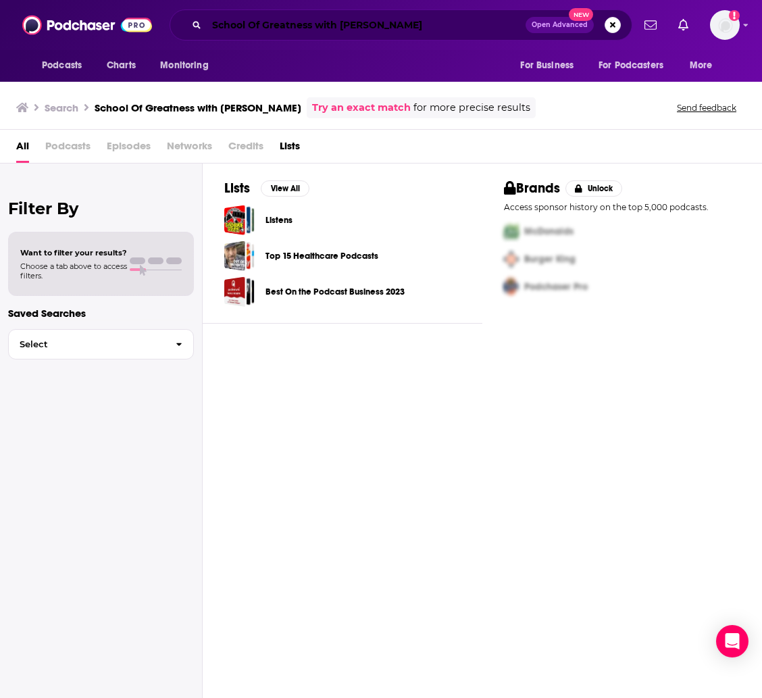
click at [374, 26] on input "School Of Greatness with [PERSON_NAME]" at bounding box center [366, 25] width 319 height 22
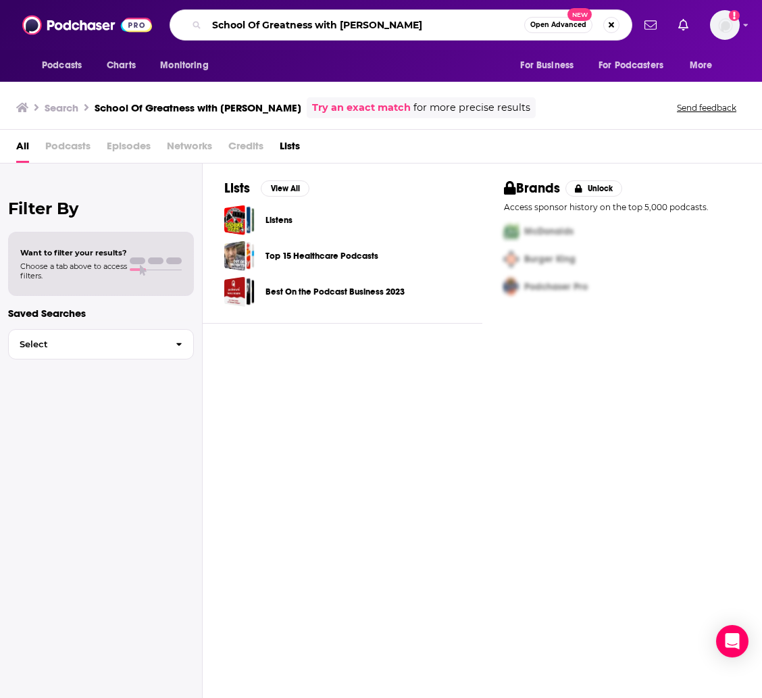
type input "School Of Greatness with [PERSON_NAME]"
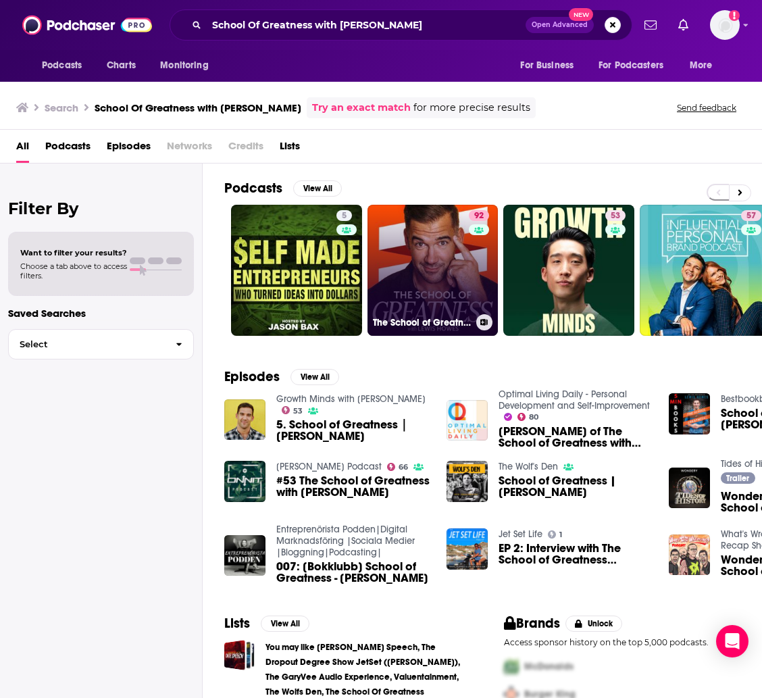
click at [406, 268] on link "92 The School of Greatness" at bounding box center [433, 270] width 131 height 131
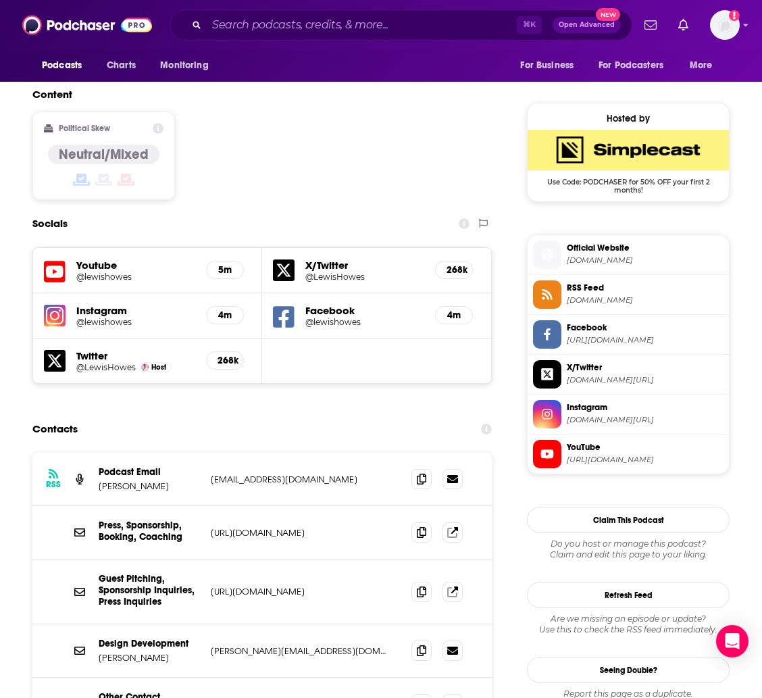
scroll to position [1051, 0]
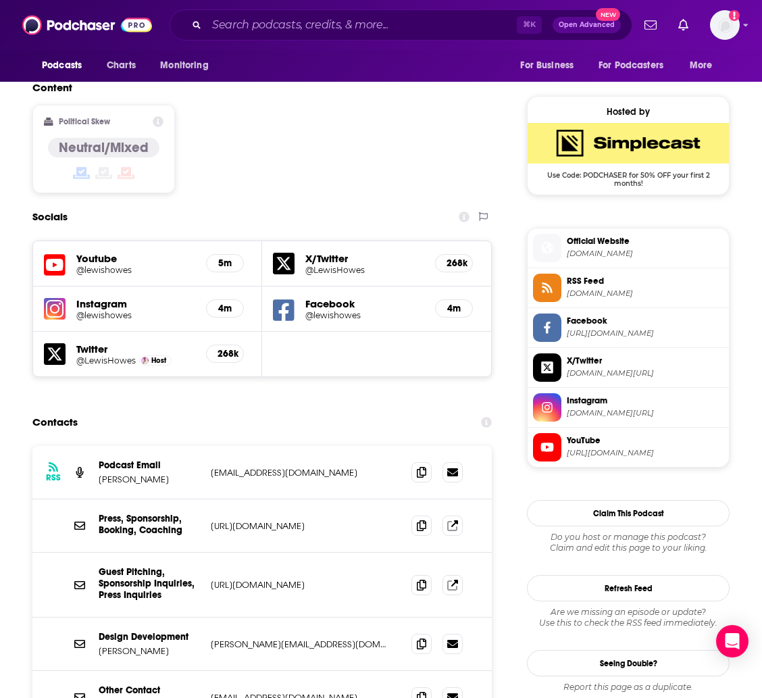
drag, startPoint x: 349, startPoint y: 383, endPoint x: 213, endPoint y: 395, distance: 136.3
click at [213, 467] on p "[EMAIL_ADDRESS][DOMAIN_NAME]" at bounding box center [300, 472] width 179 height 11
click at [310, 499] on div "Press, Sponsorship, Booking, Coaching [URL][DOMAIN_NAME] [URL][DOMAIN_NAME]" at bounding box center [261, 525] width 459 height 53
drag, startPoint x: 303, startPoint y: 558, endPoint x: 203, endPoint y: 566, distance: 100.3
click at [203, 618] on div "Design Development [PERSON_NAME] [PERSON_NAME][EMAIL_ADDRESS][DOMAIN_NAME] [PER…" at bounding box center [261, 644] width 459 height 53
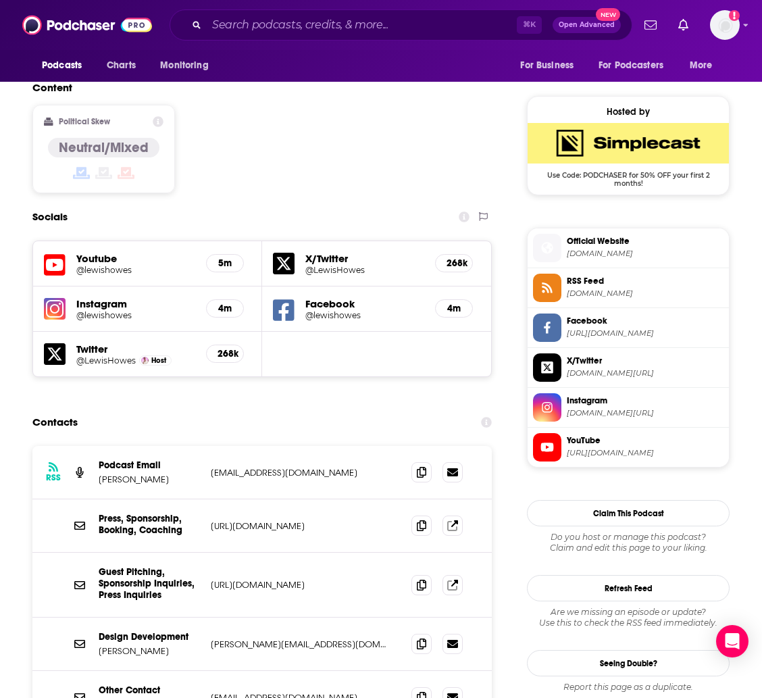
click at [327, 0] on div "Podcasts Charts Monitoring ⌘ K Open Advanced New For Business For Podcasters Mo…" at bounding box center [381, 25] width 762 height 50
click at [355, 26] on input "Search podcasts, credits, & more..." at bounding box center [362, 25] width 310 height 22
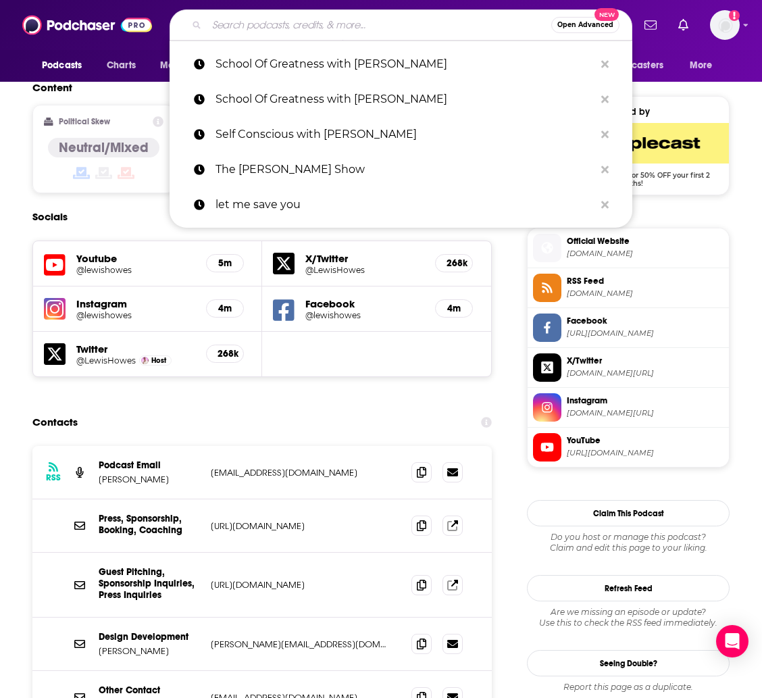
paste input "On Purpose with [PERSON_NAME]"
type input "On Purpose with [PERSON_NAME]"
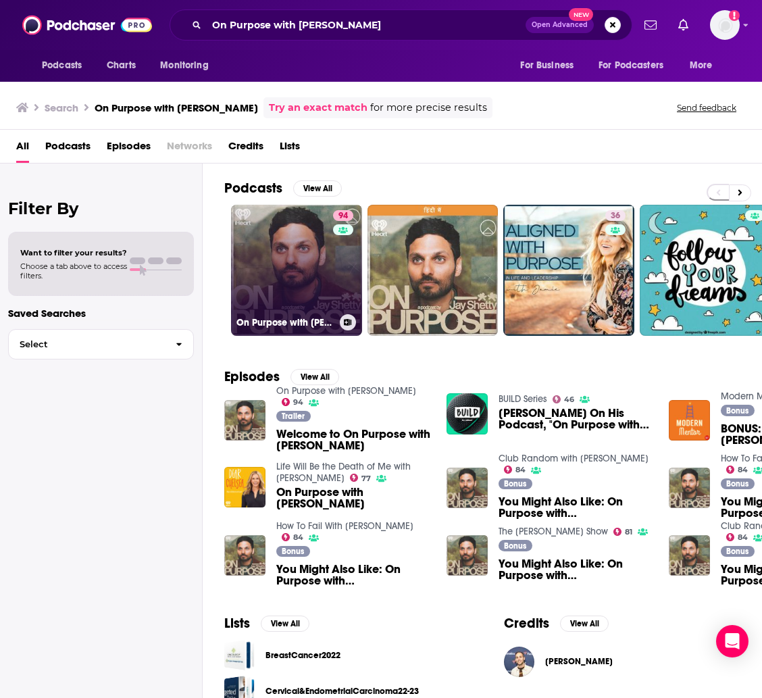
click at [308, 277] on link "94 On Purpose with [PERSON_NAME]" at bounding box center [296, 270] width 131 height 131
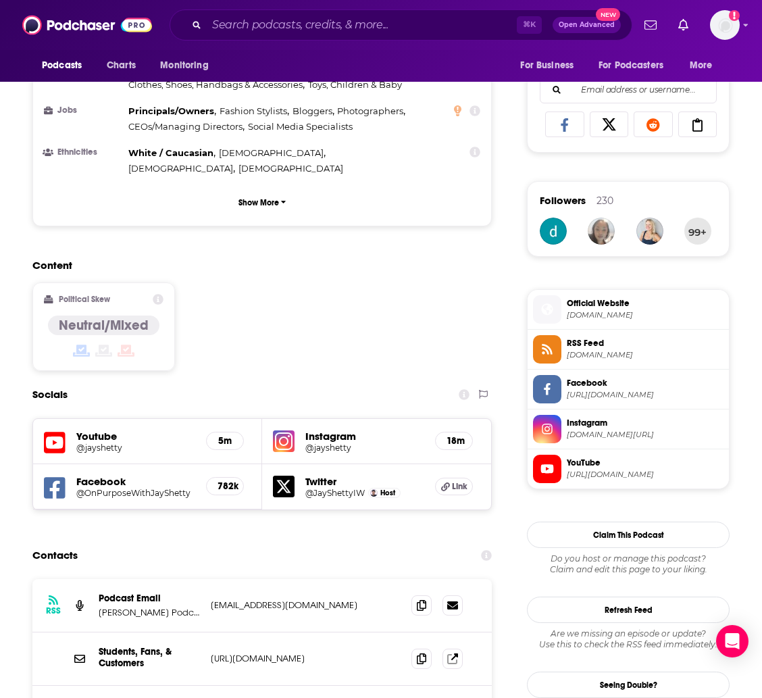
scroll to position [1032, 0]
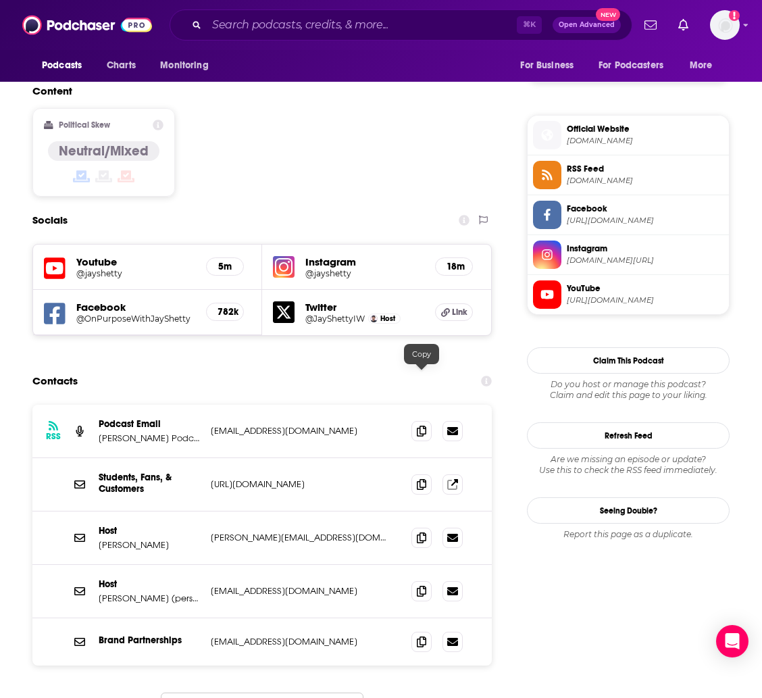
drag, startPoint x: 414, startPoint y: 381, endPoint x: 403, endPoint y: 382, distance: 10.9
click at [414, 421] on span at bounding box center [422, 431] width 20 height 20
click at [318, 2] on div "Podcasts Charts Monitoring ⌘ K Open Advanced New For Business For Podcasters Mo…" at bounding box center [381, 25] width 762 height 50
drag, startPoint x: 283, startPoint y: 486, endPoint x: 206, endPoint y: 487, distance: 77.0
click at [206, 512] on div "Host [PERSON_NAME] [PERSON_NAME][EMAIL_ADDRESS][DOMAIN_NAME] [PERSON_NAME][EMAI…" at bounding box center [261, 538] width 459 height 53
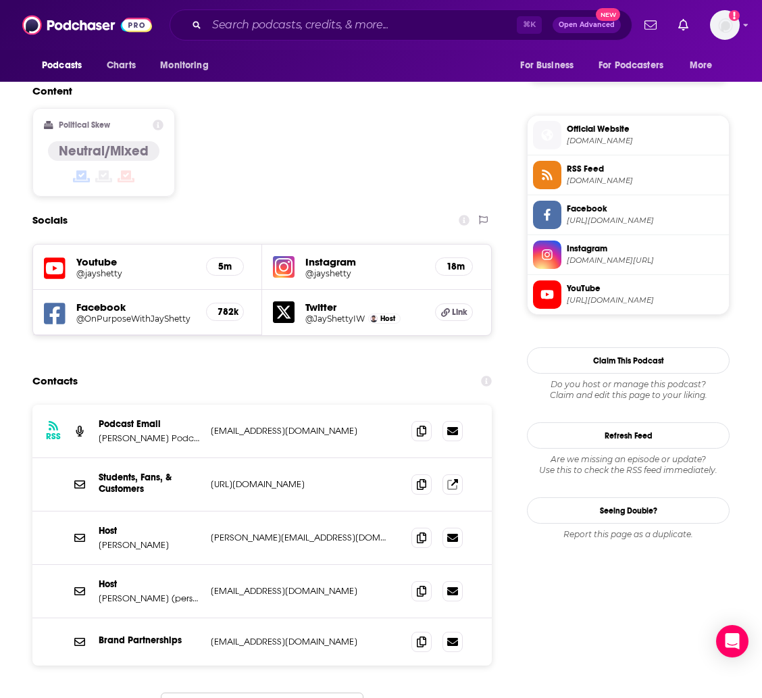
click at [274, 565] on div "Host [PERSON_NAME] (personal) [EMAIL_ADDRESS][DOMAIN_NAME] [EMAIL_ADDRESS][DOMA…" at bounding box center [261, 591] width 459 height 53
click at [292, 585] on p "[EMAIL_ADDRESS][DOMAIN_NAME]" at bounding box center [300, 590] width 179 height 11
drag, startPoint x: 280, startPoint y: 538, endPoint x: 195, endPoint y: 542, distance: 84.6
click at [0, 0] on div "Host [PERSON_NAME] (personal) [EMAIL_ADDRESS][DOMAIN_NAME] [EMAIL_ADDRESS][DOMA…" at bounding box center [0, 0] width 0 height 0
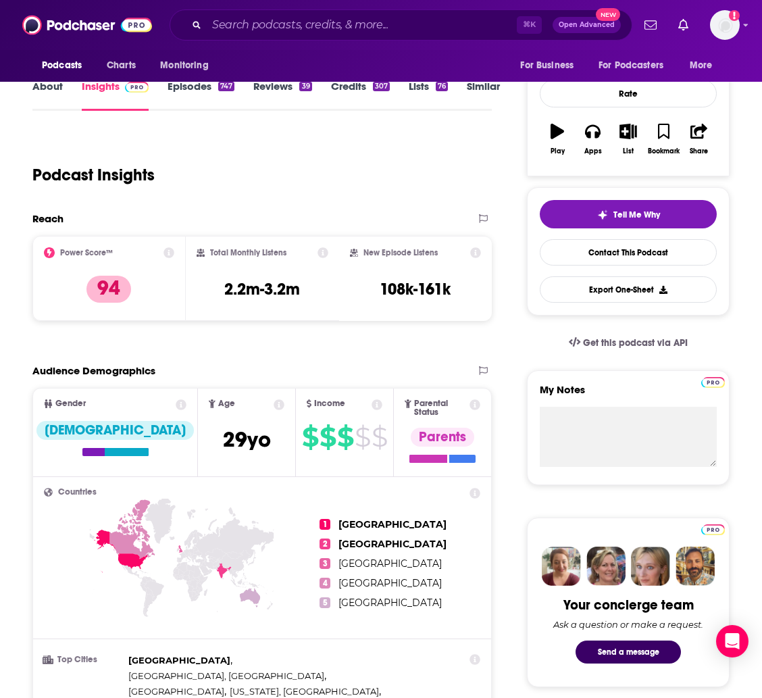
scroll to position [149, 0]
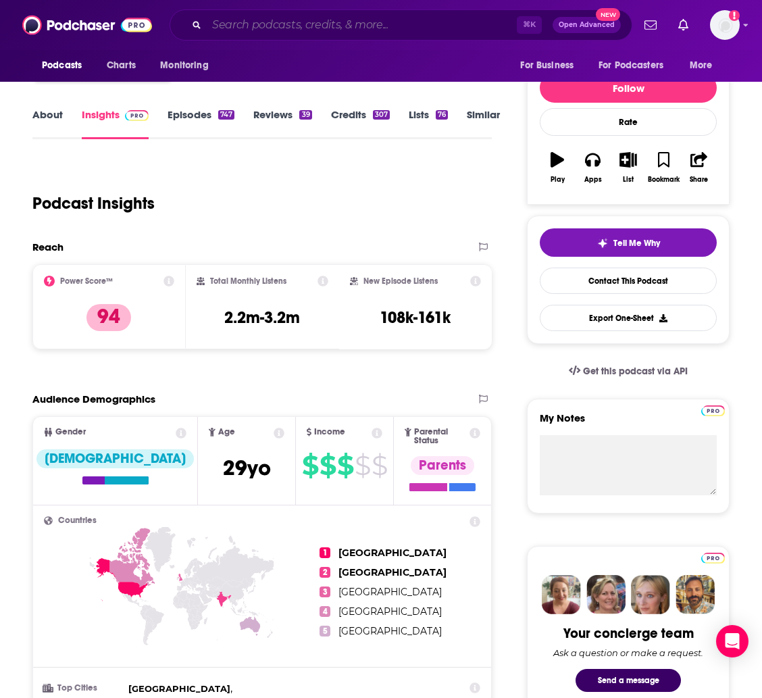
click at [310, 26] on input "Search podcasts, credits, & more..." at bounding box center [362, 25] width 310 height 22
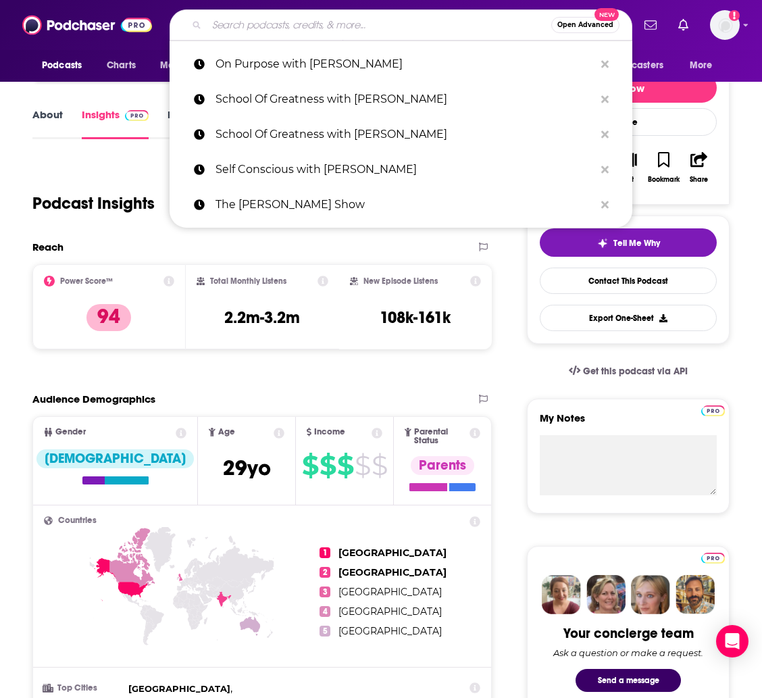
paste input "The Real Stuff with [PERSON_NAME]"
type input "The Real Stuff with [PERSON_NAME]"
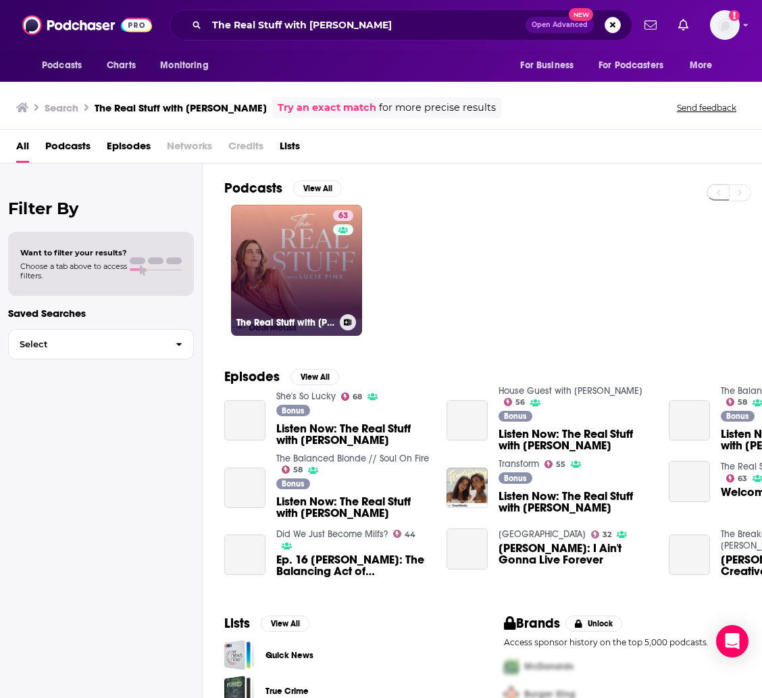
click at [311, 273] on link "63 The Real Stuff with [PERSON_NAME]" at bounding box center [296, 270] width 131 height 131
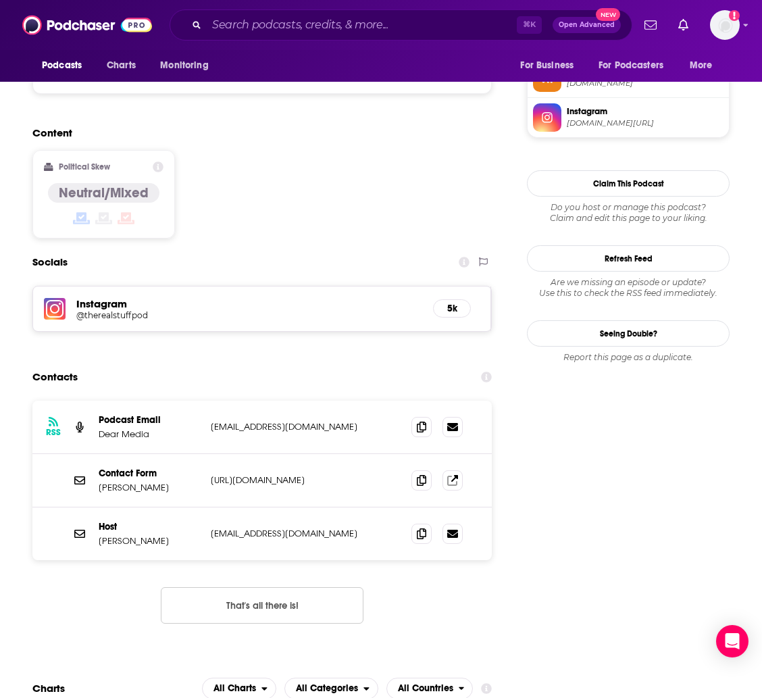
scroll to position [1042, 0]
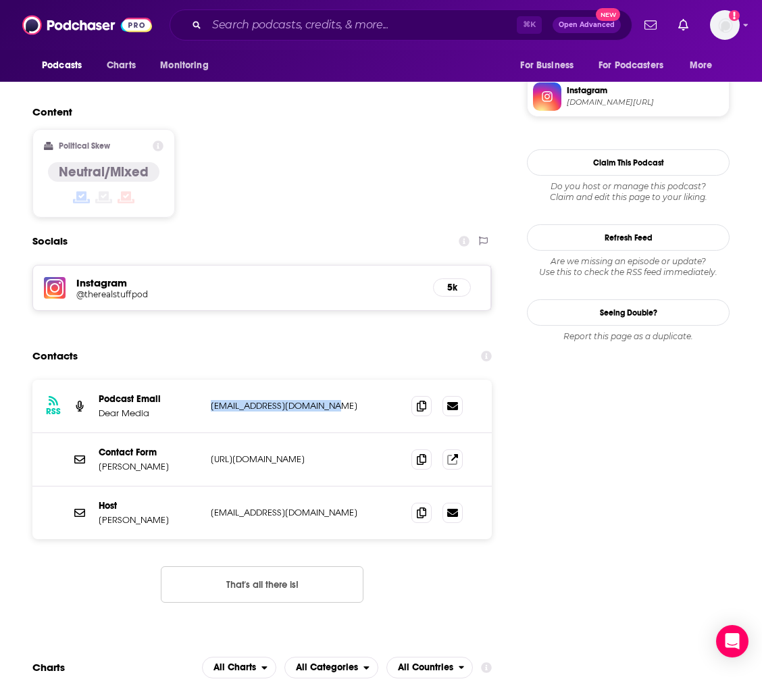
drag, startPoint x: 327, startPoint y: 324, endPoint x: 211, endPoint y: 325, distance: 116.2
click at [211, 400] on p "[EMAIL_ADDRESS][DOMAIN_NAME]" at bounding box center [300, 405] width 179 height 11
drag, startPoint x: 299, startPoint y: 426, endPoint x: 214, endPoint y: 427, distance: 84.5
click at [211, 507] on p "[EMAIL_ADDRESS][DOMAIN_NAME]" at bounding box center [300, 512] width 179 height 11
click at [285, 32] on input "Search podcasts, credits, & more..." at bounding box center [362, 25] width 310 height 22
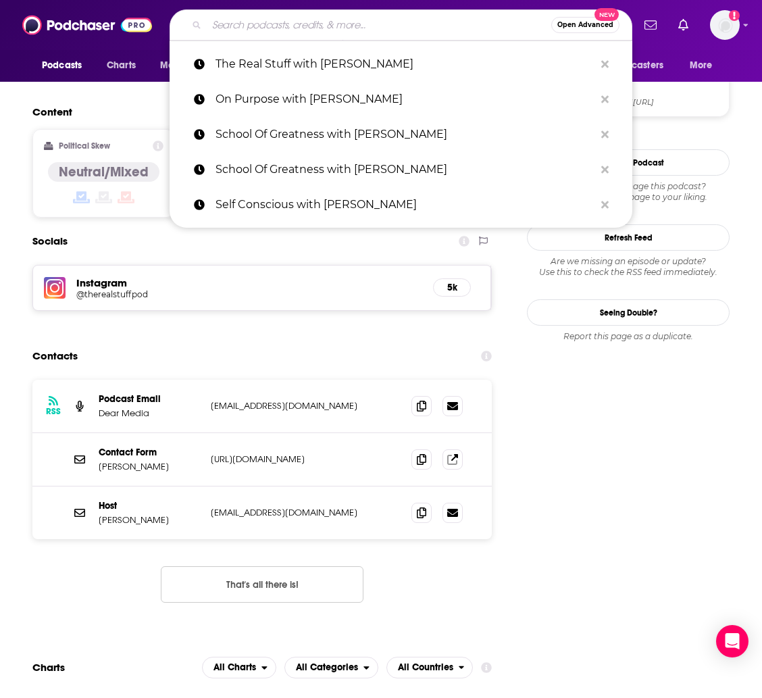
paste input "Therapy Chat"
type input "Therapy Chat"
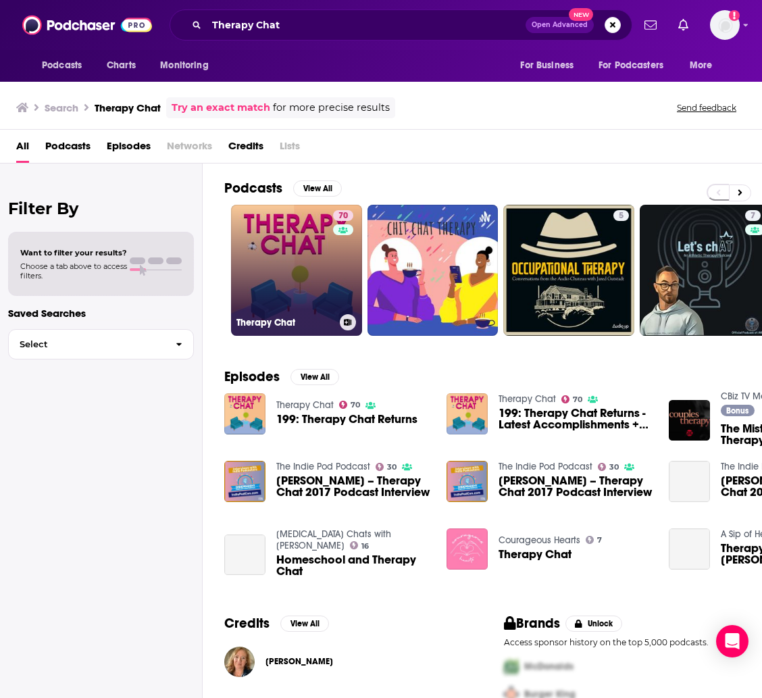
click at [301, 268] on link "70 Therapy Chat" at bounding box center [296, 270] width 131 height 131
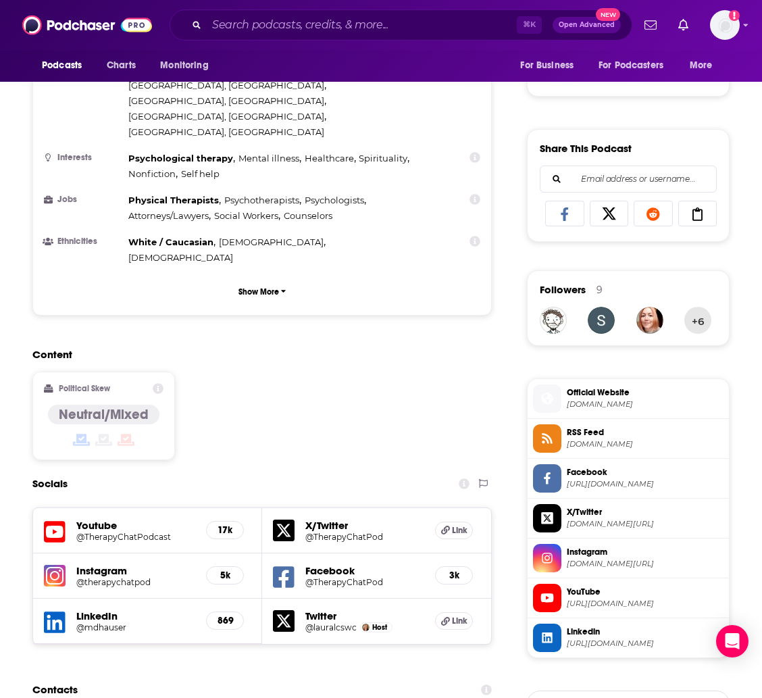
scroll to position [1026, 0]
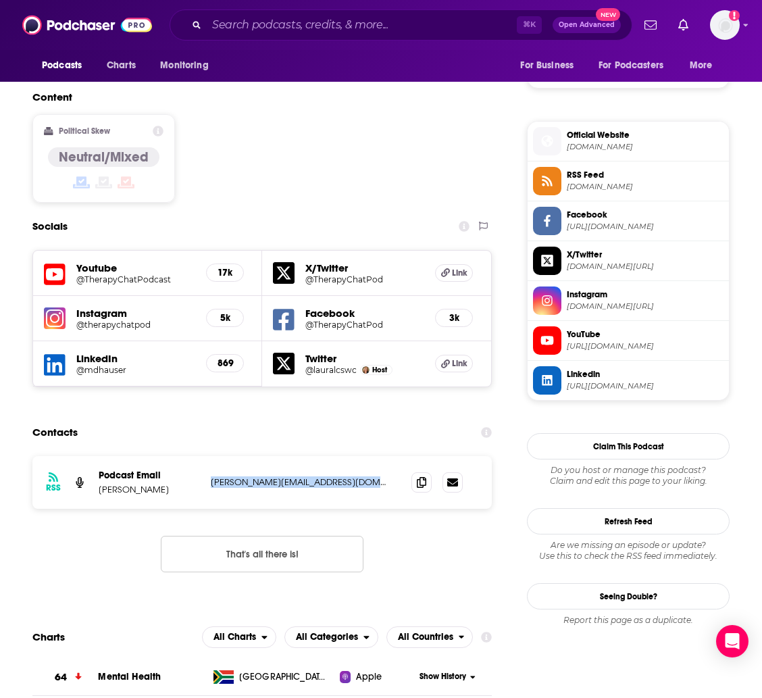
drag, startPoint x: 372, startPoint y: 412, endPoint x: 211, endPoint y: 416, distance: 160.9
click at [211, 476] on p "[PERSON_NAME][EMAIL_ADDRESS][DOMAIN_NAME]" at bounding box center [300, 481] width 179 height 11
click at [241, 30] on input "Search podcasts, credits, & more..." at bounding box center [362, 25] width 310 height 22
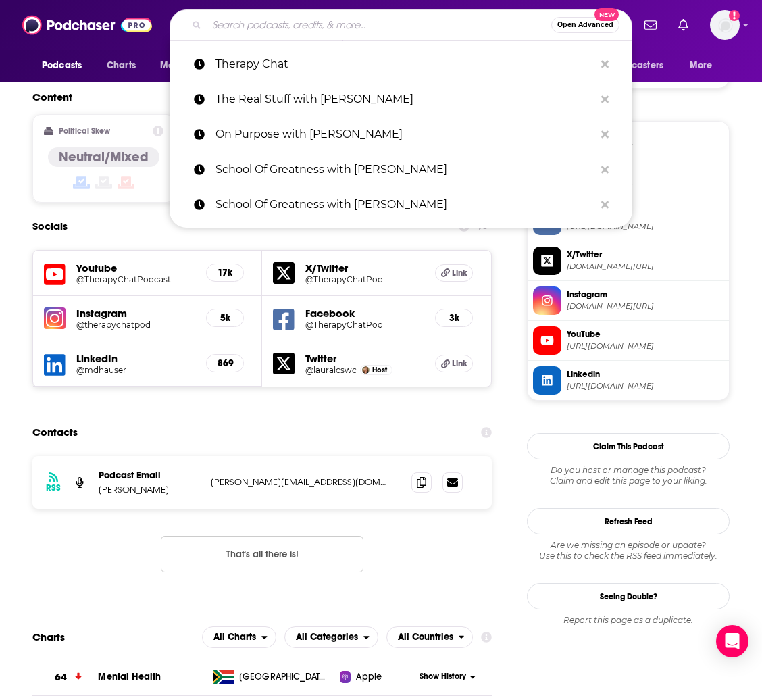
type input "v"
paste input "[PERSON_NAME][EMAIL_ADDRESS][DOMAIN_NAME]"
type input "[PERSON_NAME][EMAIL_ADDRESS][DOMAIN_NAME]"
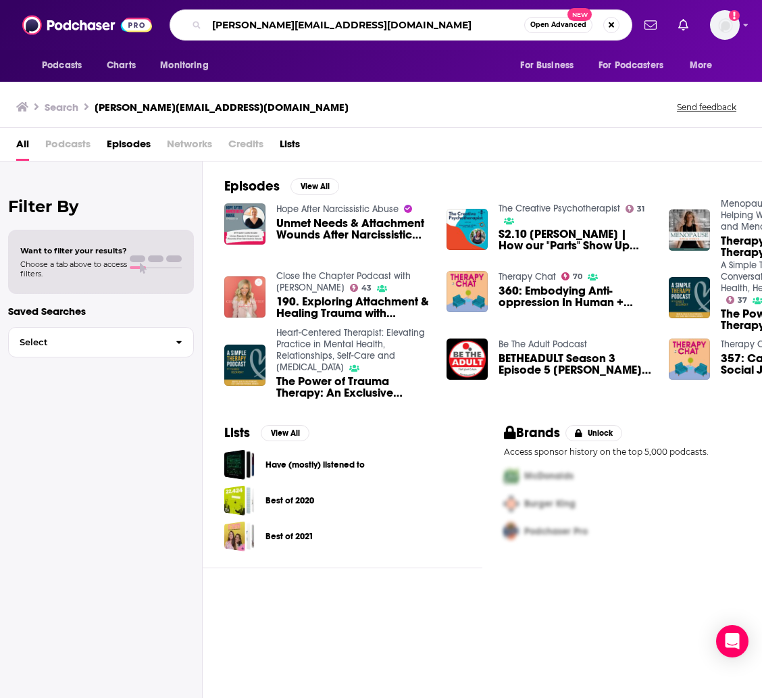
click at [337, 27] on input "[PERSON_NAME][EMAIL_ADDRESS][DOMAIN_NAME]" at bounding box center [366, 25] width 318 height 22
paste input "Modern Mom Probs"
type input "Modern Mom Probs"
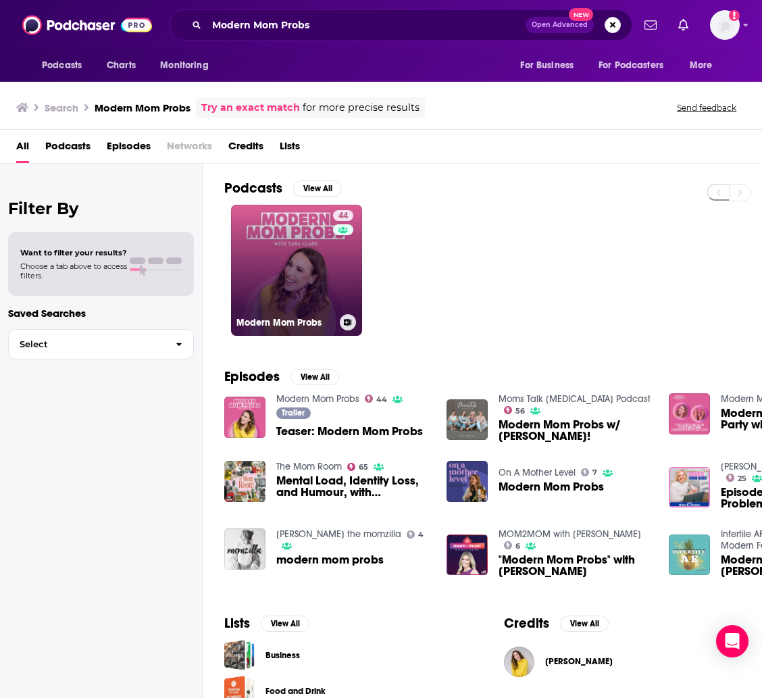
click at [292, 246] on link "44 Modern Mom Probs" at bounding box center [296, 270] width 131 height 131
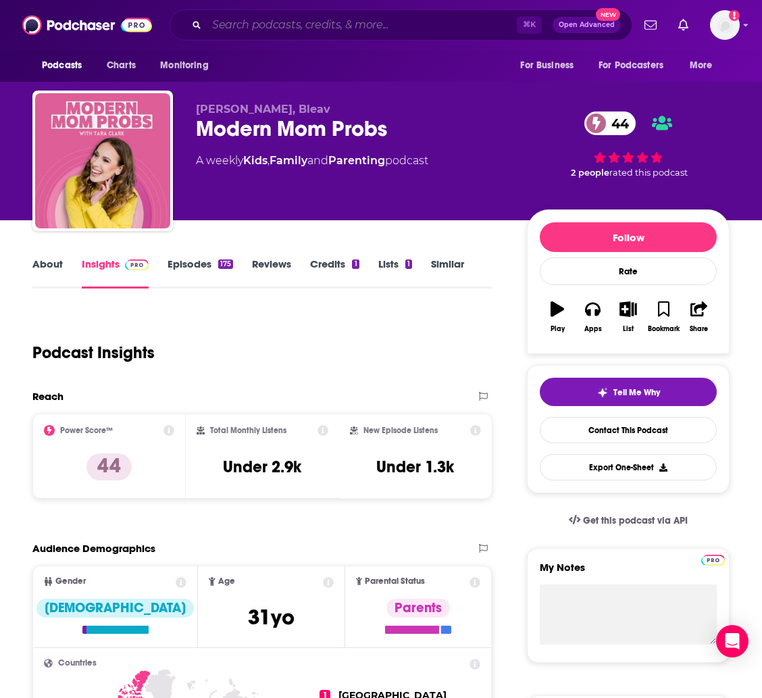
click at [382, 23] on input "Search podcasts, credits, & more..." at bounding box center [362, 25] width 310 height 22
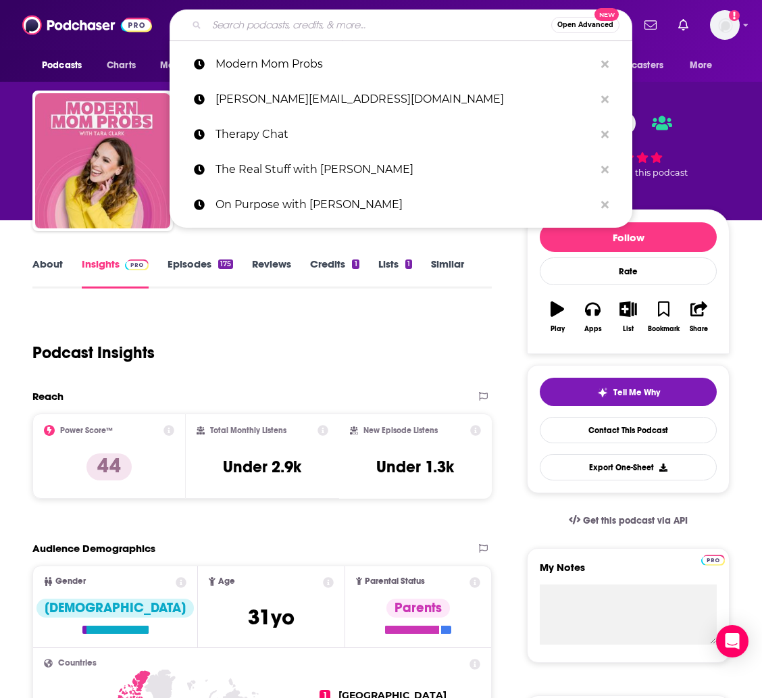
paste input "[DEMOGRAPHIC_DATA] Chat"
type input "[DEMOGRAPHIC_DATA] Chat"
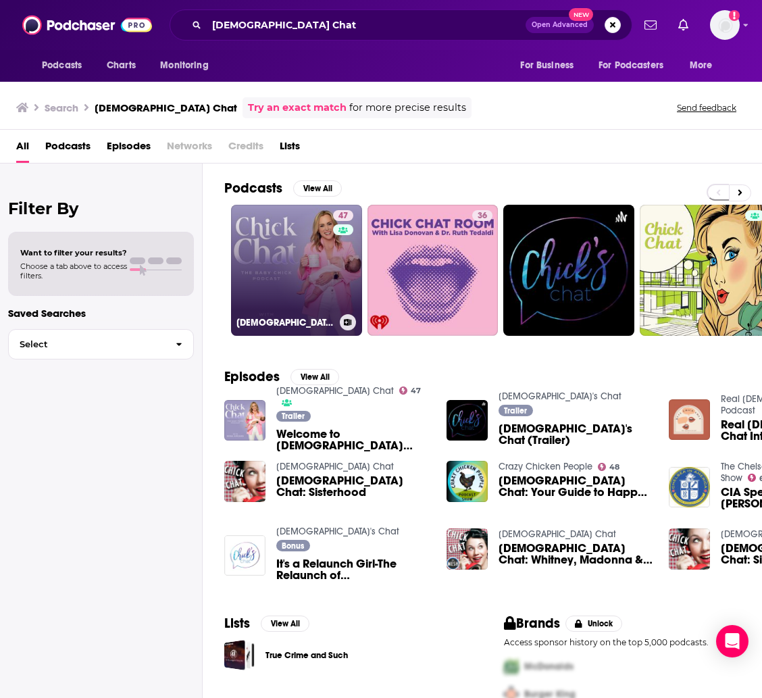
click at [293, 271] on link "47 [DEMOGRAPHIC_DATA] Chat" at bounding box center [296, 270] width 131 height 131
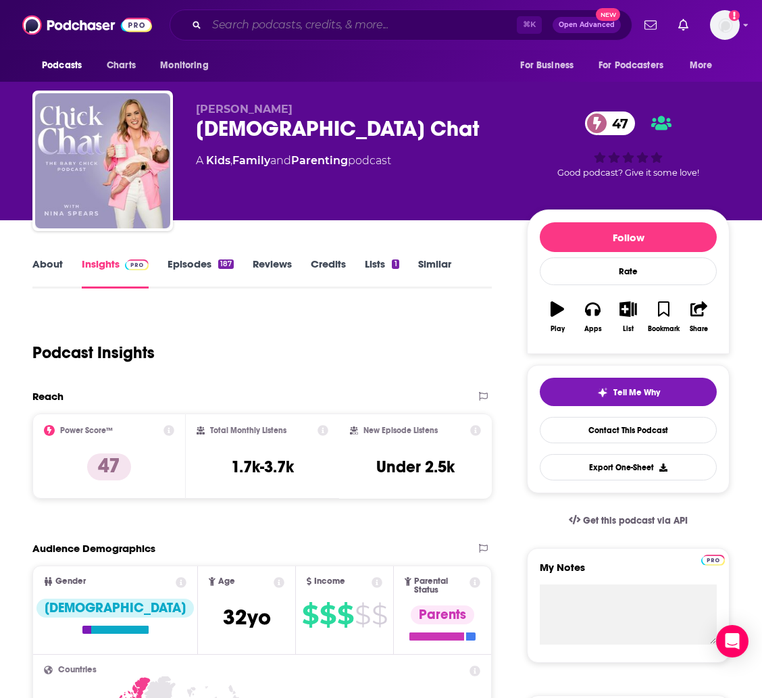
click at [305, 30] on input "Search podcasts, credits, & more..." at bounding box center [362, 25] width 310 height 22
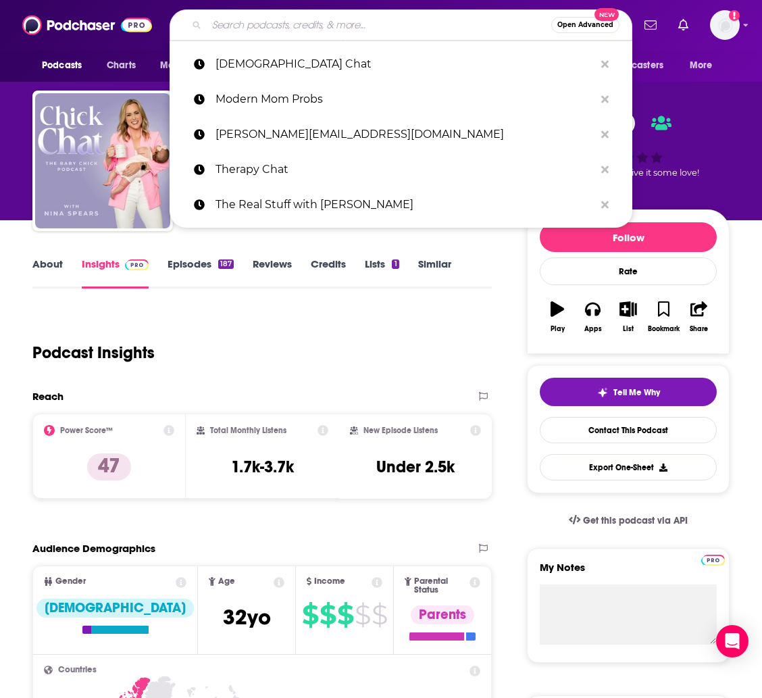
paste input "FulFillment Therapry"
type input "FulFillment Therapry"
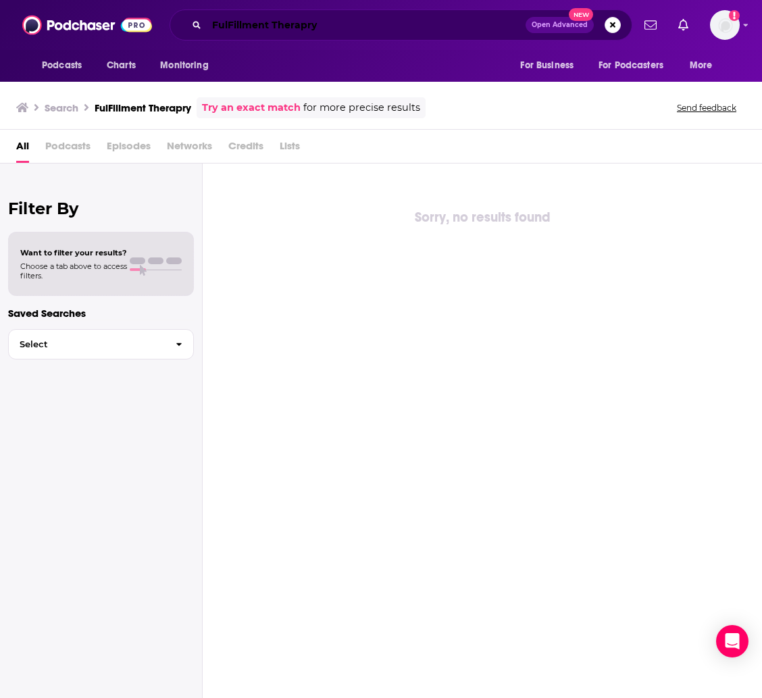
click at [330, 27] on input "FulFillment Therapry" at bounding box center [366, 25] width 319 height 22
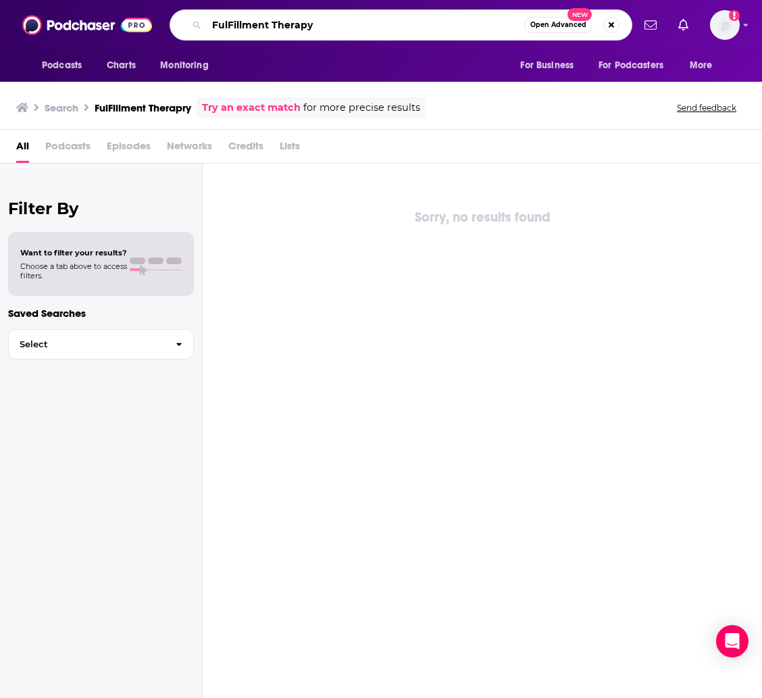
type input "FulFillment Therapy"
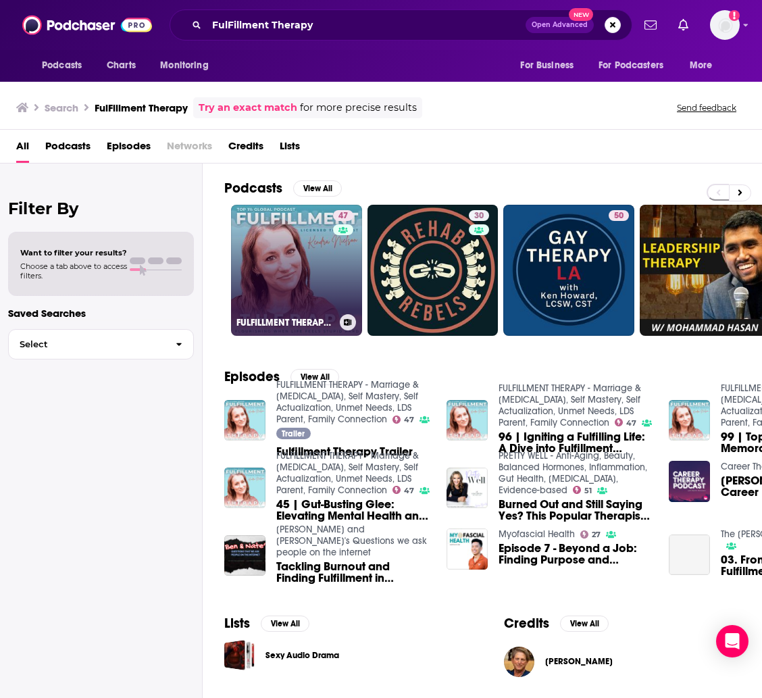
click at [305, 276] on link "47 FULFILLMENT THERAPY - Marriage & [MEDICAL_DATA], Self Mastery, Self Actualiz…" at bounding box center [296, 270] width 131 height 131
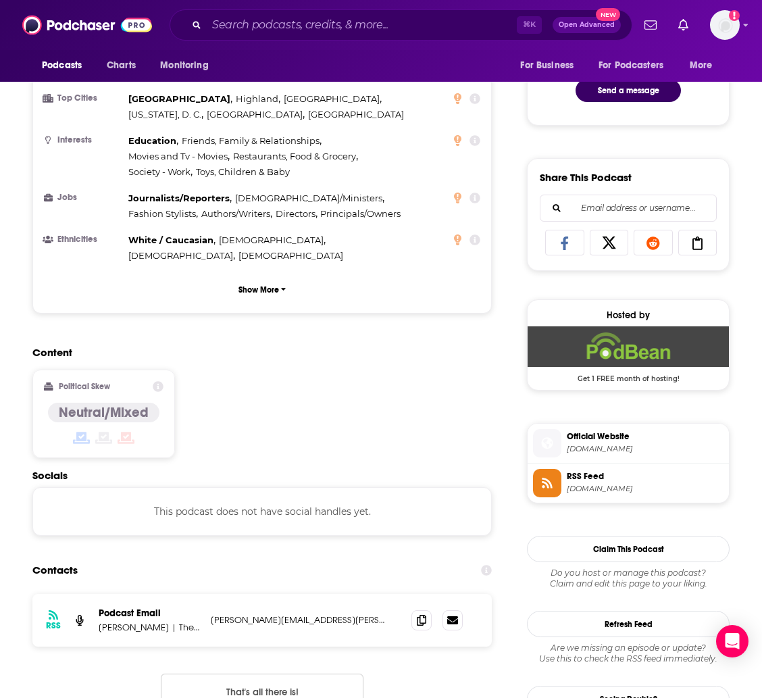
scroll to position [897, 0]
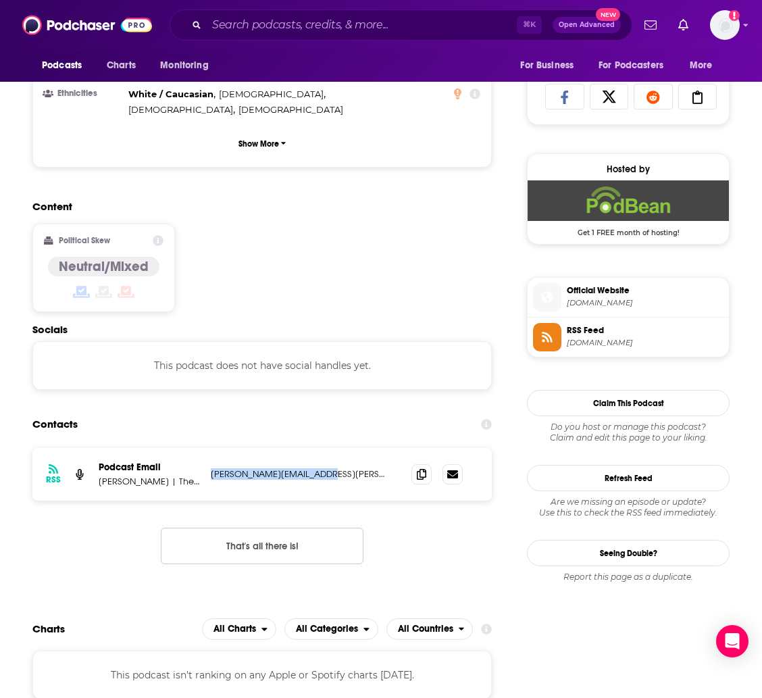
drag, startPoint x: 315, startPoint y: 453, endPoint x: 209, endPoint y: 454, distance: 106.1
click at [209, 454] on div "RSS Podcast Email [PERSON_NAME] | Therapist, Counselor, Fulfillment Specialist,…" at bounding box center [261, 474] width 459 height 53
click at [348, 22] on input "Search podcasts, credits, & more..." at bounding box center [362, 25] width 310 height 22
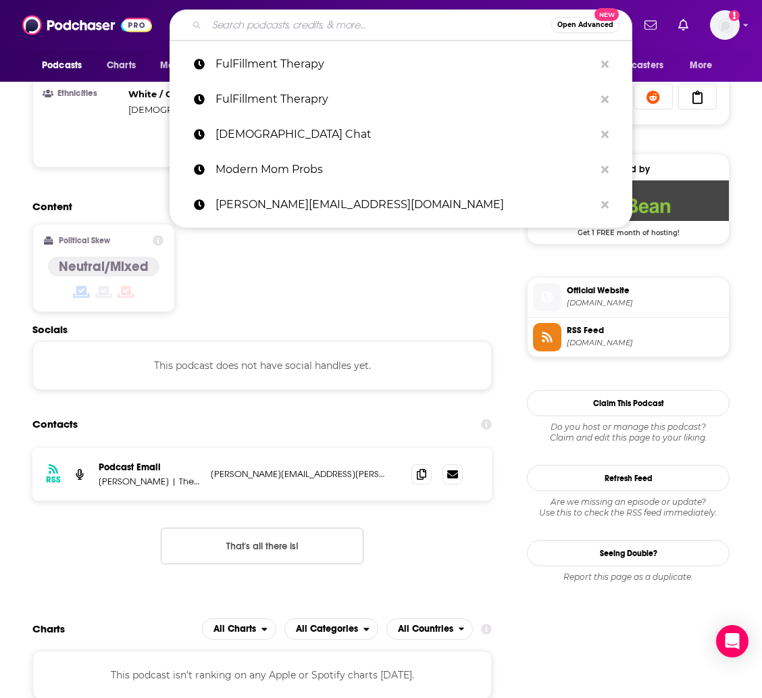
paste input "This is so Awkward"
type input "This is so Awkward"
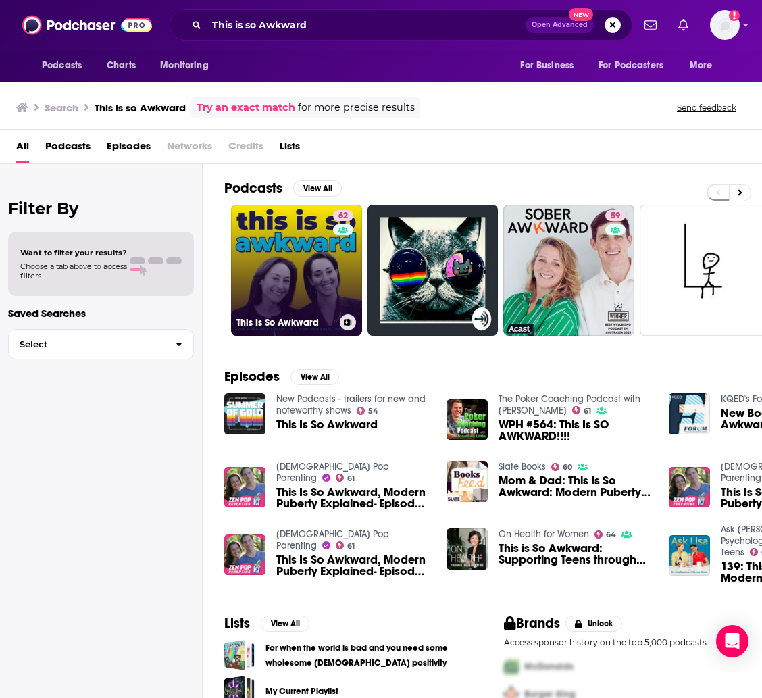
click at [307, 280] on link "62 This Is So Awkward" at bounding box center [296, 270] width 131 height 131
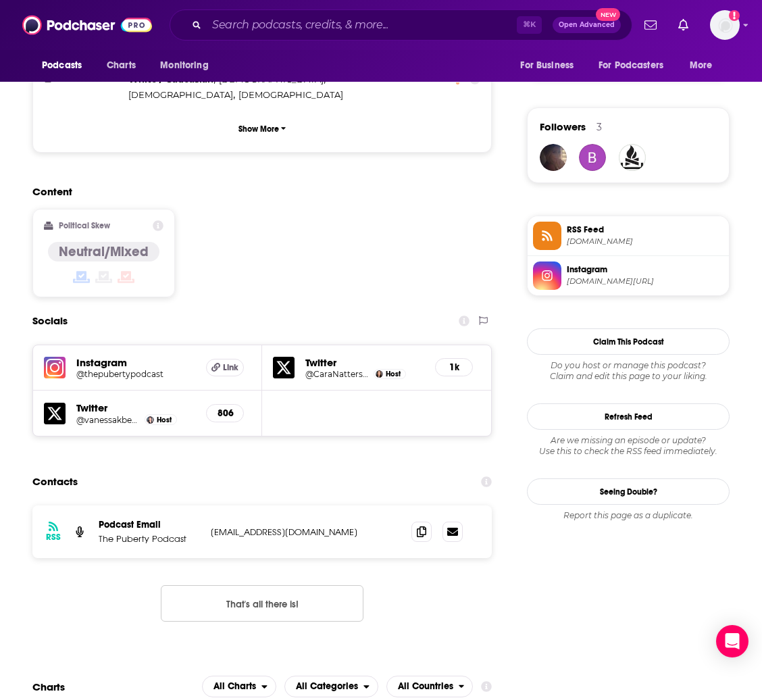
scroll to position [1152, 0]
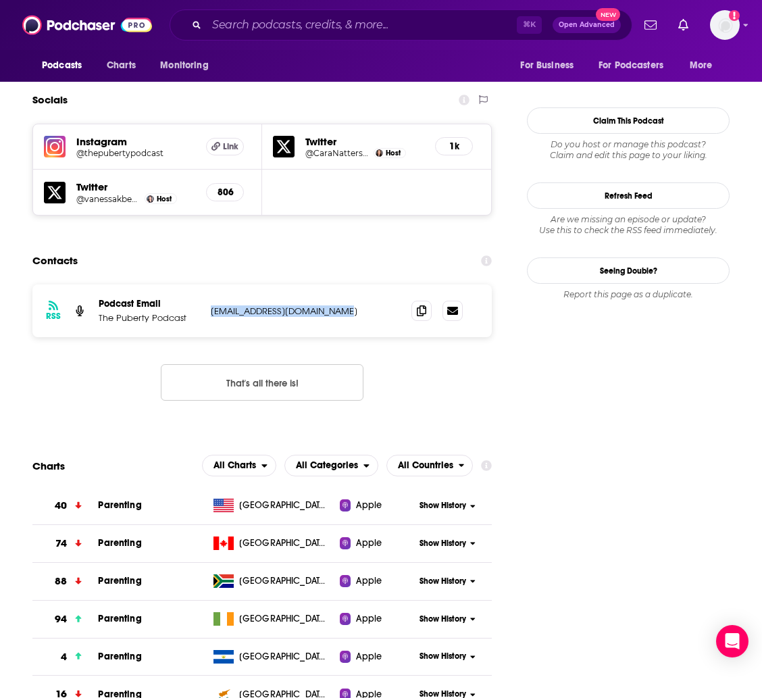
drag, startPoint x: 346, startPoint y: 246, endPoint x: 210, endPoint y: 249, distance: 135.8
click at [210, 284] on div "RSS Podcast Email The Puberty Podcast [EMAIL_ADDRESS][DOMAIN_NAME] [EMAIL_ADDRE…" at bounding box center [261, 310] width 459 height 53
click at [330, 23] on input "Search podcasts, credits, & more..." at bounding box center [362, 25] width 310 height 22
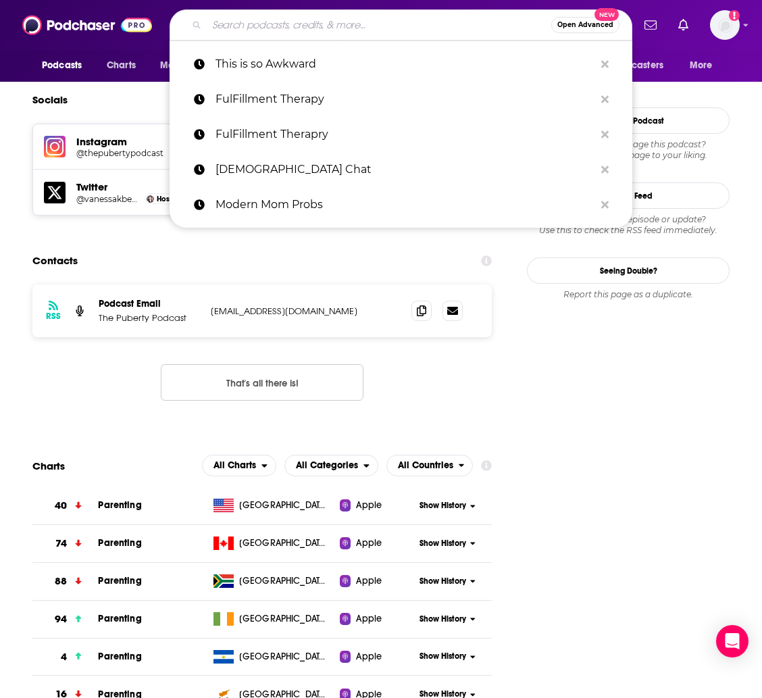
paste input "PedDocTalk Podcast"
type input "PedDocTalk Podcast"
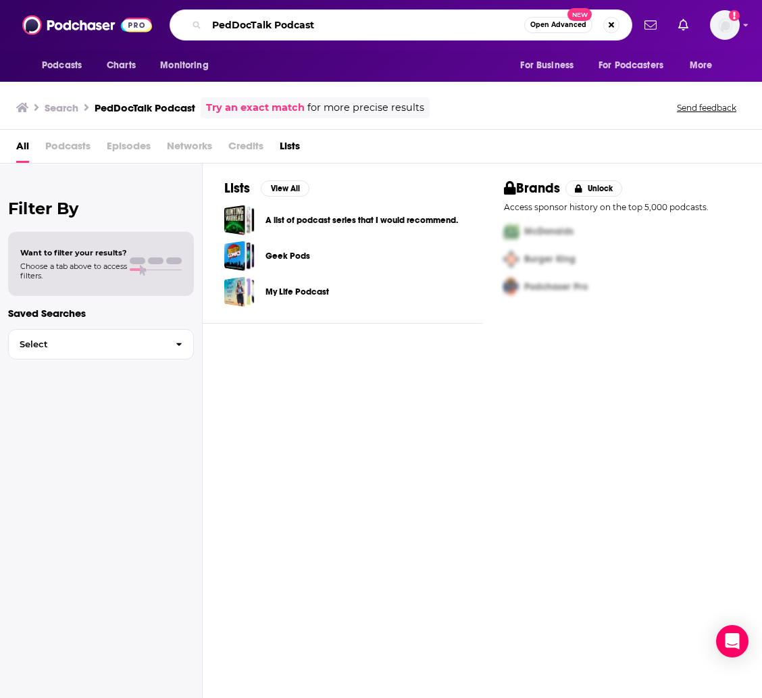
click at [232, 25] on input "PedDocTalk Podcast" at bounding box center [366, 25] width 318 height 22
type input "PedsDocTalk Podcast"
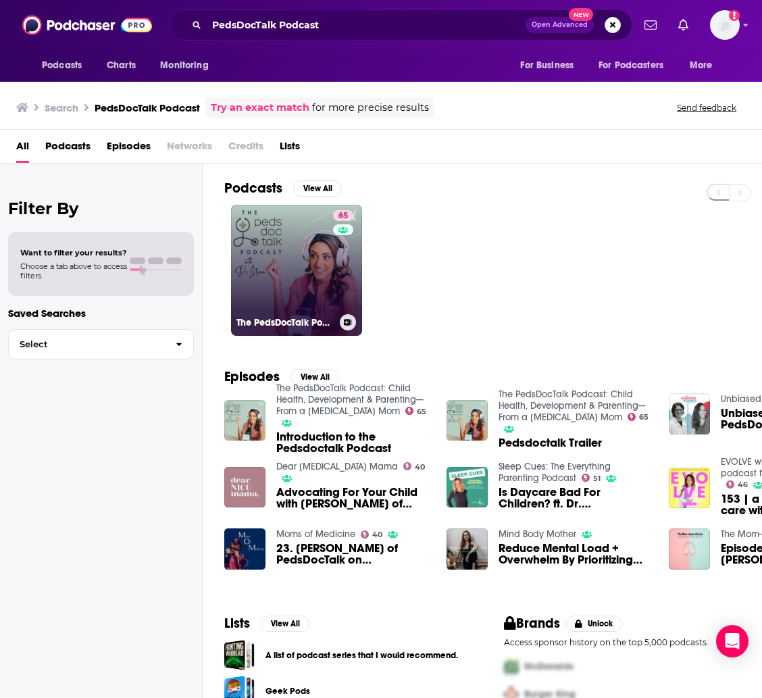
click at [292, 251] on link "65 The PedsDocTalk Podcast: Child Health, Development & Parenting—From a [MEDIC…" at bounding box center [296, 270] width 131 height 131
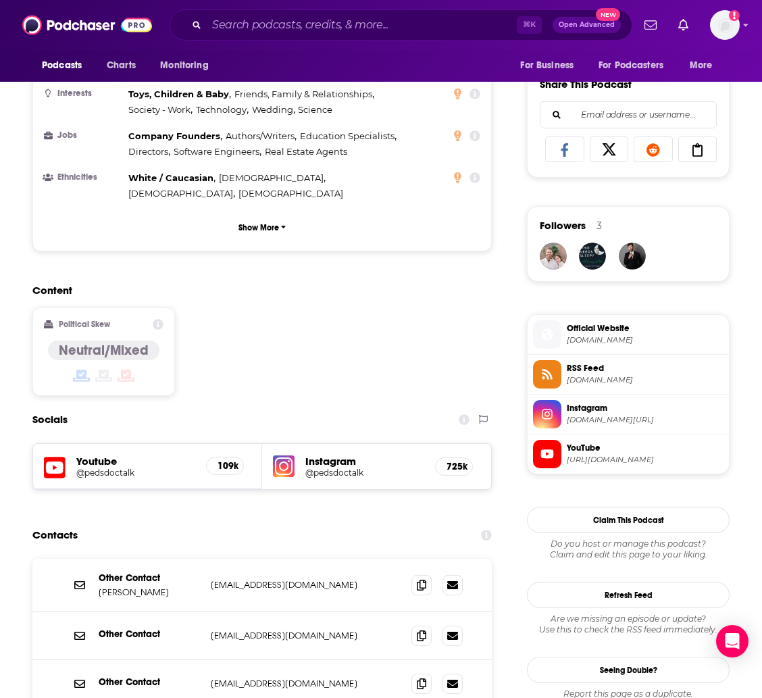
scroll to position [917, 0]
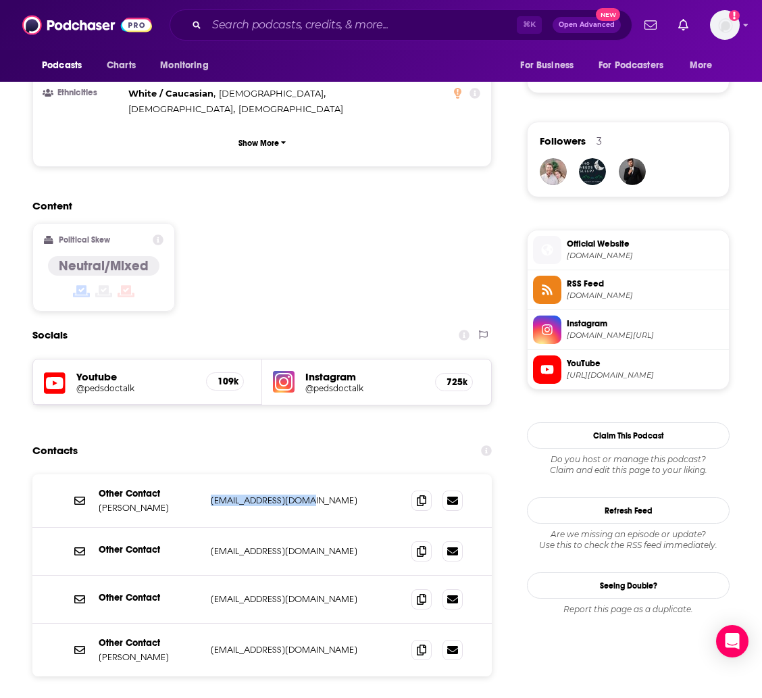
drag, startPoint x: 304, startPoint y: 439, endPoint x: 208, endPoint y: 435, distance: 96.0
click at [208, 474] on div "Other Contact [PERSON_NAME] [EMAIL_ADDRESS][DOMAIN_NAME] [EMAIL_ADDRESS][DOMAIN…" at bounding box center [261, 500] width 459 height 53
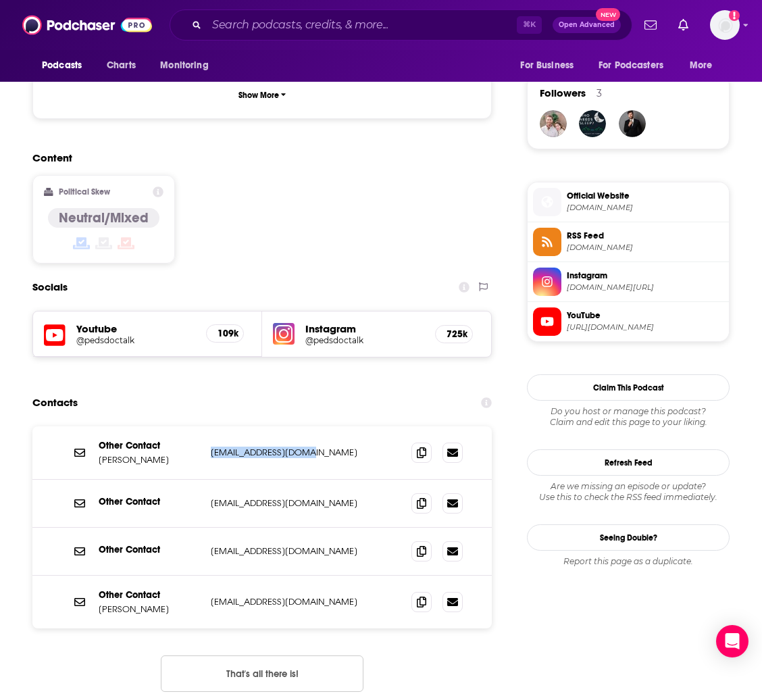
scroll to position [965, 0]
drag, startPoint x: 337, startPoint y: 534, endPoint x: 211, endPoint y: 534, distance: 125.0
click at [211, 596] on p "[EMAIL_ADDRESS][DOMAIN_NAME]" at bounding box center [300, 601] width 179 height 11
click at [305, 528] on div "Other Contact [EMAIL_ADDRESS][DOMAIN_NAME] [EMAIL_ADDRESS][DOMAIN_NAME]" at bounding box center [261, 552] width 459 height 48
drag, startPoint x: 322, startPoint y: 484, endPoint x: 211, endPoint y: 486, distance: 110.8
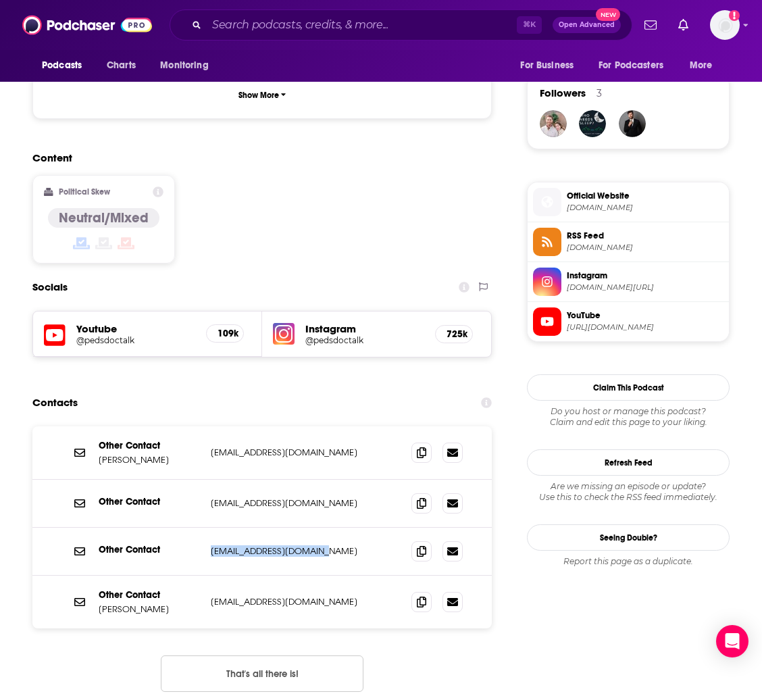
click at [211, 545] on p "[EMAIL_ADDRESS][DOMAIN_NAME]" at bounding box center [300, 550] width 179 height 11
drag, startPoint x: 338, startPoint y: 7, endPoint x: 333, endPoint y: 0, distance: 8.2
click at [335, 5] on div "Podcasts Charts Monitoring ⌘ K Open Advanced New For Business For Podcasters Mo…" at bounding box center [381, 25] width 762 height 50
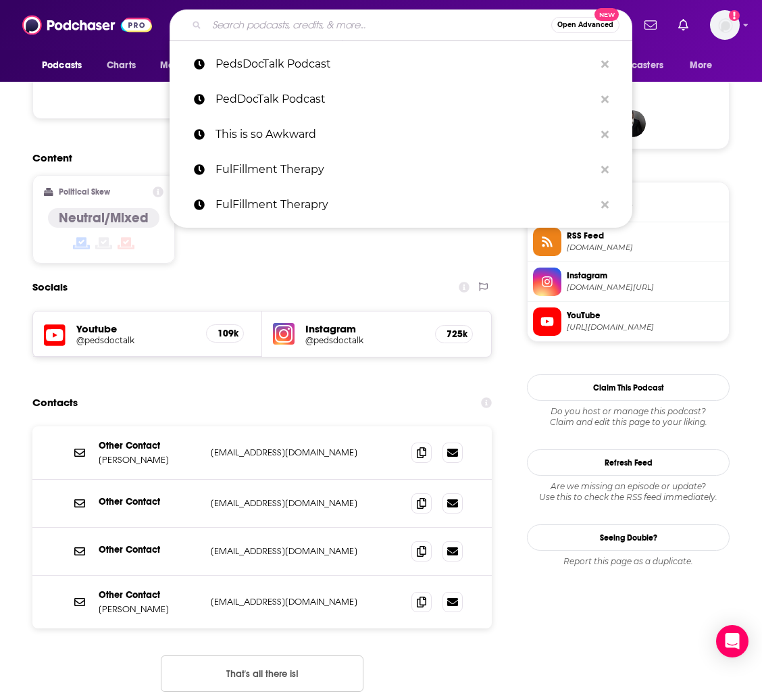
click at [299, 29] on input "Search podcasts, credits, & more..." at bounding box center [379, 25] width 345 height 22
paste input "This is Woman's Work"
type input "This is Woman's Work"
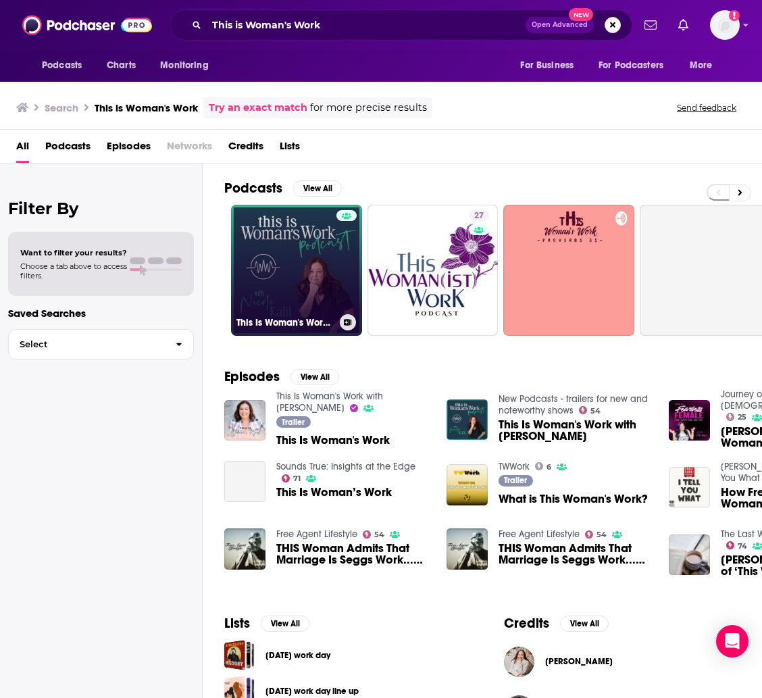
click at [259, 243] on link "This Is Woman's Work with [PERSON_NAME]" at bounding box center [296, 270] width 131 height 131
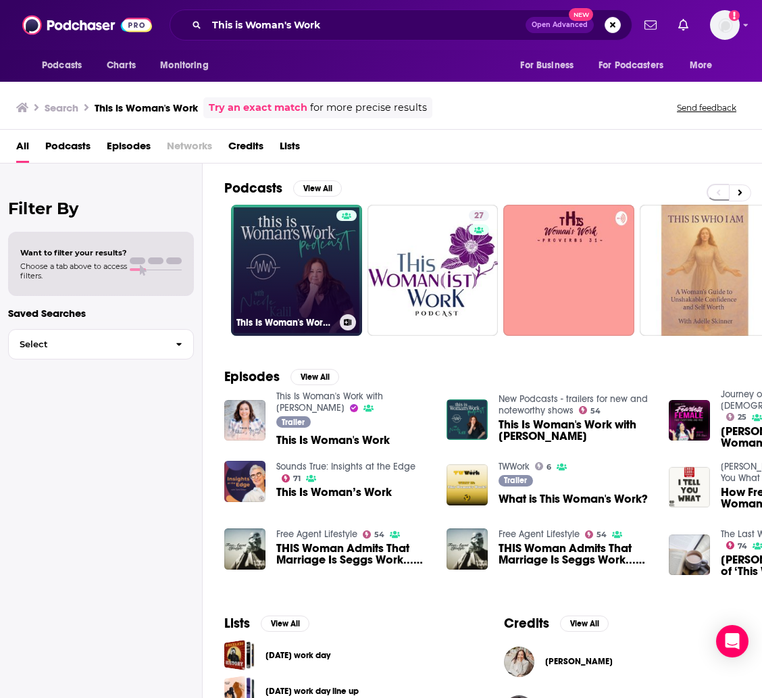
click at [273, 261] on link "This Is Woman's Work with [PERSON_NAME]" at bounding box center [296, 270] width 131 height 131
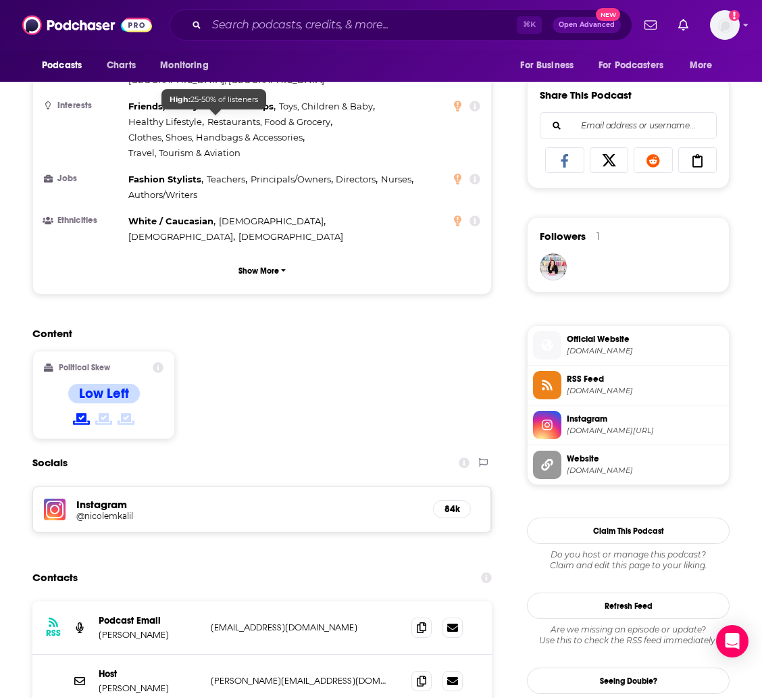
scroll to position [879, 0]
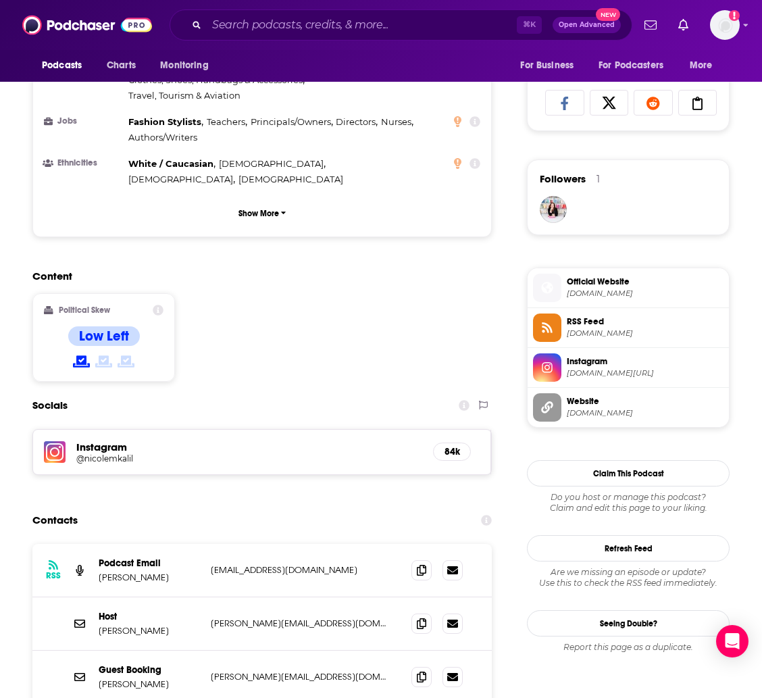
click at [314, 564] on p "[EMAIL_ADDRESS][DOMAIN_NAME]" at bounding box center [300, 569] width 179 height 11
drag, startPoint x: 309, startPoint y: 503, endPoint x: 214, endPoint y: 505, distance: 95.3
click at [214, 564] on p "[EMAIL_ADDRESS][DOMAIN_NAME]" at bounding box center [300, 569] width 179 height 11
drag, startPoint x: 305, startPoint y: 554, endPoint x: 212, endPoint y: 559, distance: 92.7
click at [212, 618] on p "[PERSON_NAME][EMAIL_ADDRESS][DOMAIN_NAME]" at bounding box center [300, 623] width 179 height 11
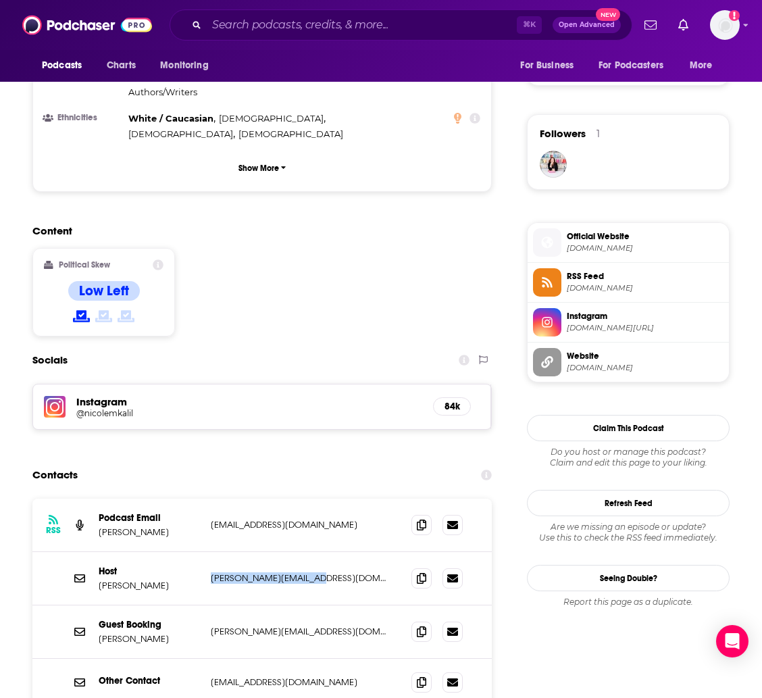
scroll to position [947, 0]
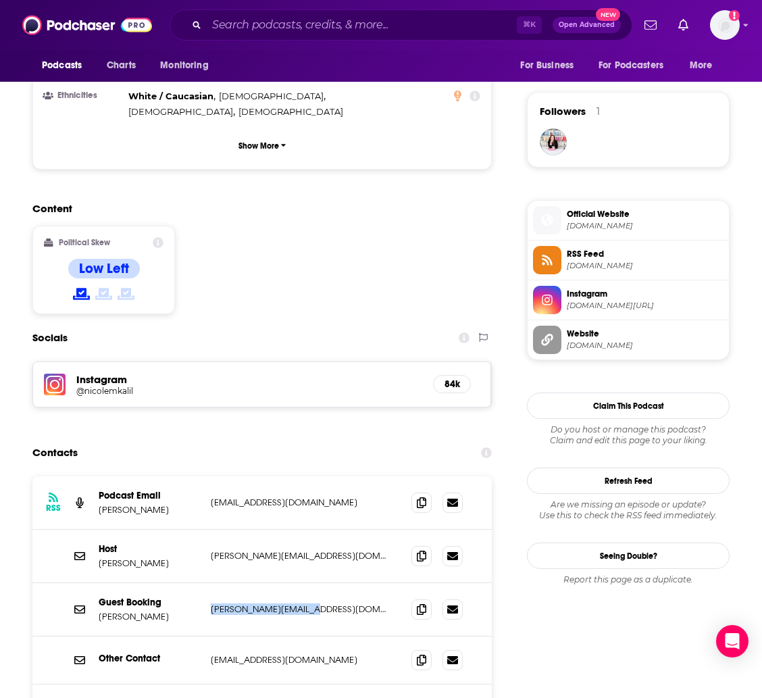
drag, startPoint x: 310, startPoint y: 539, endPoint x: 212, endPoint y: 545, distance: 98.2
click at [212, 603] on p "[PERSON_NAME][EMAIL_ADDRESS][DOMAIN_NAME]" at bounding box center [300, 608] width 179 height 11
click at [286, 16] on input "Search podcasts, credits, & more..." at bounding box center [362, 25] width 310 height 22
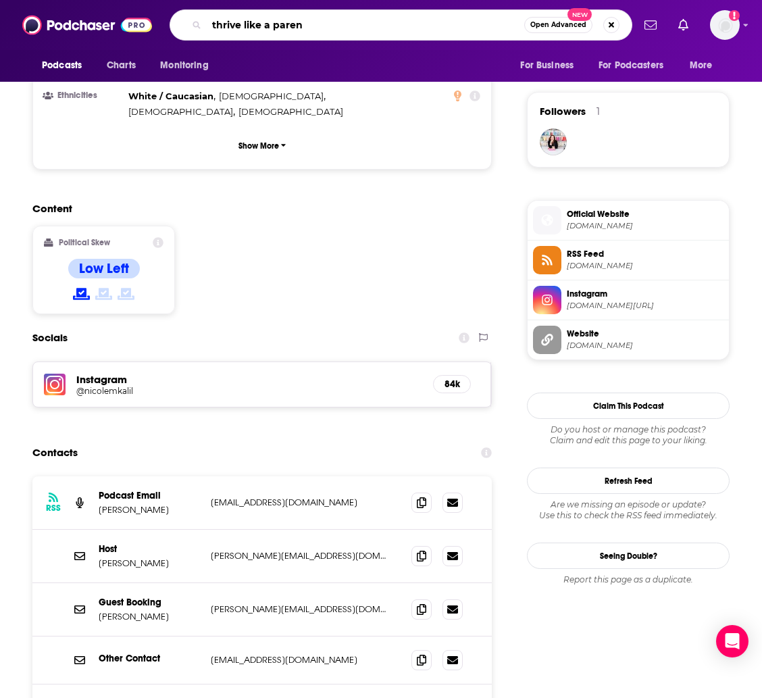
type input "thrive like a parent"
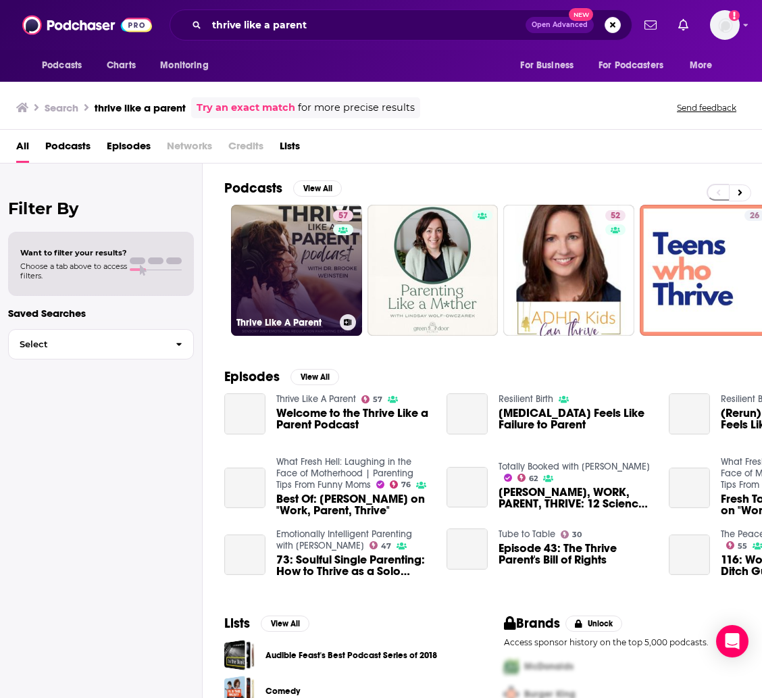
click at [270, 271] on link "57 Thrive Like A Parent" at bounding box center [296, 270] width 131 height 131
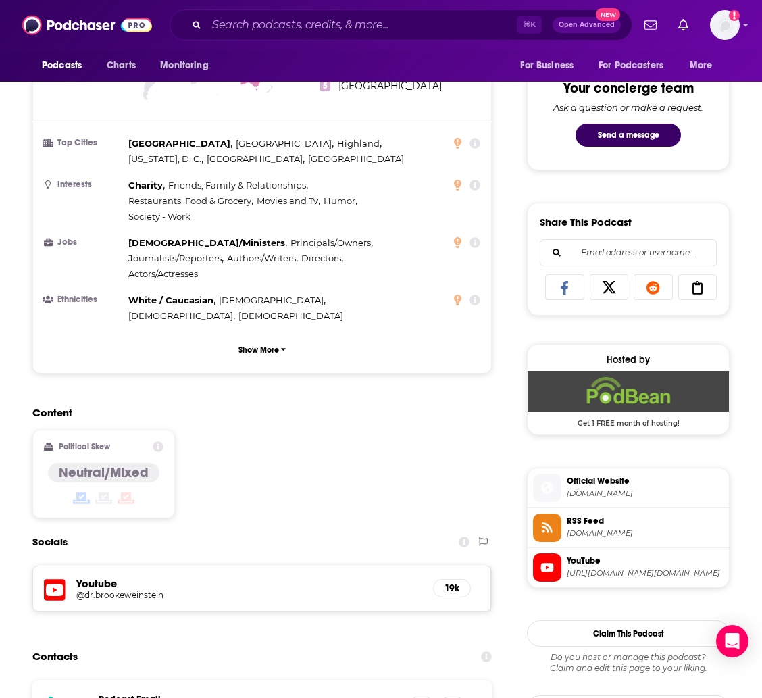
scroll to position [872, 0]
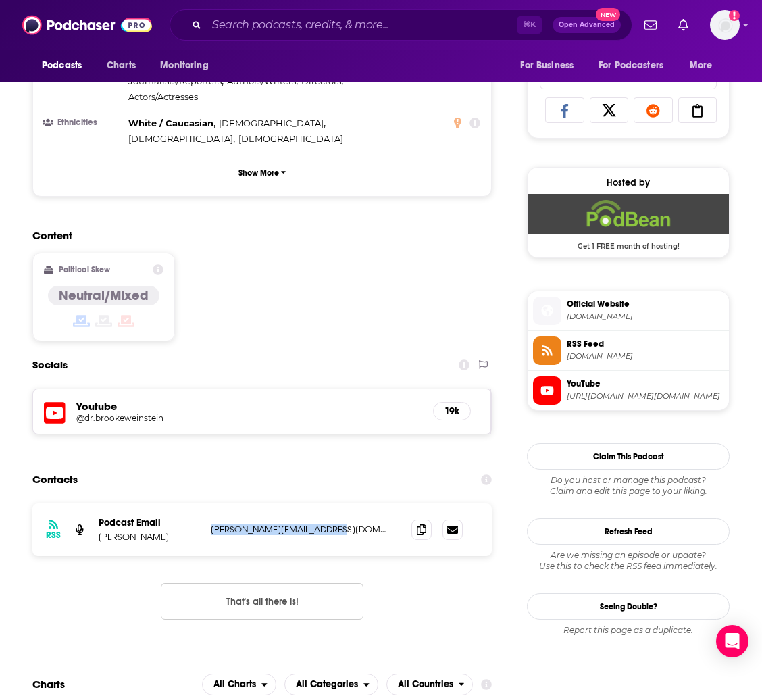
click at [341, 503] on div "RSS Podcast Email [PERSON_NAME] [PERSON_NAME][EMAIL_ADDRESS][DOMAIN_NAME] [PERS…" at bounding box center [261, 529] width 459 height 53
click at [315, 1] on div "Podcasts Charts Monitoring ⌘ K Open Advanced New For Business For Podcasters Mo…" at bounding box center [381, 25] width 762 height 50
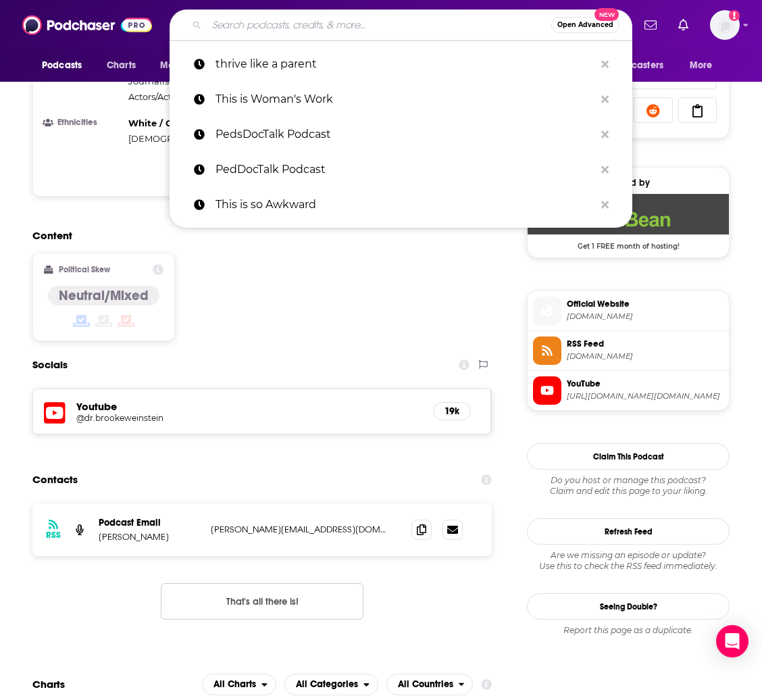
click at [247, 28] on input "Search podcasts, credits, & more..." at bounding box center [379, 25] width 345 height 22
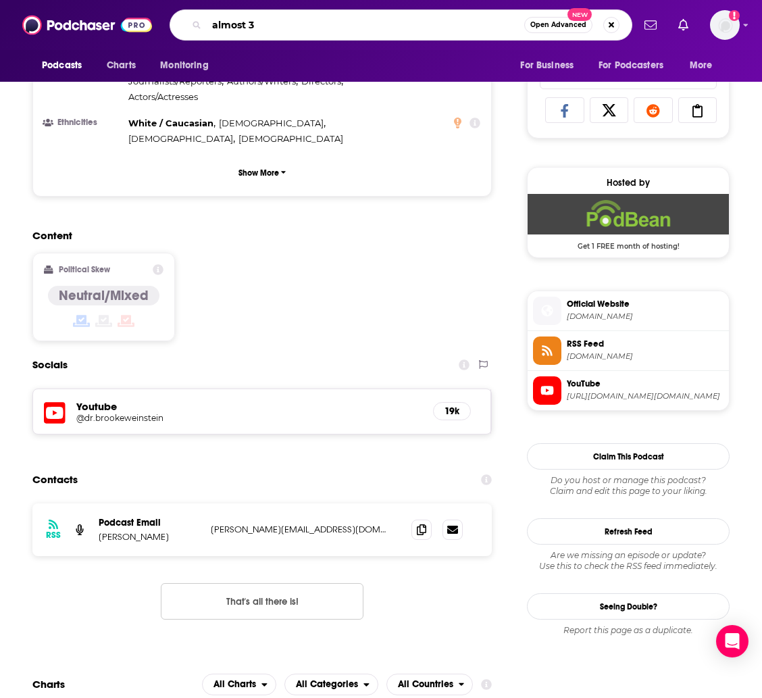
type input "almost 30"
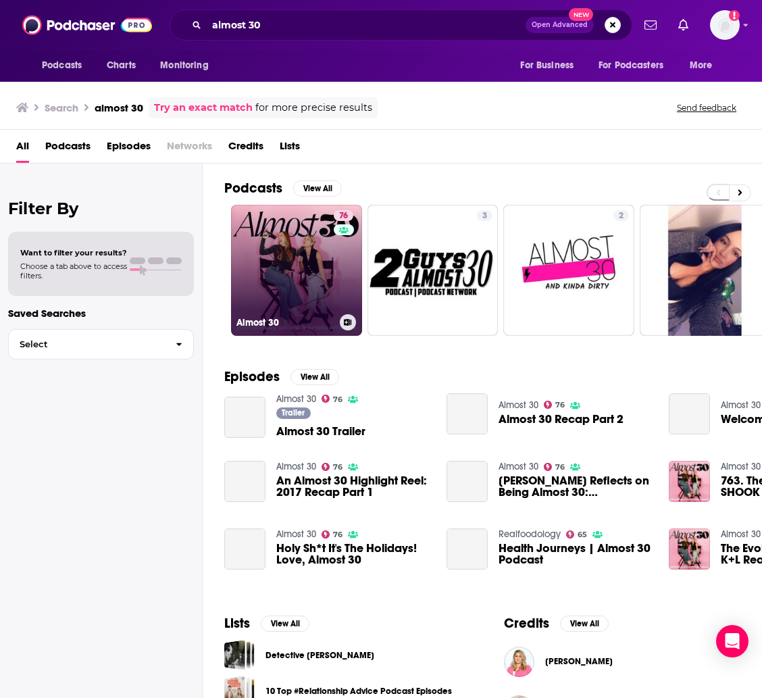
click at [247, 246] on link "76 Almost 30" at bounding box center [296, 270] width 131 height 131
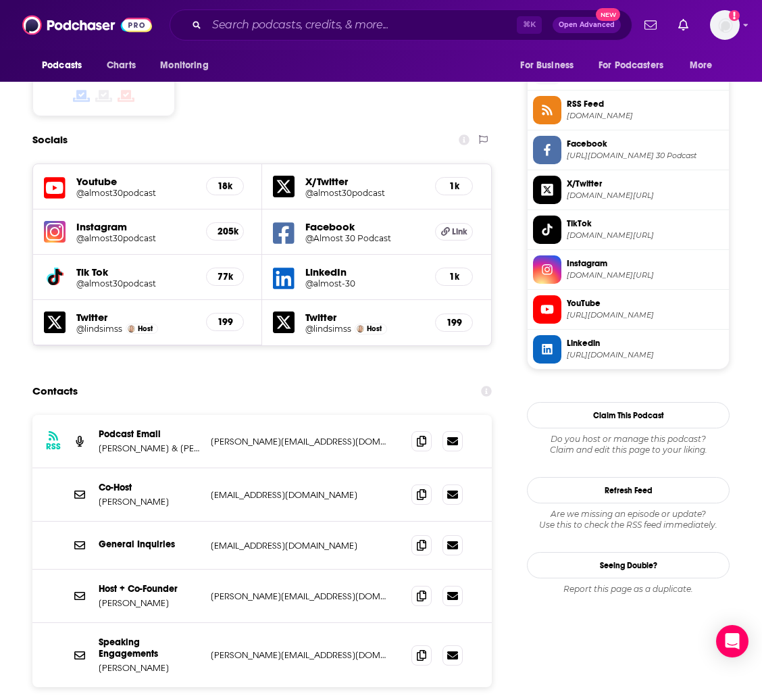
scroll to position [1110, 0]
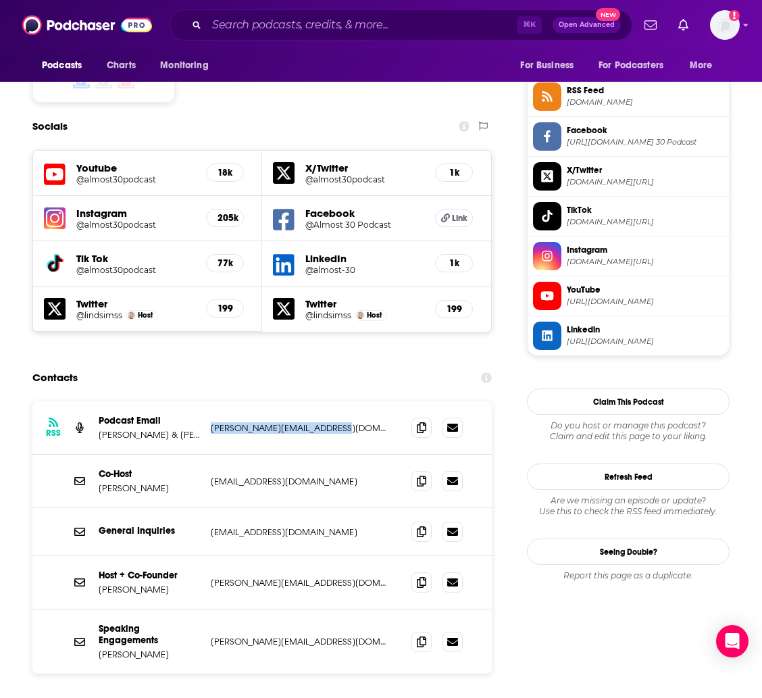
drag, startPoint x: 347, startPoint y: 364, endPoint x: 210, endPoint y: 357, distance: 137.3
click at [210, 401] on div "RSS Podcast Email [PERSON_NAME] & Lindsey Simcik [EMAIL_ADDRESS][DOMAIN_NAME] […" at bounding box center [261, 427] width 459 height 53
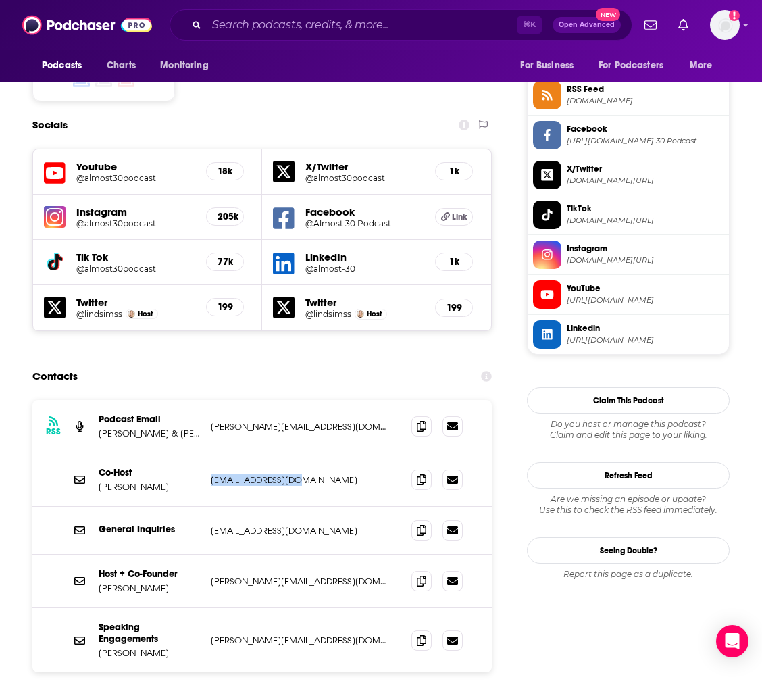
drag, startPoint x: 293, startPoint y: 412, endPoint x: 209, endPoint y: 411, distance: 83.1
click at [209, 453] on div "Co-Host [PERSON_NAME] [EMAIL_ADDRESS][DOMAIN_NAME] [EMAIL_ADDRESS][DOMAIN_NAME]" at bounding box center [261, 479] width 459 height 53
click at [321, 7] on div "Podcasts Charts Monitoring ⌘ K Open Advanced New For Business For Podcasters Mo…" at bounding box center [381, 25] width 762 height 50
drag, startPoint x: 301, startPoint y: 408, endPoint x: 211, endPoint y: 413, distance: 89.3
click at [211, 474] on p "[EMAIL_ADDRESS][DOMAIN_NAME]" at bounding box center [300, 479] width 179 height 11
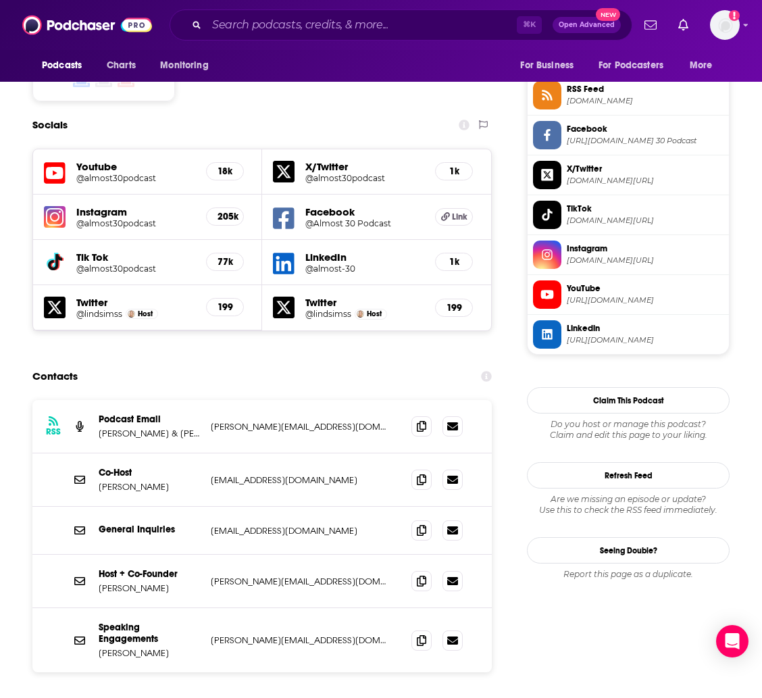
click at [326, 576] on p "[PERSON_NAME][EMAIL_ADDRESS][DOMAIN_NAME]" at bounding box center [300, 581] width 179 height 11
drag, startPoint x: 330, startPoint y: 512, endPoint x: 210, endPoint y: 517, distance: 119.7
click at [210, 555] on div "Host + Co-Founder [PERSON_NAME] [PERSON_NAME][EMAIL_ADDRESS][DOMAIN_NAME] [PERS…" at bounding box center [261, 581] width 459 height 53
click at [290, 507] on div "General Inquiries [EMAIL_ADDRESS][DOMAIN_NAME] [EMAIL_ADDRESS][DOMAIN_NAME]" at bounding box center [261, 531] width 459 height 48
drag, startPoint x: 314, startPoint y: 460, endPoint x: 211, endPoint y: 466, distance: 102.2
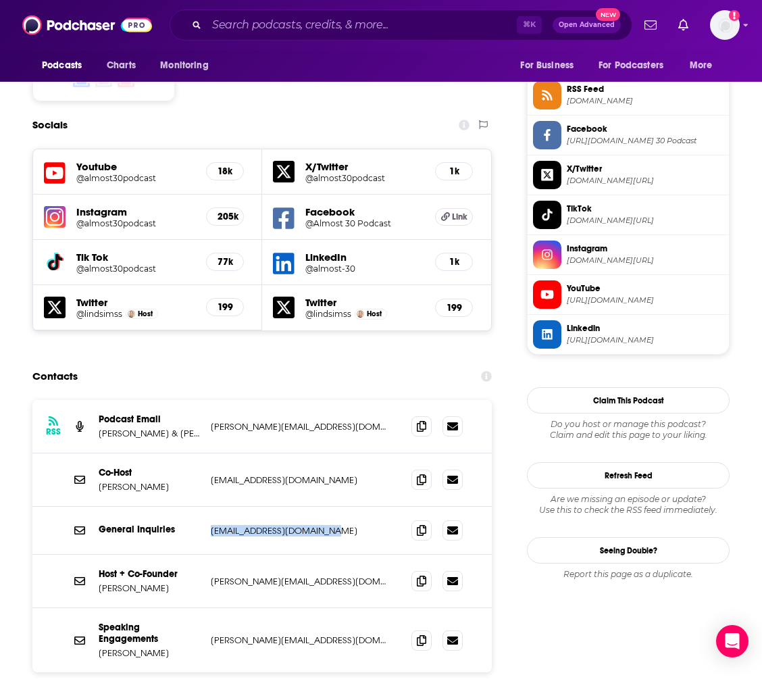
click at [211, 525] on p "[EMAIL_ADDRESS][DOMAIN_NAME]" at bounding box center [300, 530] width 179 height 11
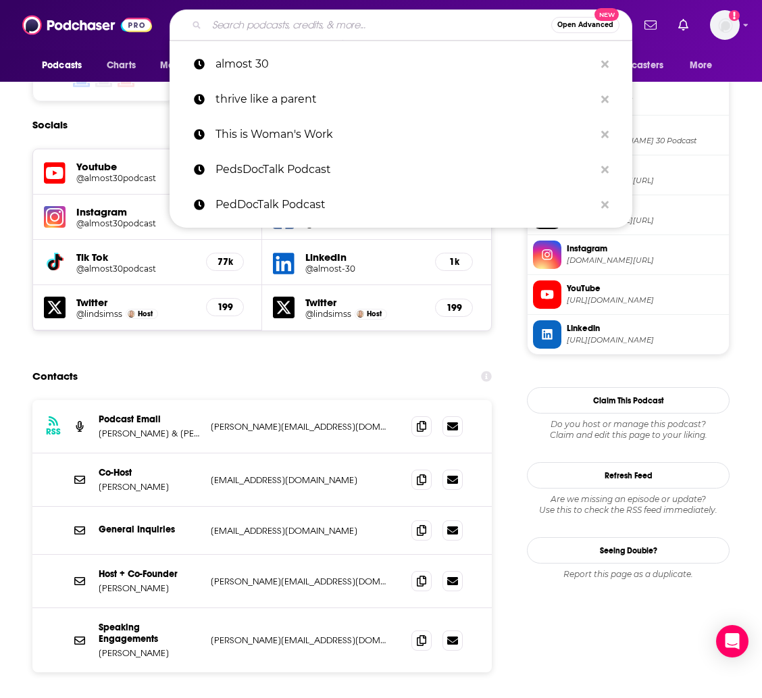
click at [312, 18] on input "Search podcasts, credits, & more..." at bounding box center [379, 25] width 345 height 22
paste input "Raising Good Humans"
type input "Raising Good Humans"
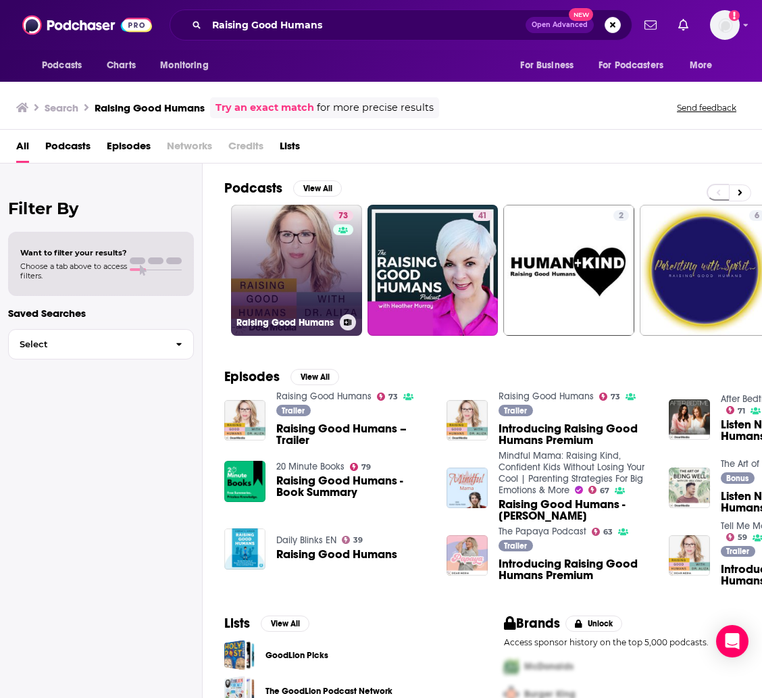
click at [281, 244] on link "73 Raising Good Humans" at bounding box center [296, 270] width 131 height 131
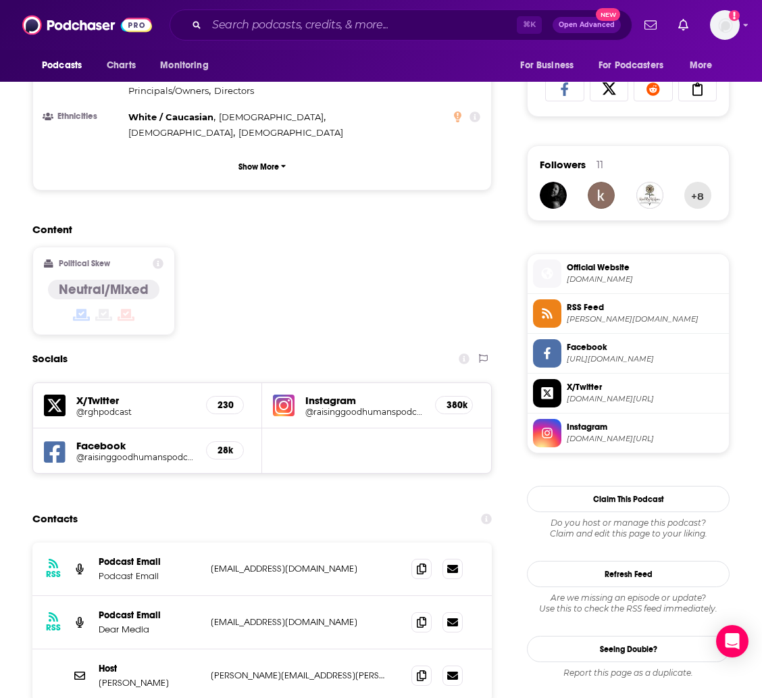
scroll to position [997, 0]
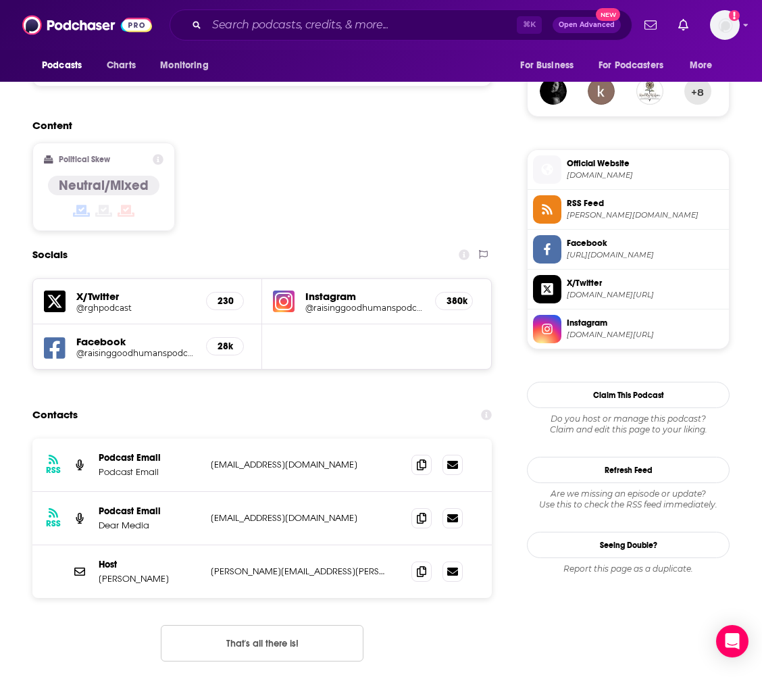
drag, startPoint x: 362, startPoint y: 409, endPoint x: 380, endPoint y: 401, distance: 20.0
click at [363, 439] on div "RSS Podcast Email Podcast Email [EMAIL_ADDRESS][DOMAIN_NAME] [EMAIL_ADDRESS][DO…" at bounding box center [261, 465] width 459 height 53
drag, startPoint x: 389, startPoint y: 397, endPoint x: 209, endPoint y: 395, distance: 179.7
click at [209, 439] on div "RSS Podcast Email Podcast Email [EMAIL_ADDRESS][DOMAIN_NAME] [EMAIL_ADDRESS][DO…" at bounding box center [261, 465] width 459 height 53
click at [303, 0] on div "Podcasts Charts Monitoring ⌘ K Open Advanced New For Business For Podcasters Mo…" at bounding box center [381, 25] width 762 height 50
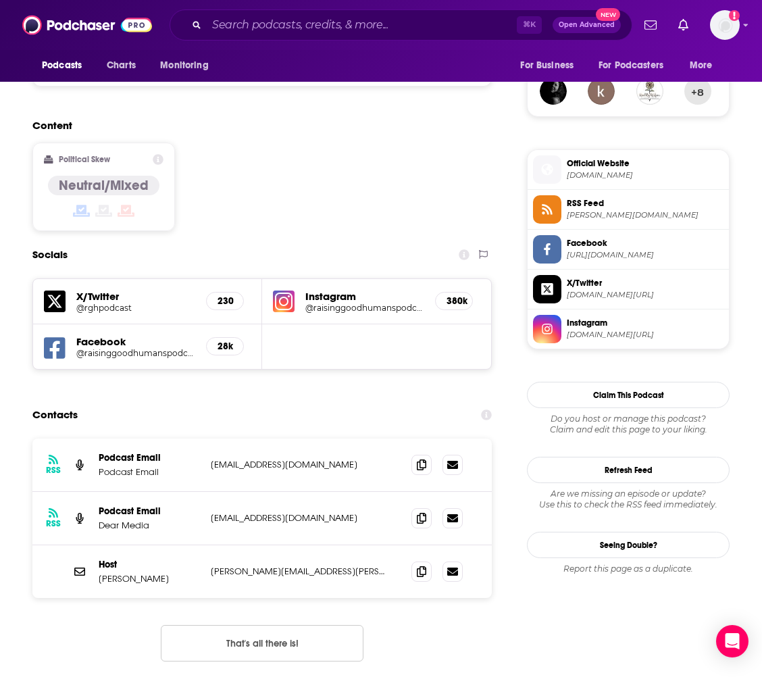
click at [336, 492] on div "RSS Podcast Email Dear Media [EMAIL_ADDRESS][DOMAIN_NAME] [EMAIL_ADDRESS][DOMAI…" at bounding box center [261, 518] width 459 height 53
drag, startPoint x: 312, startPoint y: 448, endPoint x: 212, endPoint y: 451, distance: 99.4
click at [212, 512] on p "[EMAIL_ADDRESS][DOMAIN_NAME]" at bounding box center [300, 517] width 179 height 11
click at [334, 566] on p "[PERSON_NAME][EMAIL_ADDRESS][PERSON_NAME][DOMAIN_NAME]" at bounding box center [300, 571] width 179 height 11
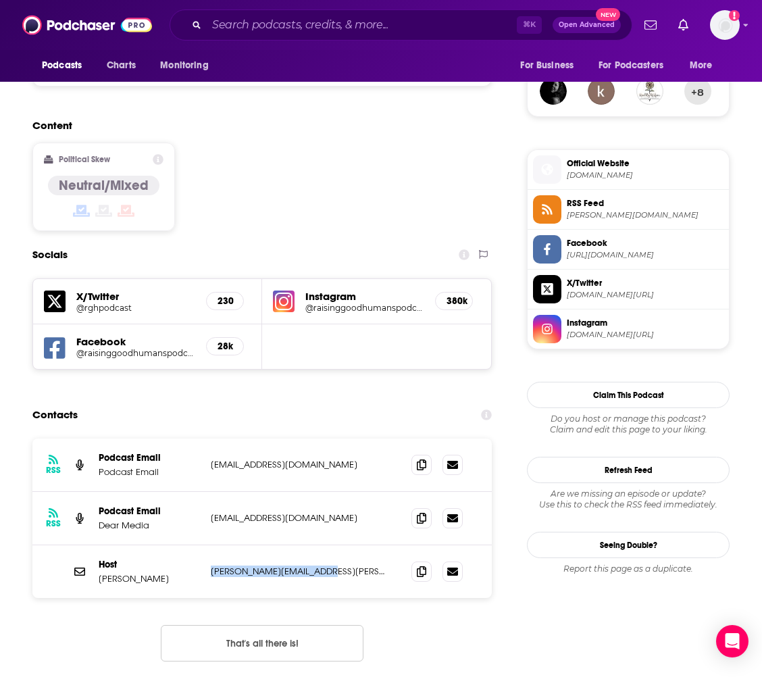
drag, startPoint x: 258, startPoint y: 502, endPoint x: 207, endPoint y: 502, distance: 51.4
click at [207, 545] on div "Host [PERSON_NAME] Pressman [EMAIL_ADDRESS][PERSON_NAME][DOMAIN_NAME] [PERSON_N…" at bounding box center [261, 571] width 459 height 53
